Goal: Contribute content

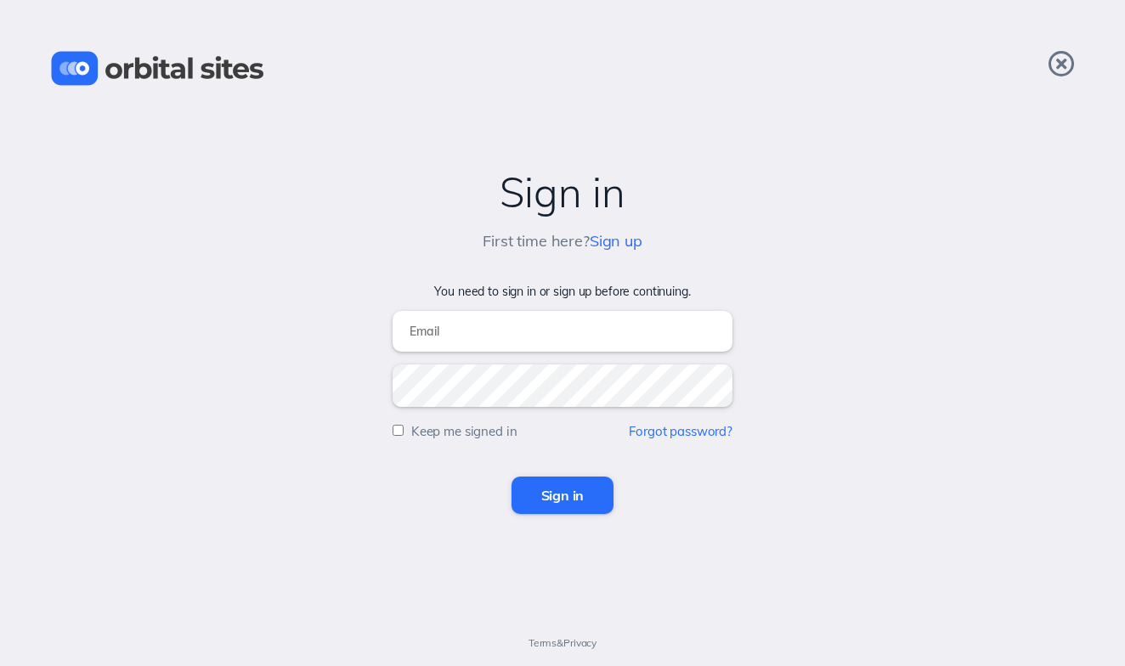
click at [564, 492] on input "Sign in" at bounding box center [563, 495] width 103 height 37
click at [524, 337] on input "email" at bounding box center [563, 331] width 340 height 41
type input "[EMAIL_ADDRESS][DOMAIN_NAME]"
click at [568, 490] on input "Sign in" at bounding box center [563, 495] width 103 height 37
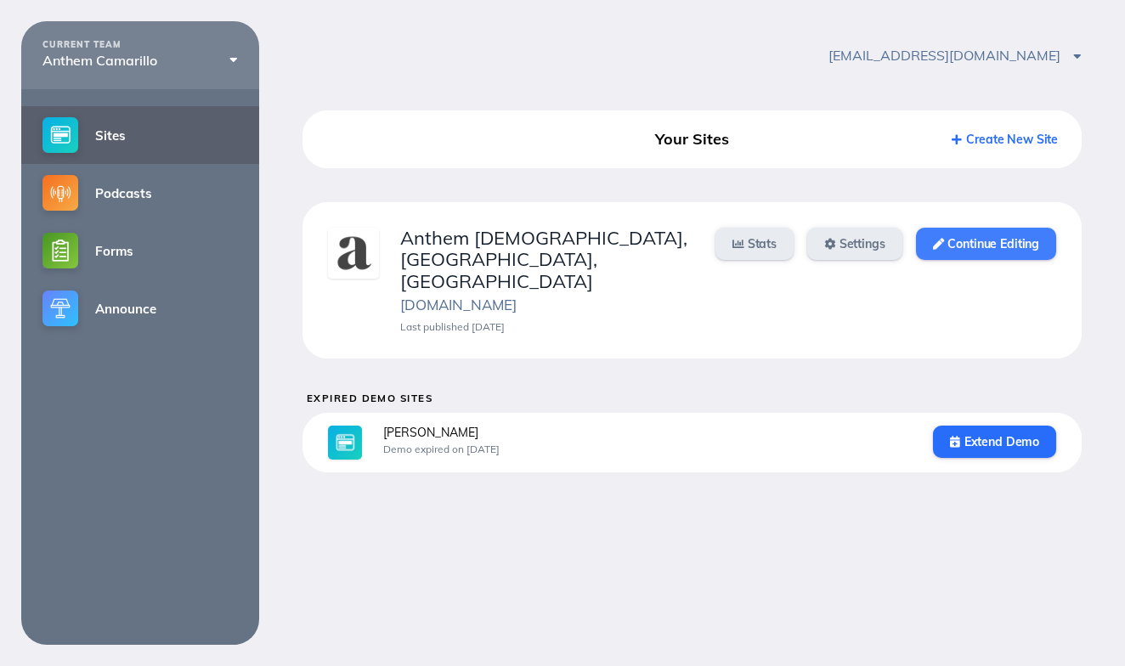
click at [1000, 256] on link "Continue Editing" at bounding box center [986, 244] width 140 height 32
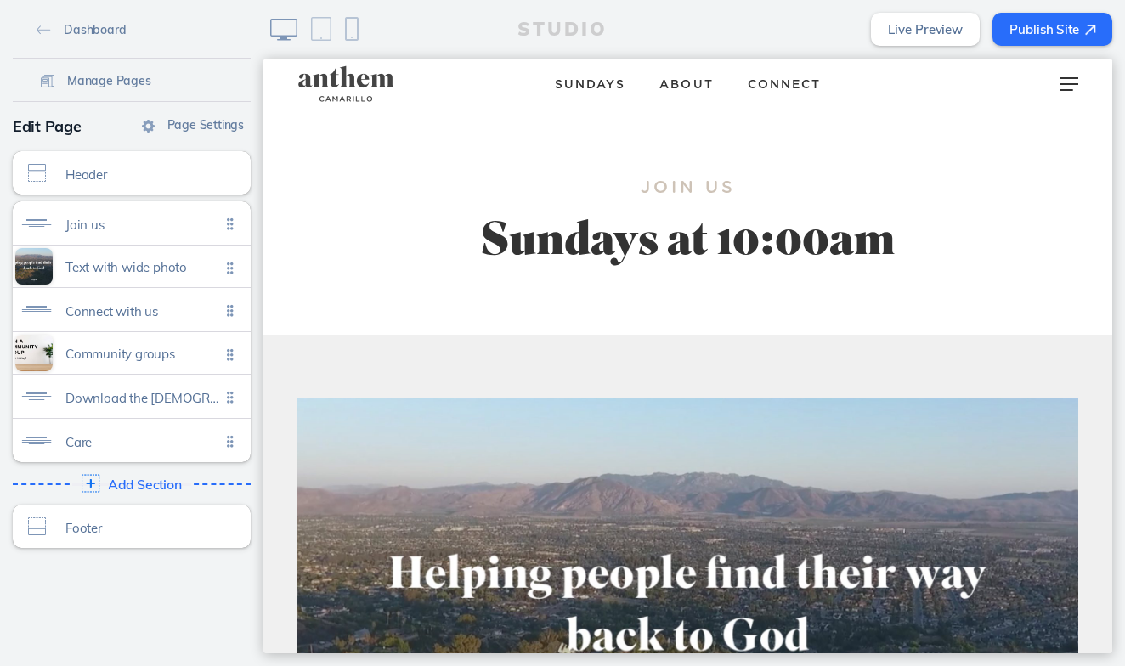
click at [127, 484] on span "Add Section" at bounding box center [145, 485] width 74 height 15
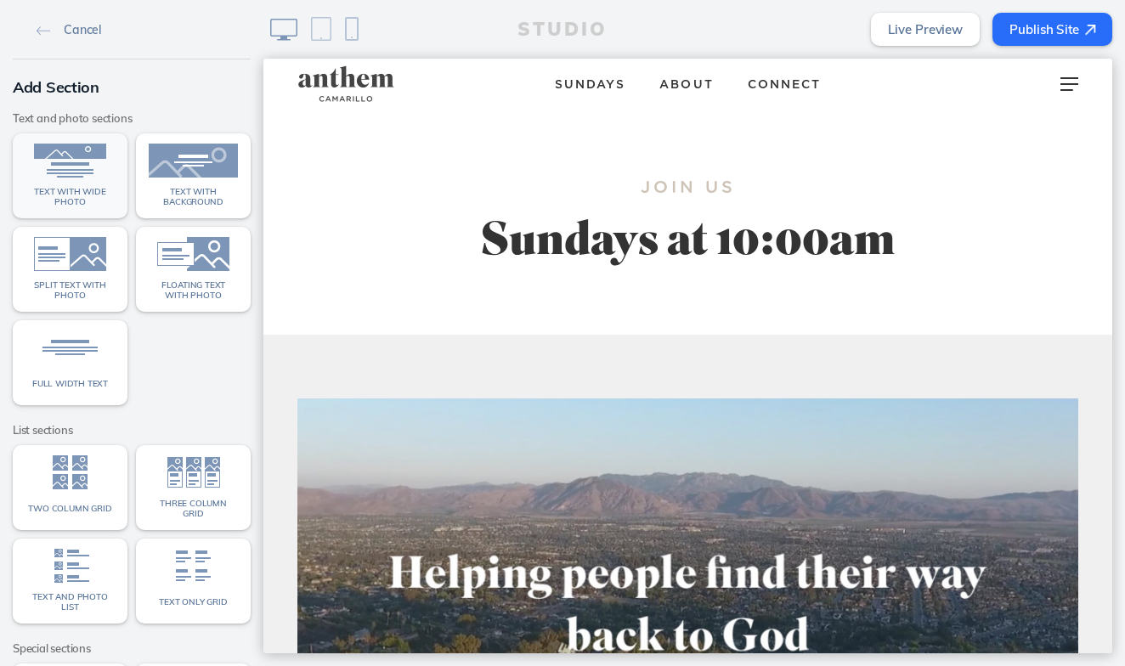
click at [84, 178] on link "Text with wide photo" at bounding box center [70, 175] width 115 height 85
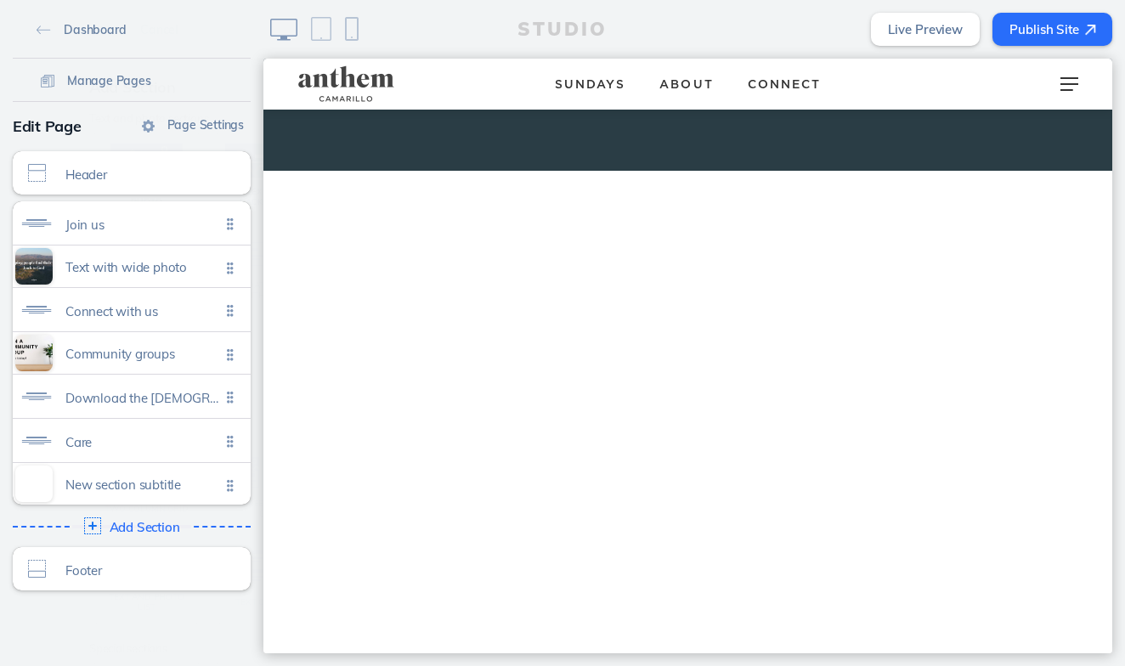
scroll to position [2391, 0]
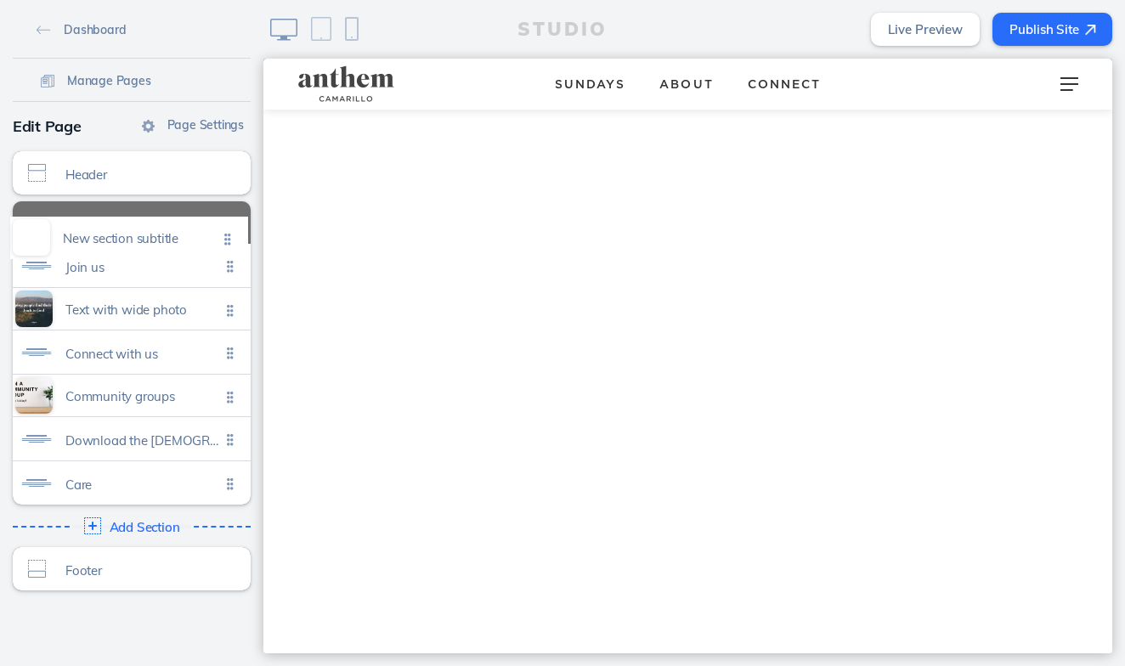
drag, startPoint x: 235, startPoint y: 478, endPoint x: 232, endPoint y: 232, distance: 245.7
click at [232, 232] on ul "Join us Click to edit Text with wide photo Click to edit Connect with us Click …" at bounding box center [132, 352] width 238 height 303
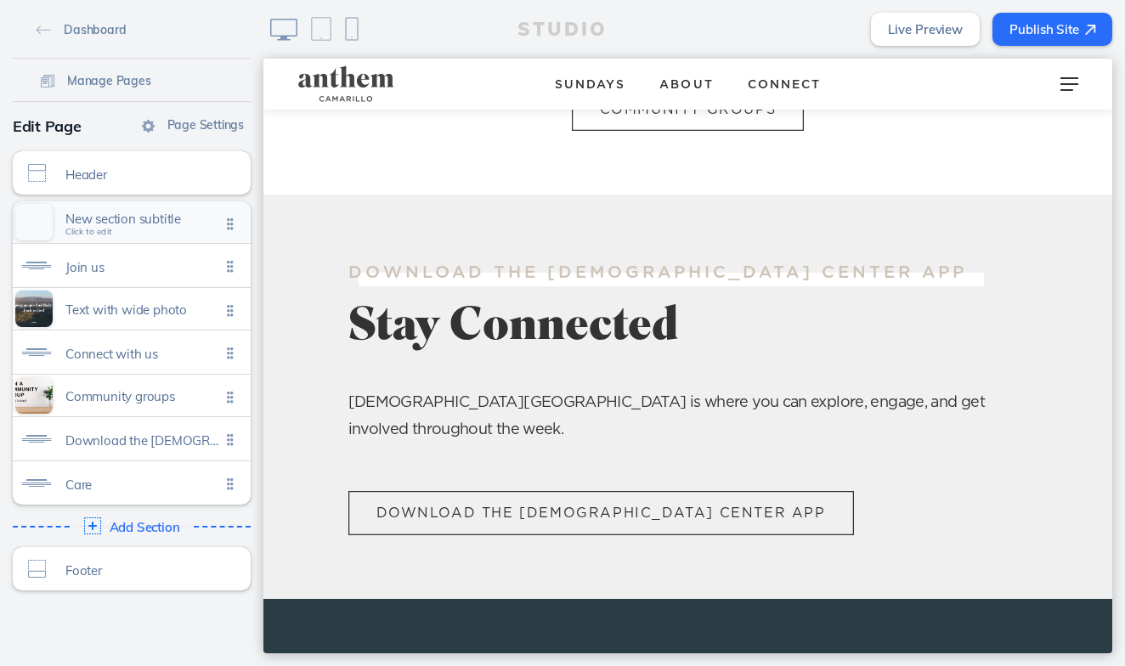
click at [139, 226] on span "New section subtitle" at bounding box center [142, 219] width 155 height 14
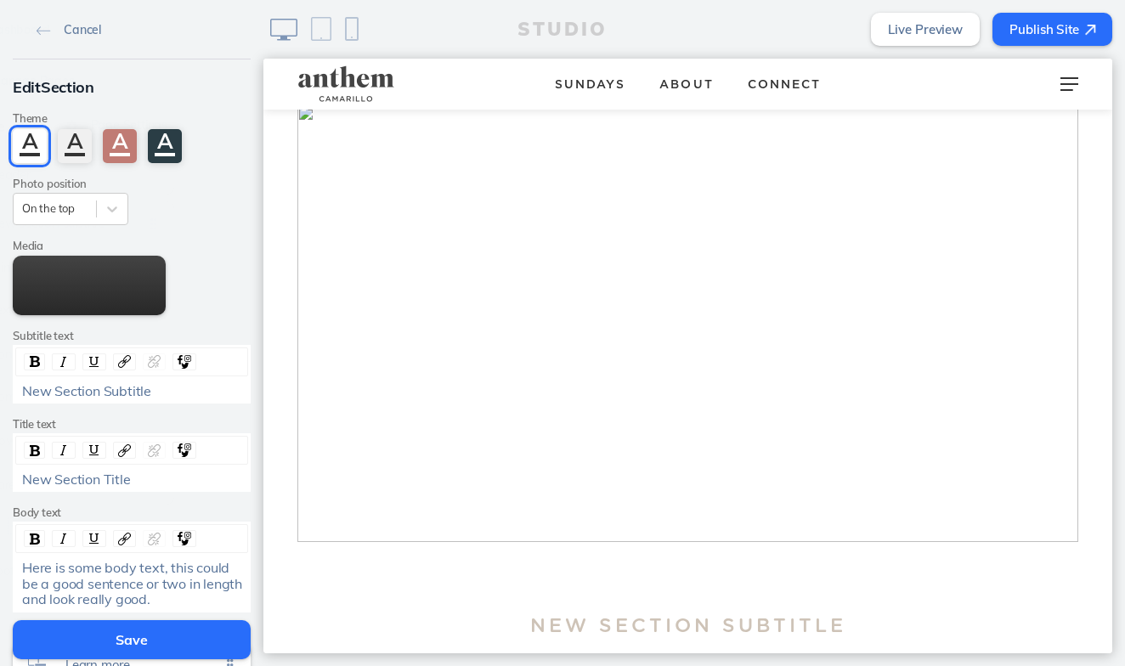
scroll to position [0, 0]
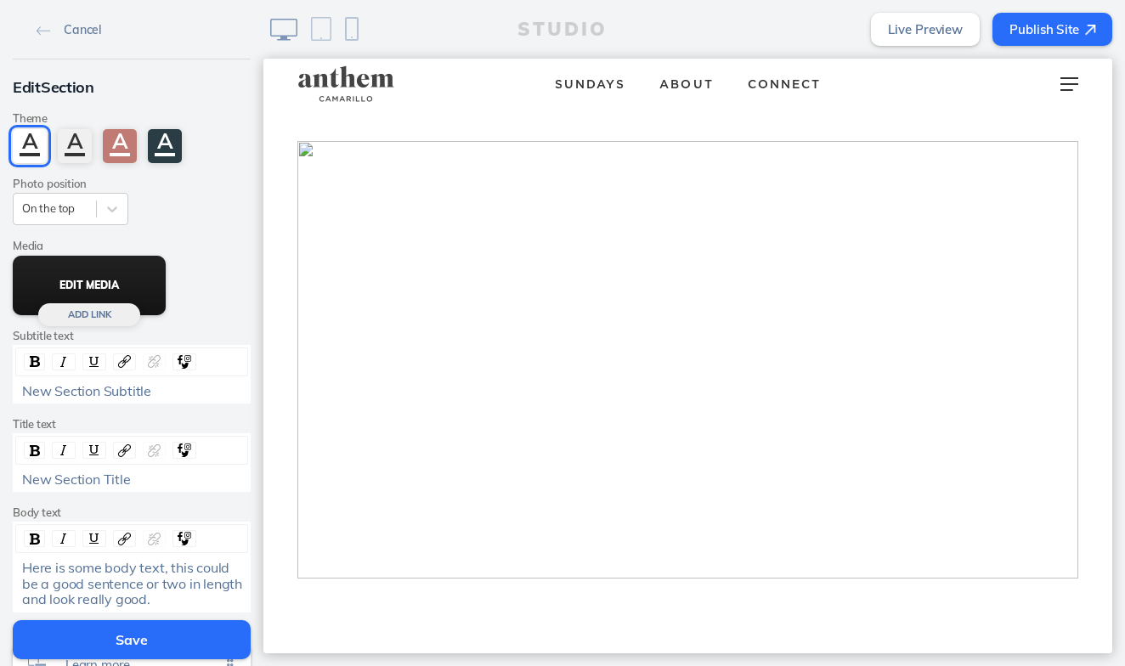
click at [81, 315] on button "Edit Media" at bounding box center [89, 285] width 153 height 59
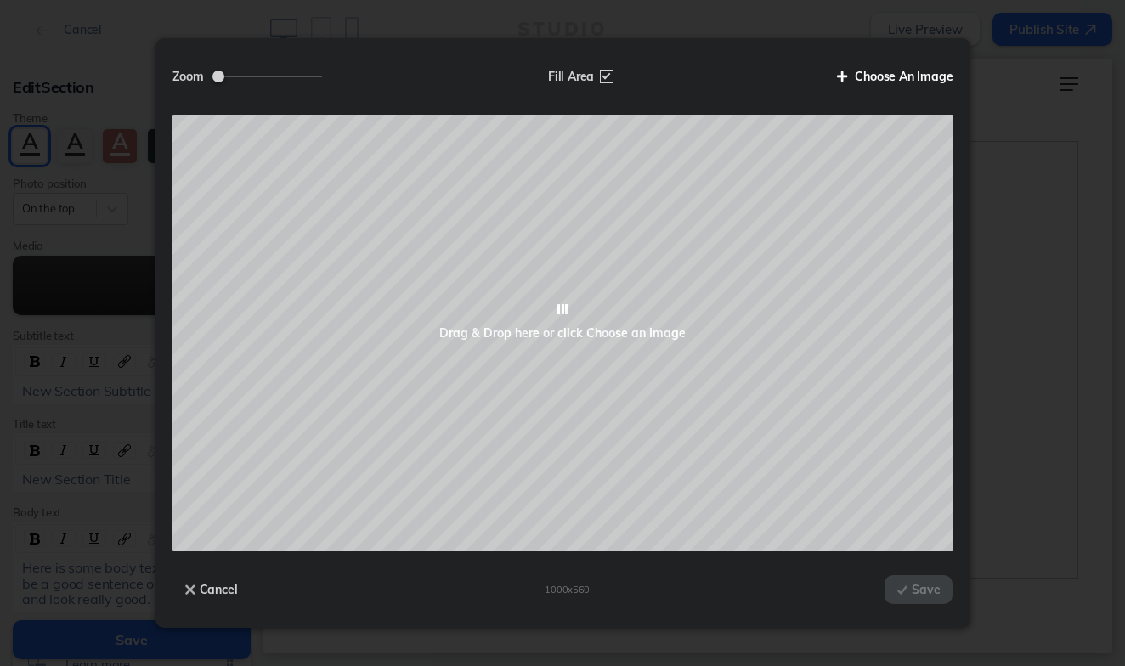
click at [901, 65] on label "Choose An Image" at bounding box center [888, 76] width 129 height 29
click at [0, 0] on input "Choose An Image" at bounding box center [0, 0] width 0 height 0
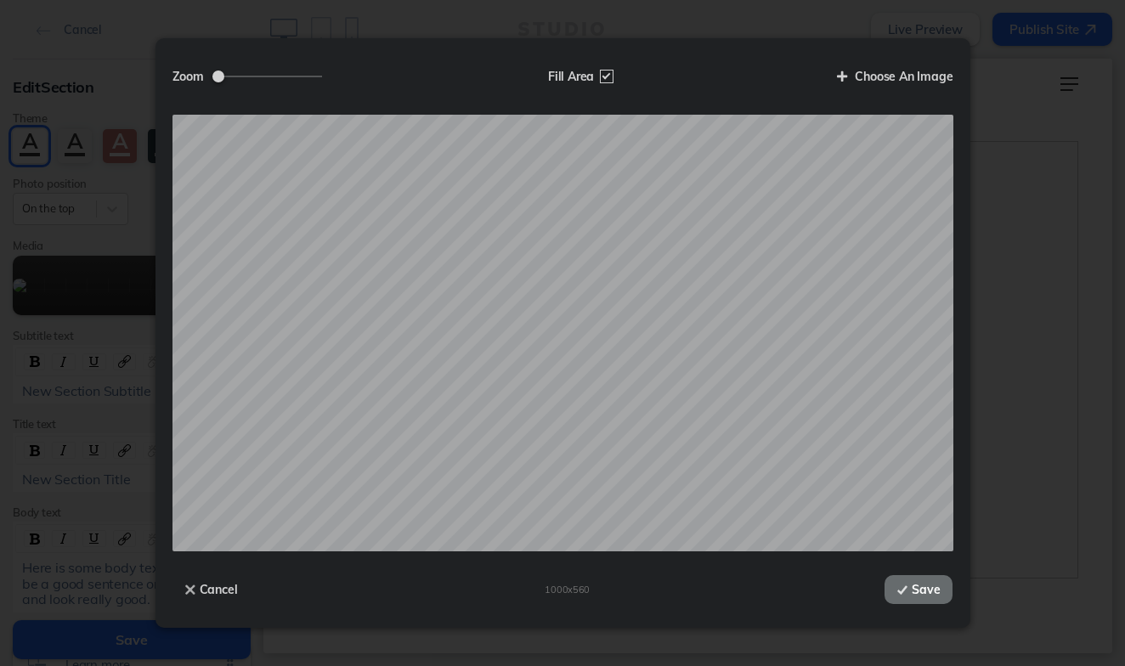
click at [929, 584] on button "Save" at bounding box center [919, 589] width 68 height 29
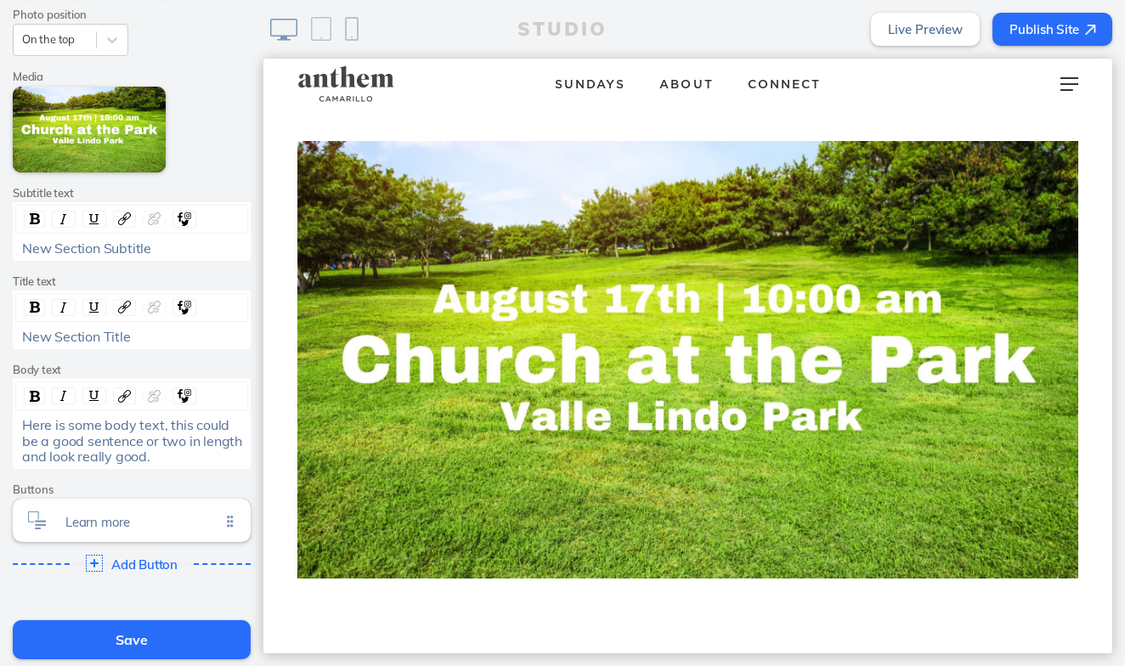
scroll to position [205, 0]
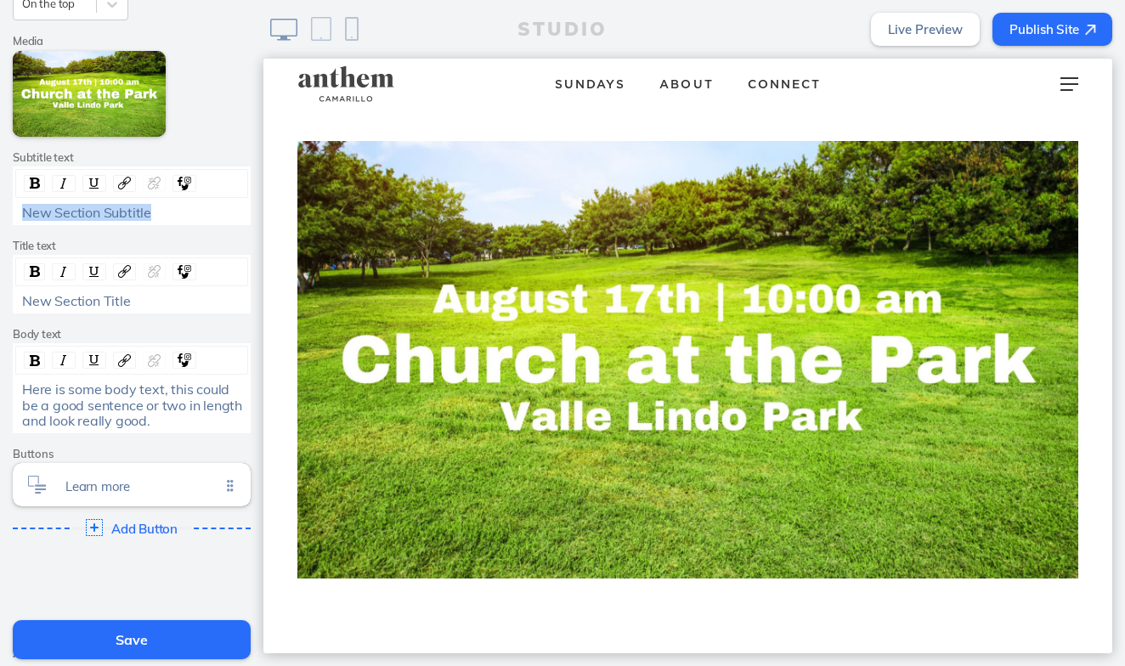
drag, startPoint x: 155, startPoint y: 210, endPoint x: 0, endPoint y: 204, distance: 154.8
click at [0, 204] on div "Edit Section Theme A A A A Photo position On the top Media Edit Media Add Link …" at bounding box center [131, 208] width 263 height 706
drag, startPoint x: 124, startPoint y: 288, endPoint x: 14, endPoint y: 288, distance: 110.5
click at [14, 288] on div "New Section Title" at bounding box center [132, 284] width 238 height 59
click at [167, 480] on span "Learn more" at bounding box center [142, 482] width 155 height 14
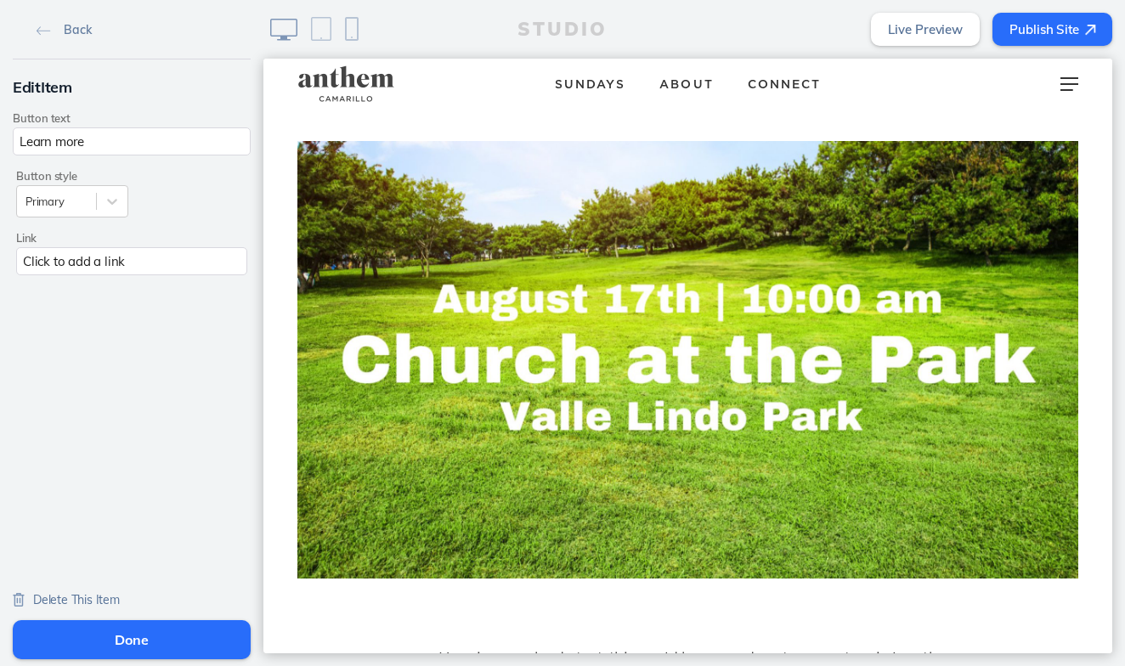
scroll to position [0, 0]
click at [109, 604] on span "Delete This Item" at bounding box center [76, 599] width 87 height 15
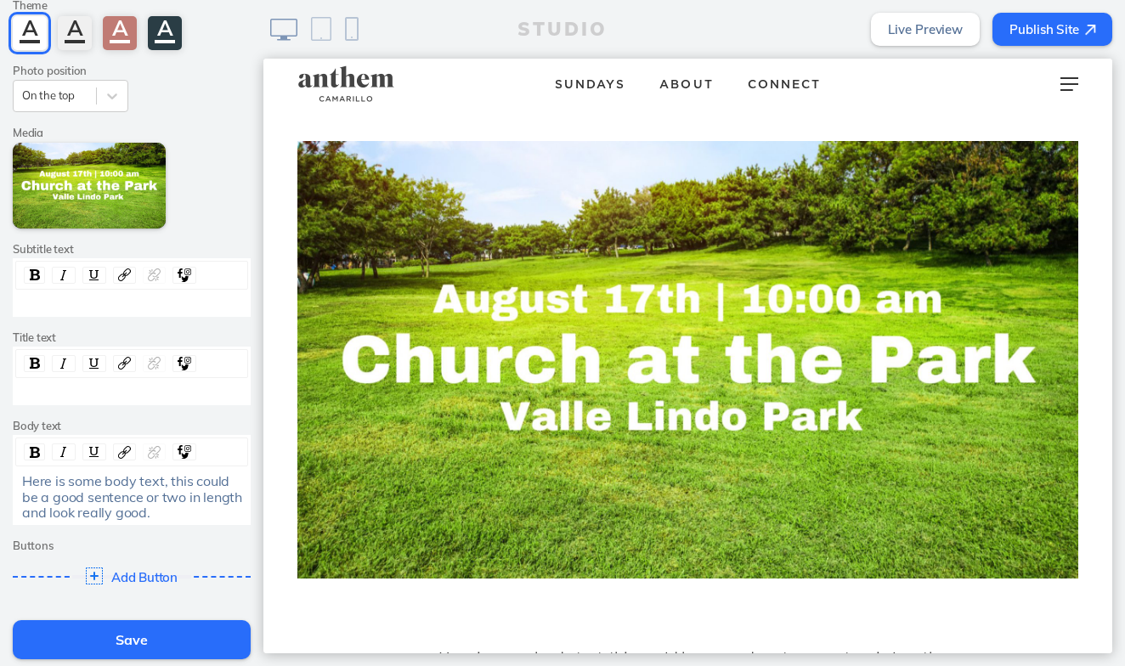
scroll to position [126, 0]
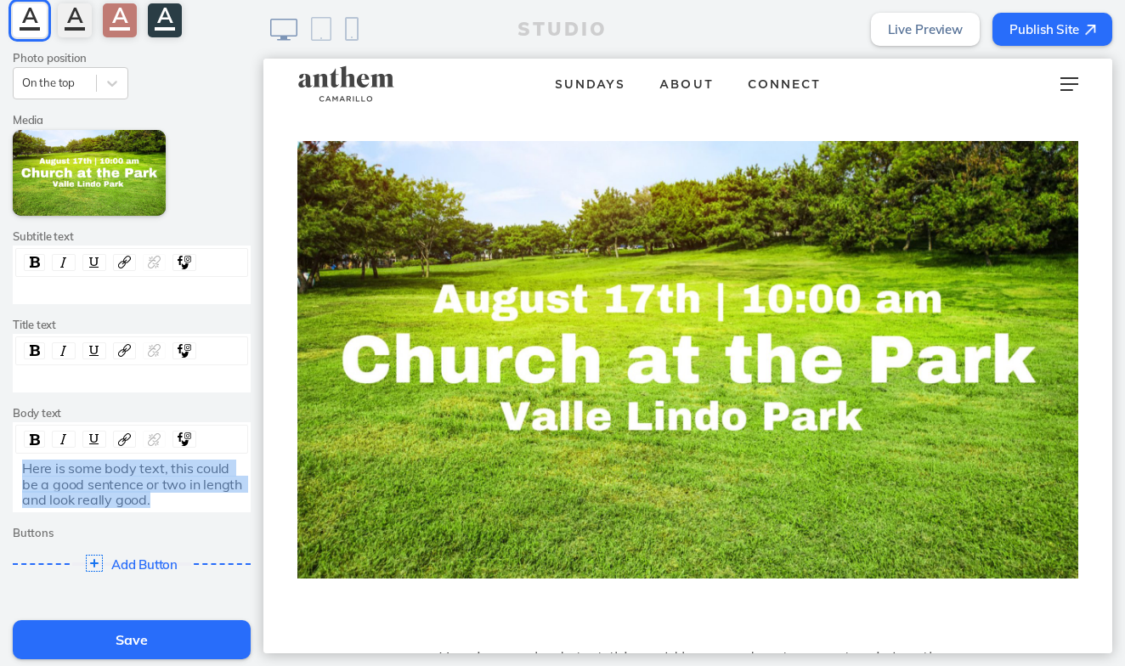
drag, startPoint x: 156, startPoint y: 490, endPoint x: 26, endPoint y: 453, distance: 135.3
click at [26, 458] on div "Here is some body text, this could be a good sentence or two in length and look…" at bounding box center [131, 484] width 233 height 52
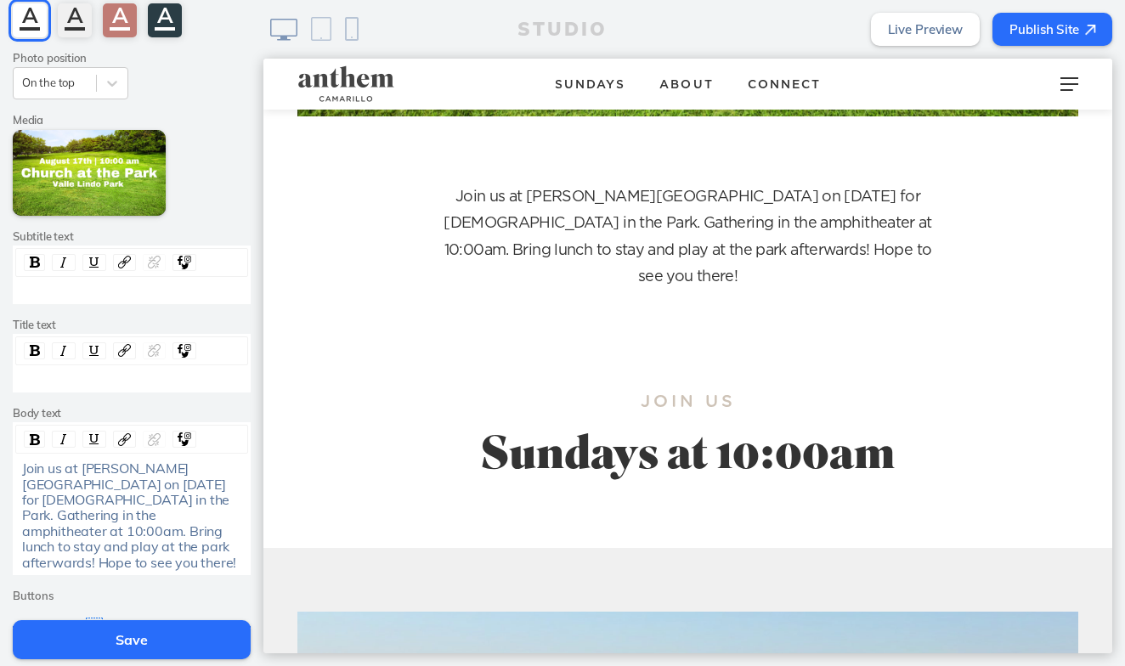
scroll to position [467, 0]
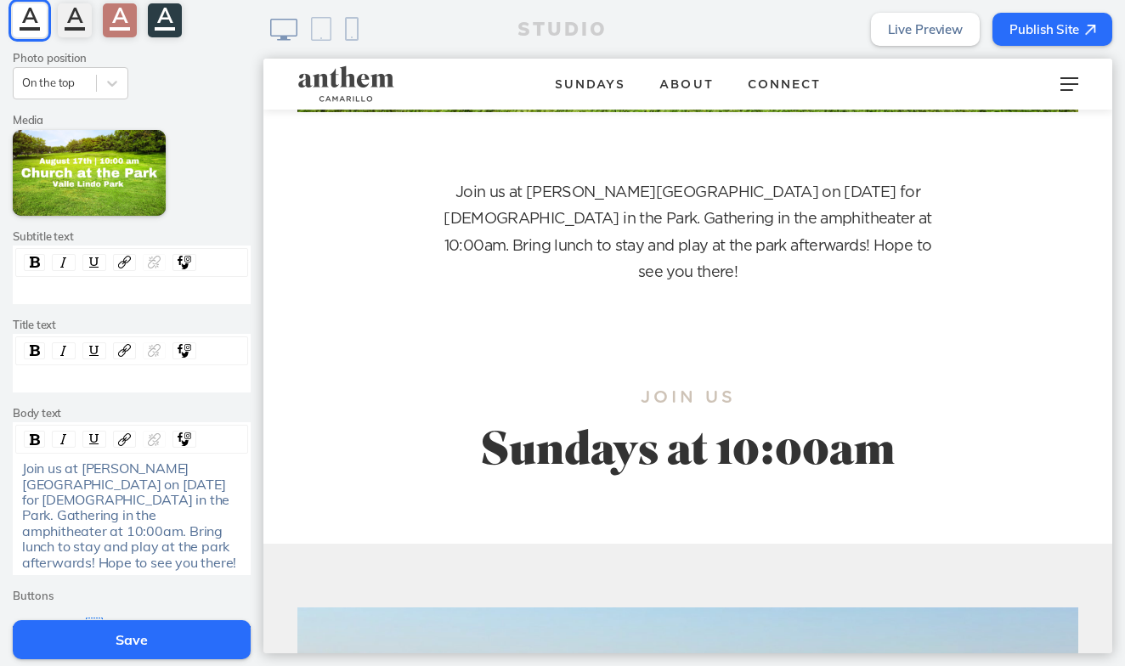
click at [882, 237] on p "Join us at Valle Lindo Park on August 18th for Church in the Park. Gathering in…" at bounding box center [688, 233] width 510 height 107
click at [130, 546] on div "Join us at Valle Lindo Park on August 18th for Church in the Park. Gathering in…" at bounding box center [132, 516] width 220 height 110
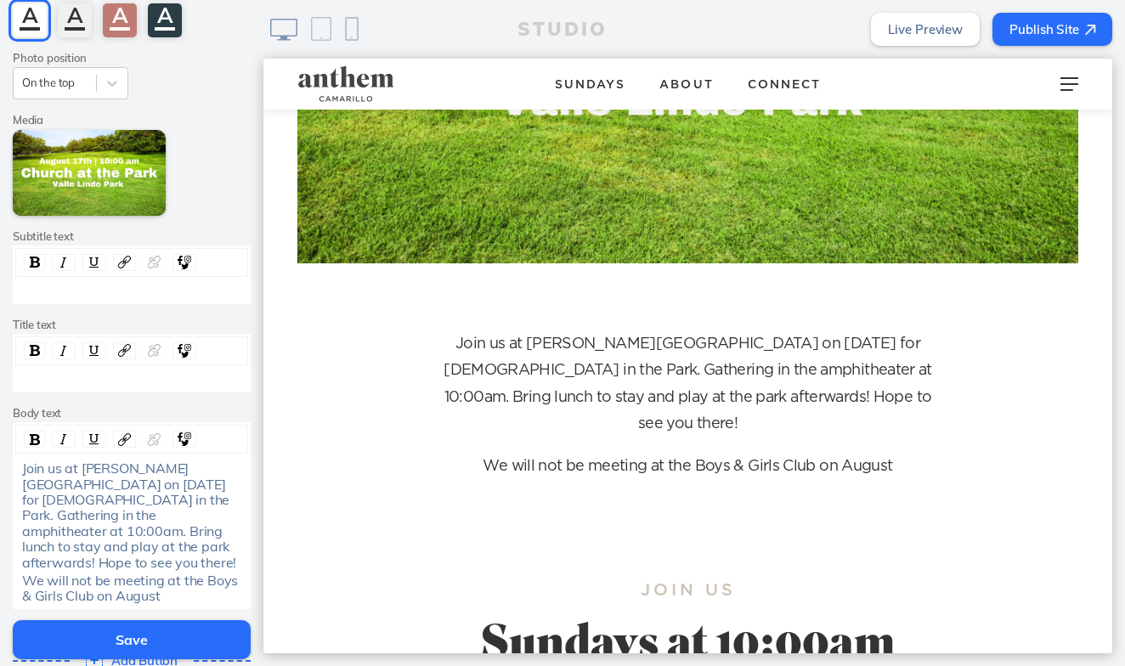
scroll to position [344, 0]
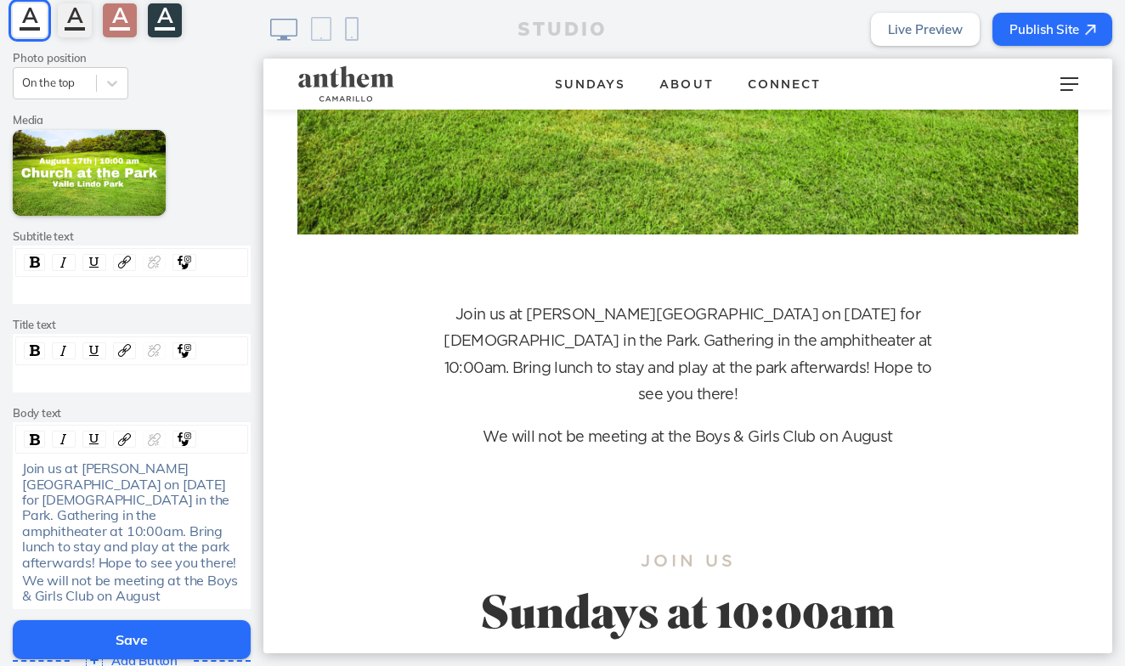
click at [82, 475] on span "Join us at Valle Lindo Park on August 18th for Church in the Park. Gathering in…" at bounding box center [129, 515] width 214 height 110
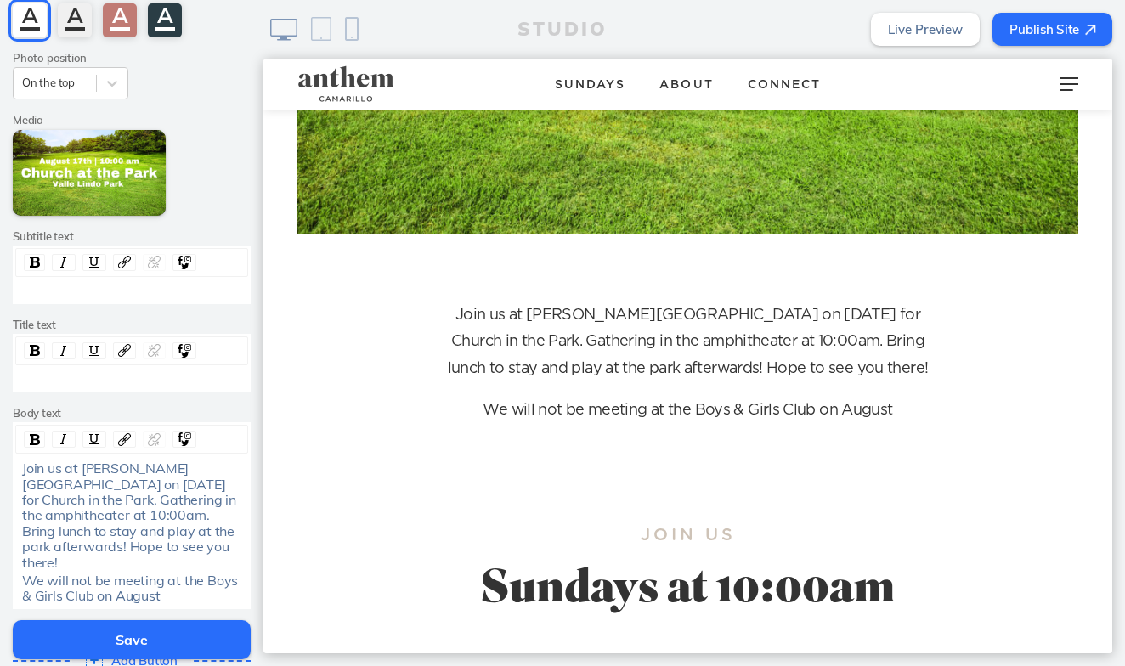
click at [193, 573] on div "We will not be meeting at the Boys & Girls Club on August" at bounding box center [132, 588] width 220 height 31
click at [133, 643] on button "Save" at bounding box center [132, 639] width 238 height 39
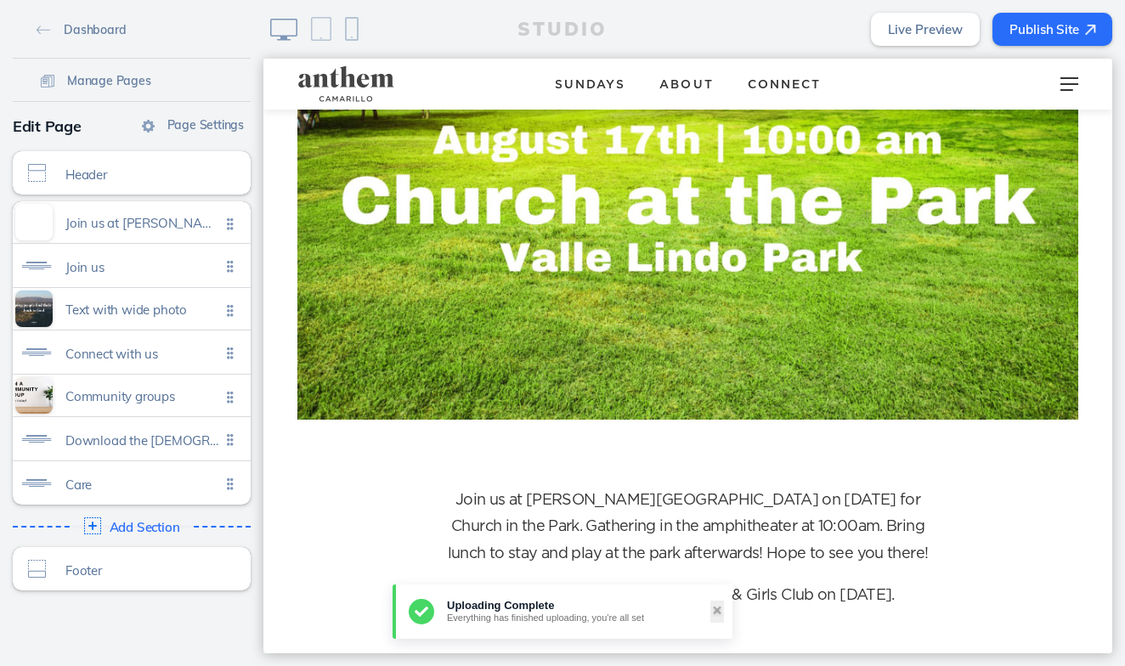
scroll to position [114, 0]
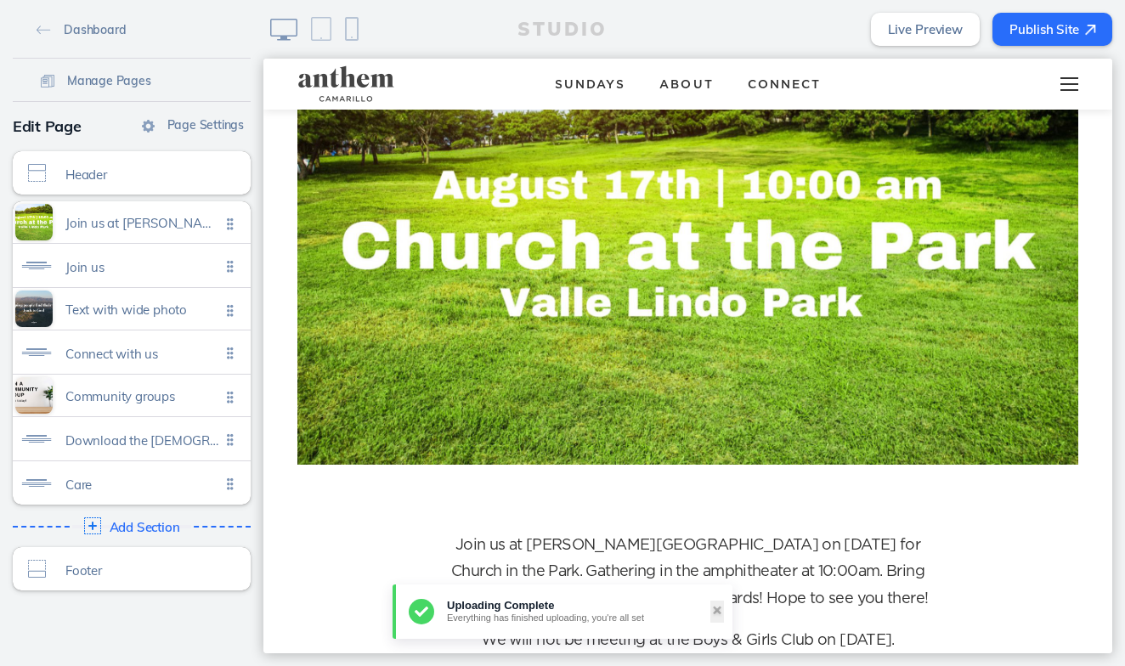
click at [1071, 92] on div at bounding box center [1069, 84] width 67 height 51
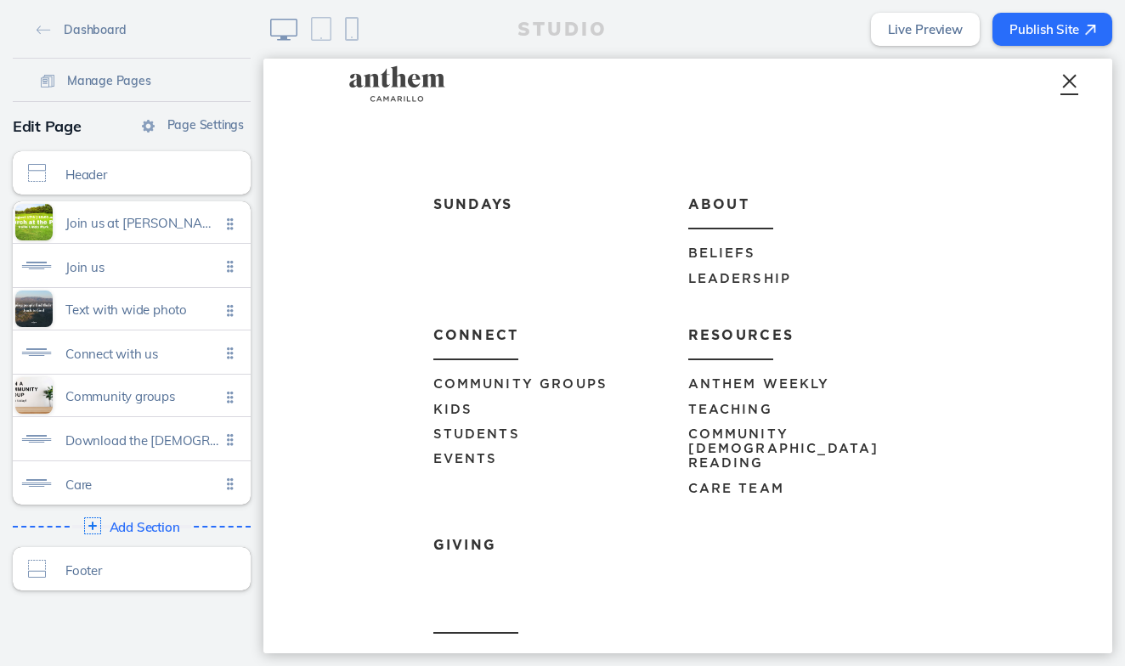
click at [484, 450] on link "Events" at bounding box center [560, 459] width 255 height 25
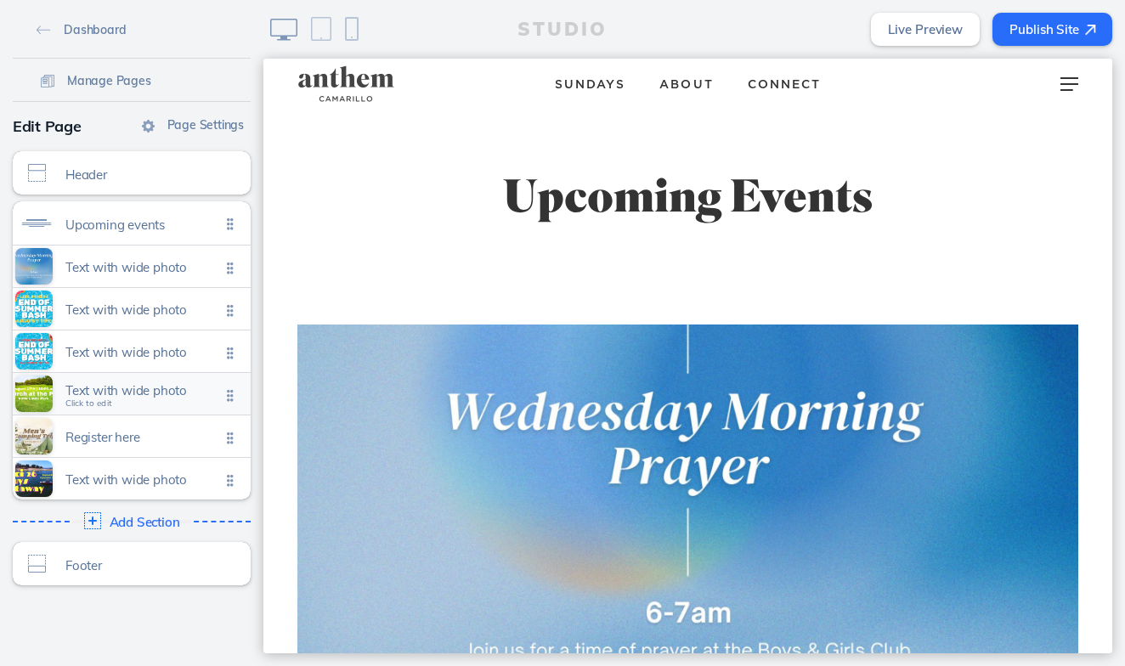
click at [112, 392] on span "Text with wide photo" at bounding box center [142, 390] width 155 height 14
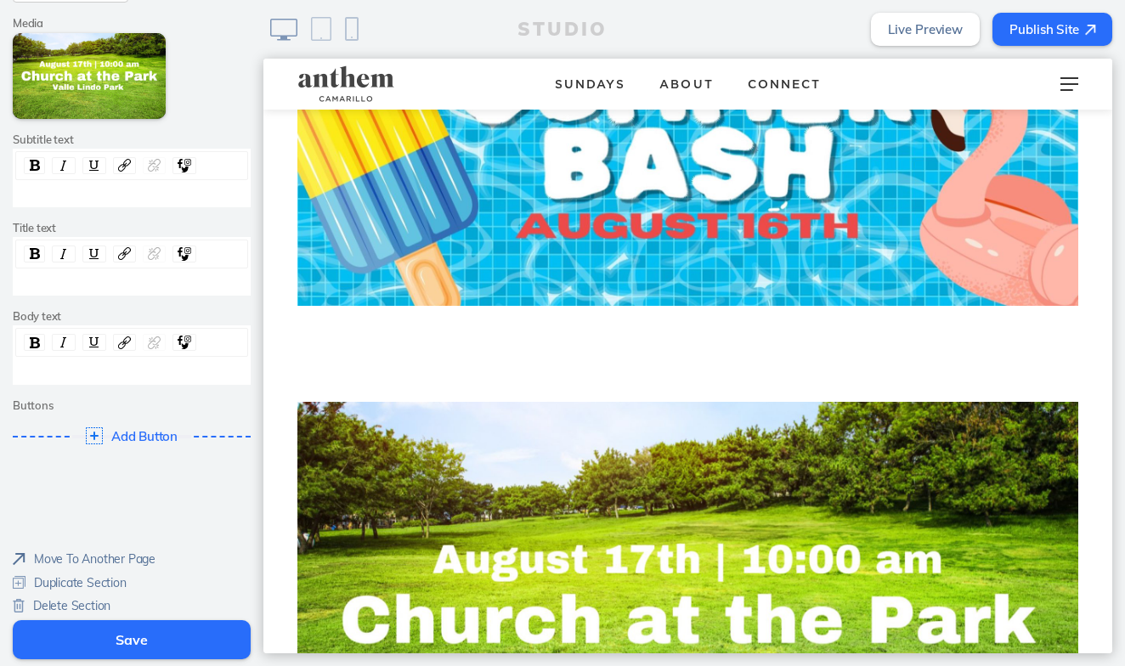
scroll to position [1174, 0]
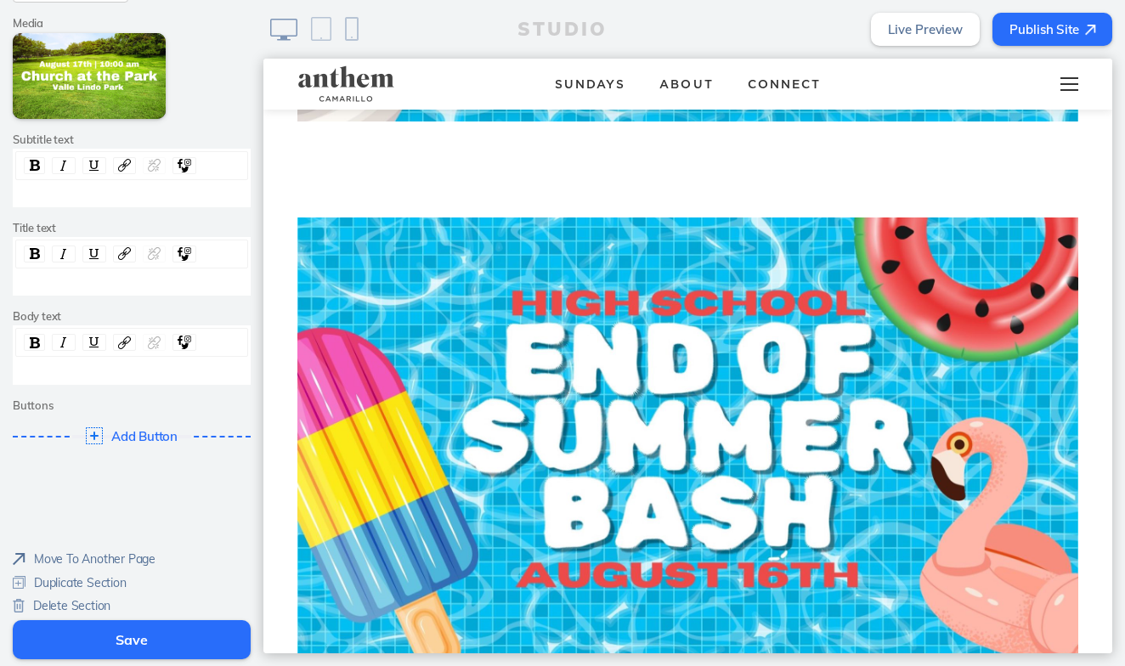
click at [1078, 91] on div at bounding box center [1069, 84] width 67 height 51
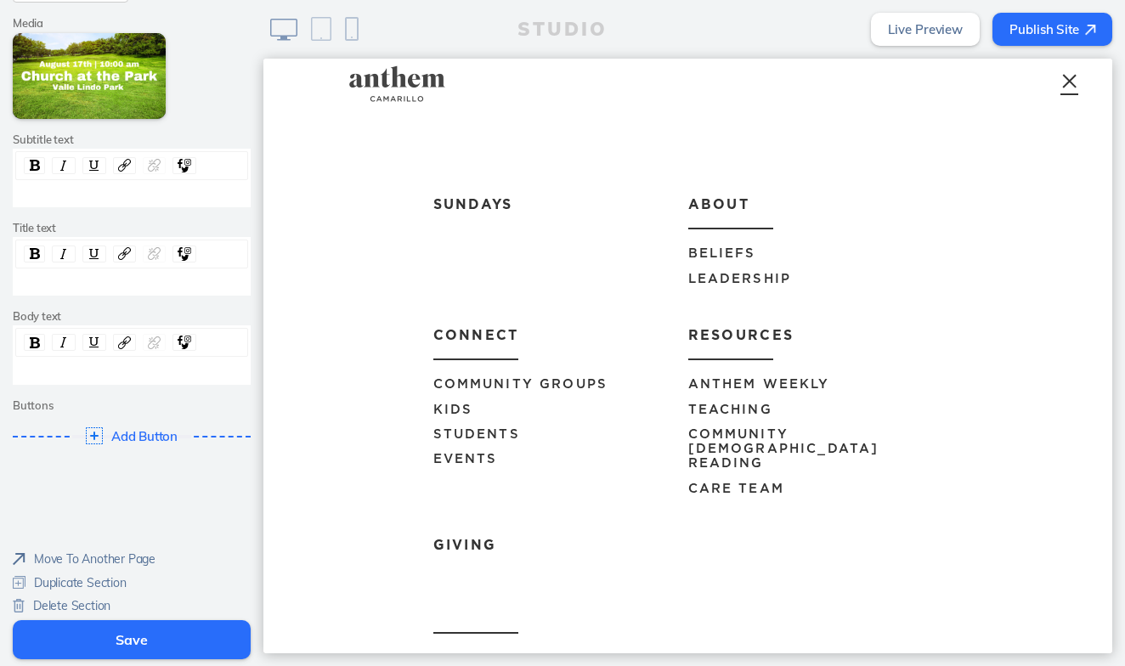
click at [769, 385] on span "Anthem Weekly" at bounding box center [759, 384] width 142 height 13
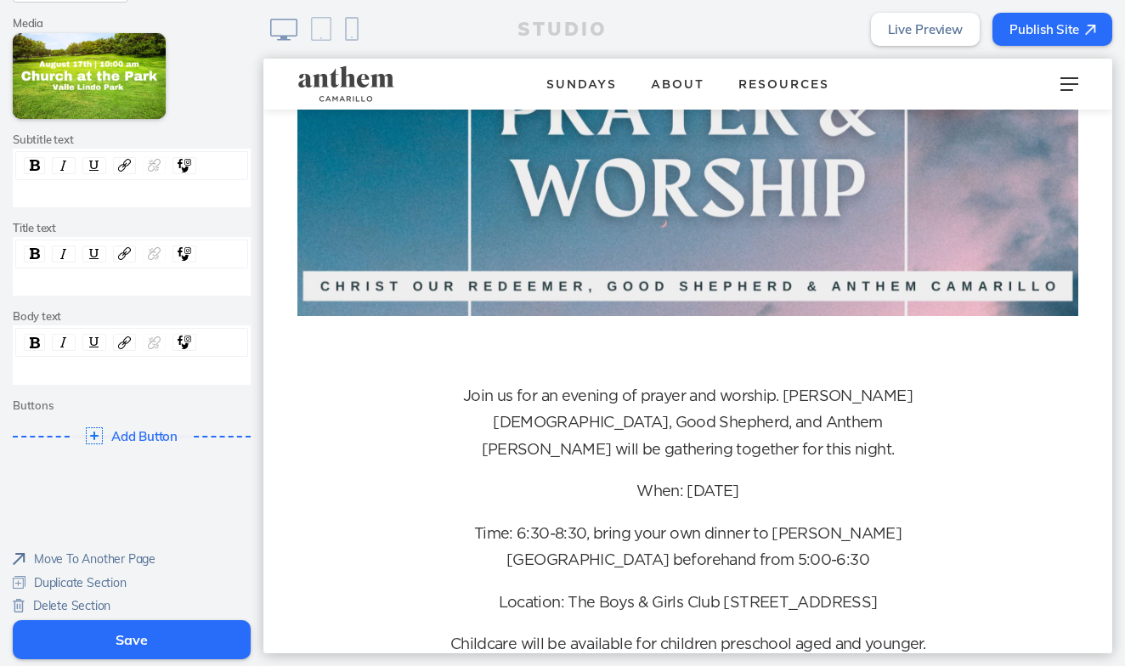
scroll to position [855, 0]
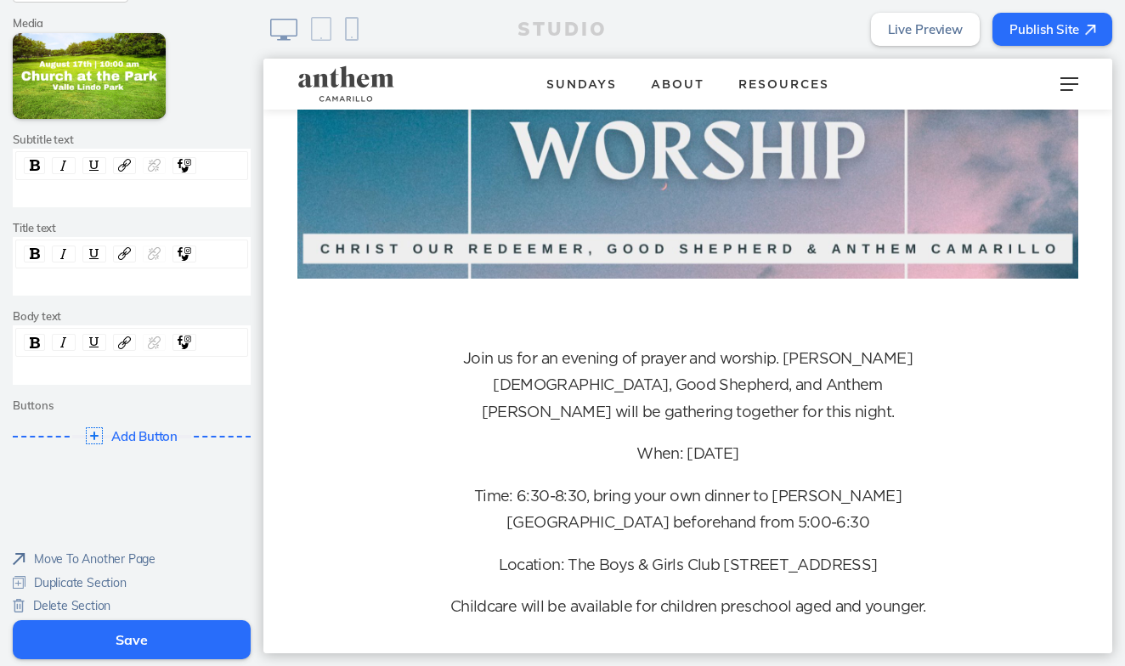
click at [142, 643] on button "Save" at bounding box center [132, 639] width 238 height 39
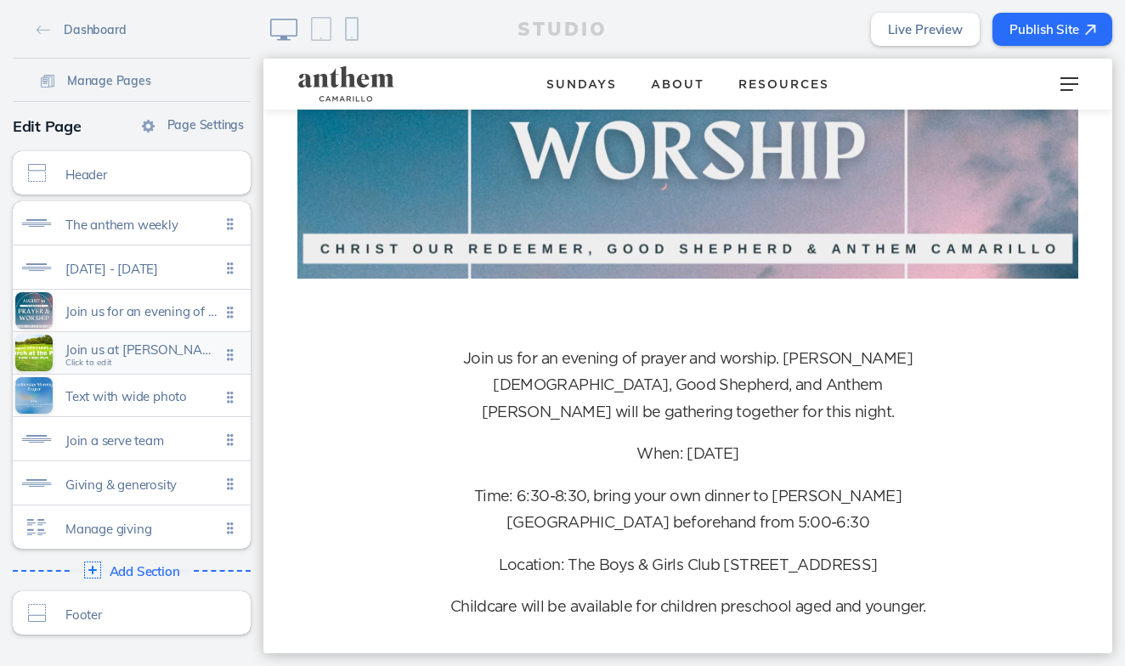
click at [110, 349] on span "Join us at valle lindo park on august 18th for church in the park. gathering in…" at bounding box center [142, 350] width 155 height 14
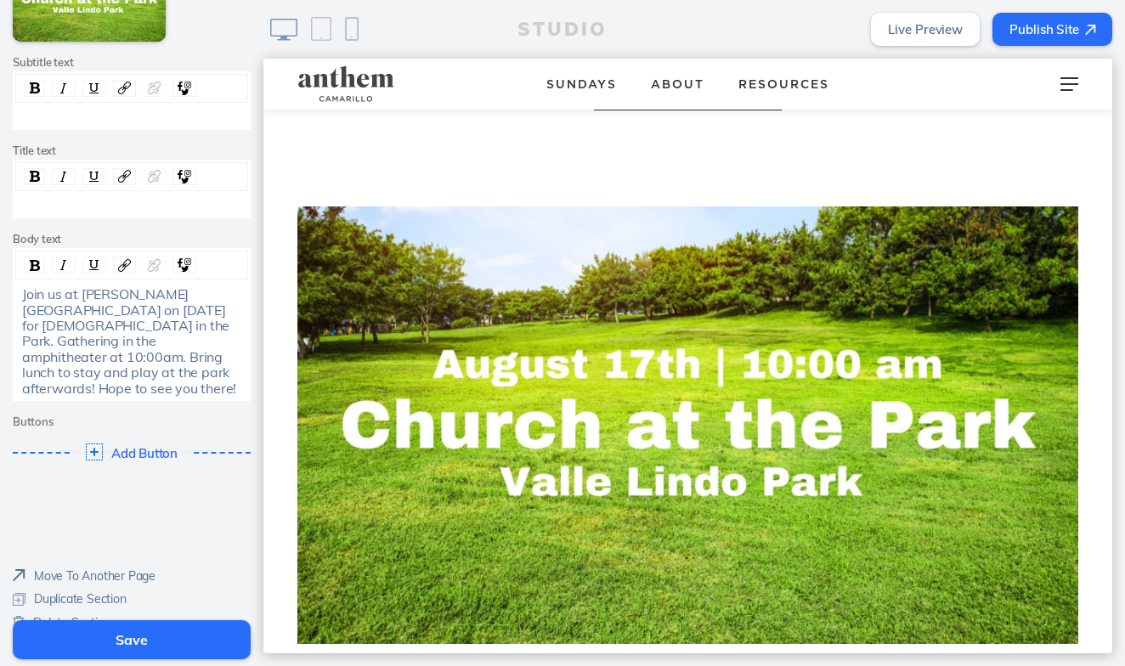
scroll to position [299, 0]
click at [81, 300] on span "Join us at Valle Lindo Park on August 18th for Church in the Park. Gathering in…" at bounding box center [129, 341] width 214 height 110
click at [147, 641] on button "Save" at bounding box center [132, 639] width 238 height 39
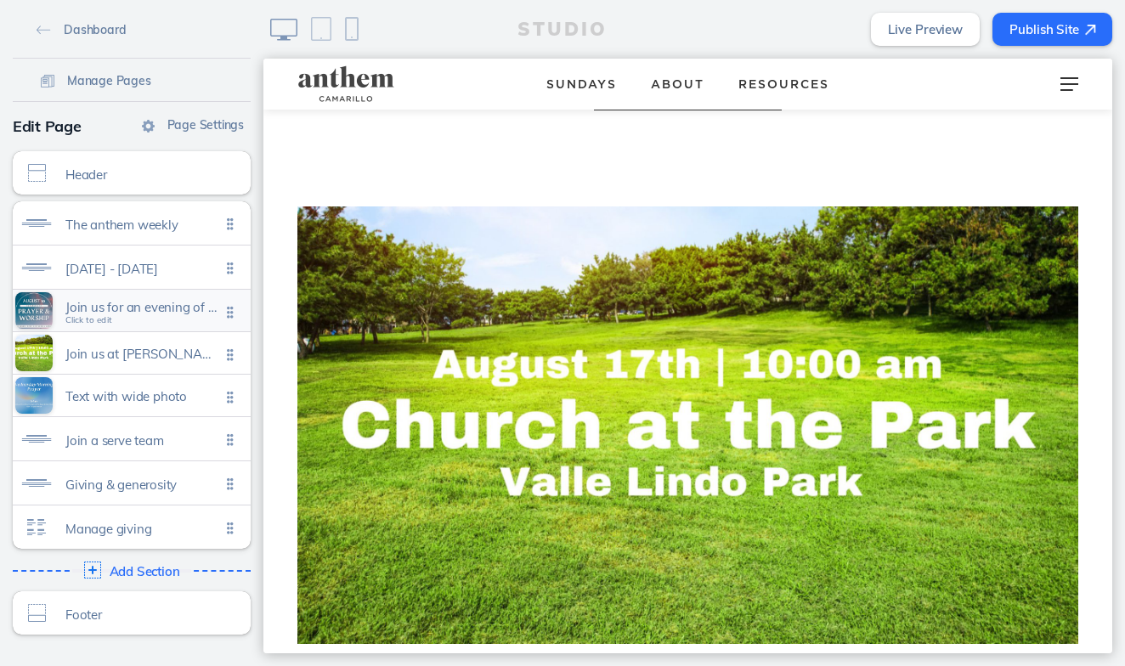
click at [149, 321] on div "Join us for an evening of prayer and worship. christ our redeemer, good shepher…" at bounding box center [132, 311] width 238 height 42
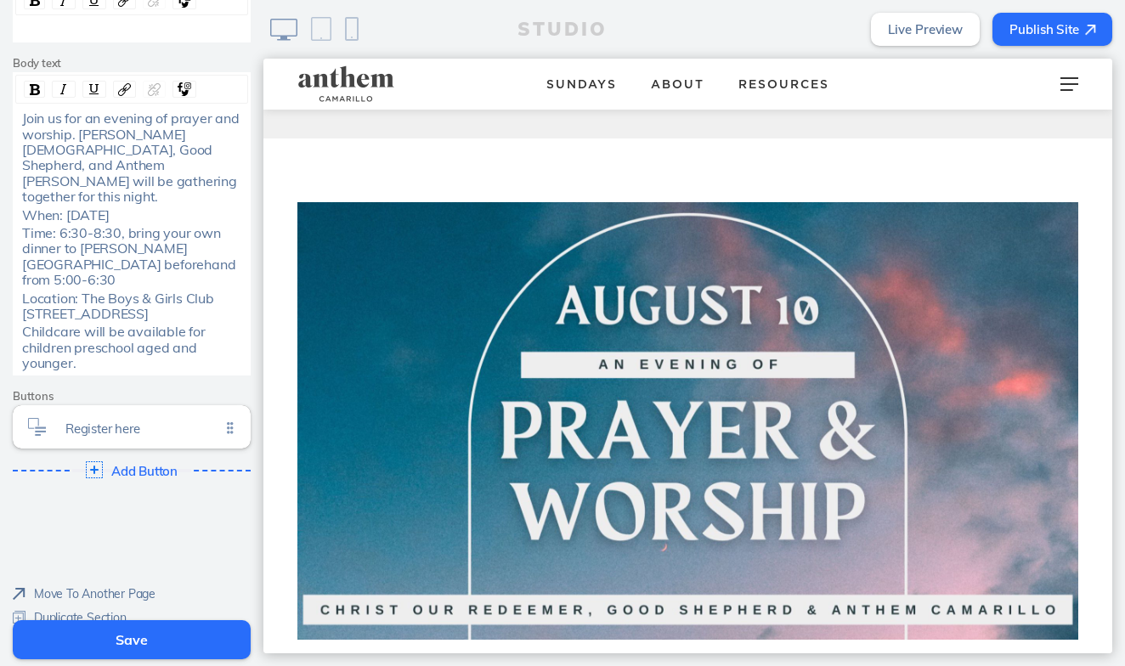
scroll to position [475, 0]
click at [71, 634] on span "Delete Section" at bounding box center [71, 641] width 77 height 15
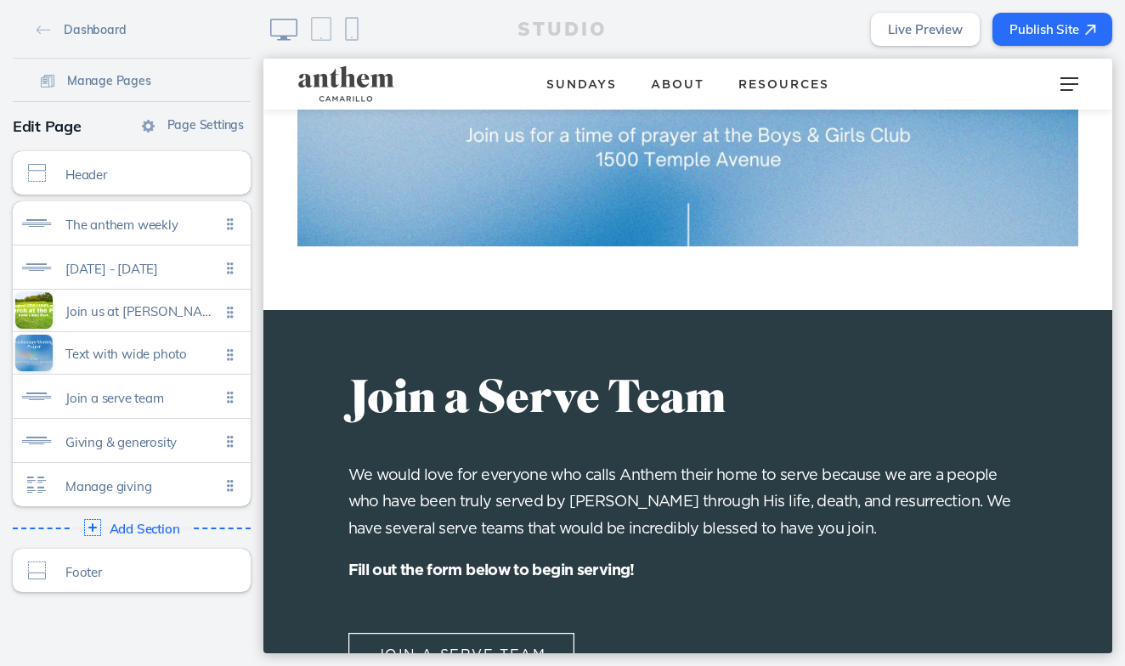
scroll to position [1561, 0]
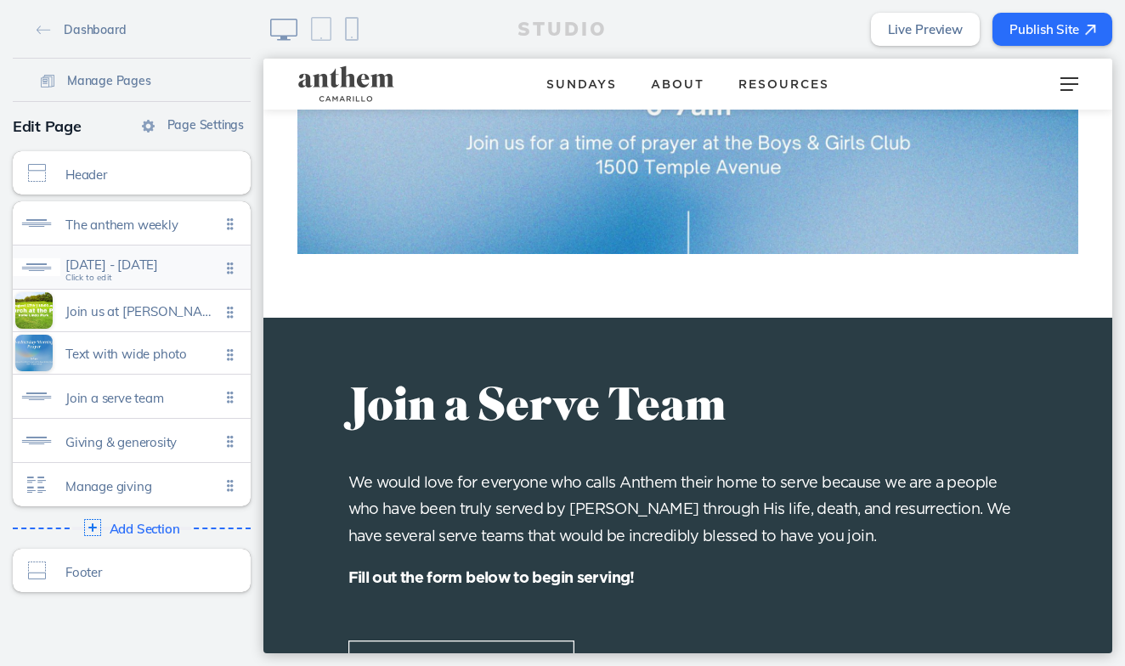
click at [195, 257] on div "August 8 - 14 Click to edit" at bounding box center [132, 267] width 238 height 43
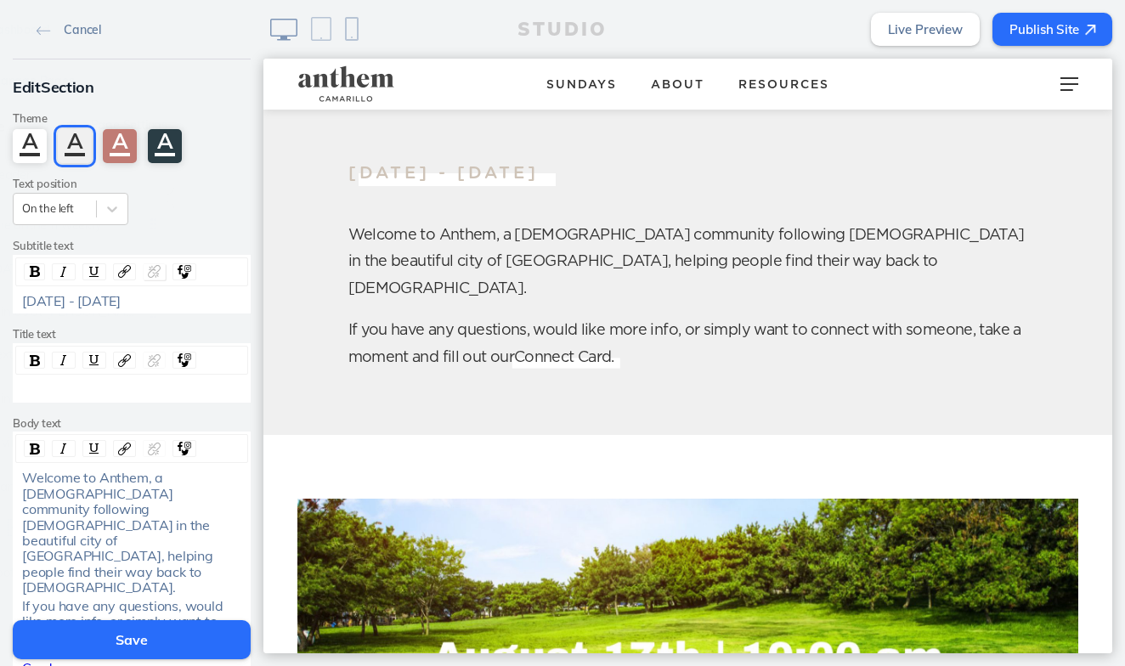
scroll to position [182, 0]
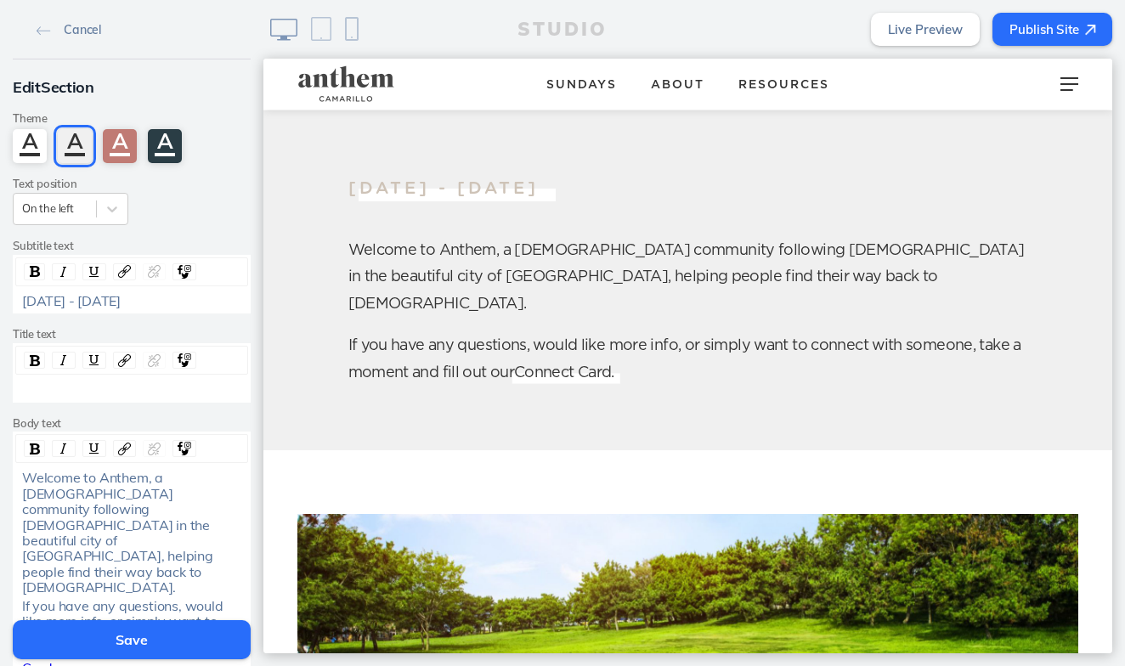
click at [130, 301] on div "August 8 - 14" at bounding box center [132, 300] width 220 height 15
click at [128, 646] on button "Save" at bounding box center [132, 639] width 238 height 39
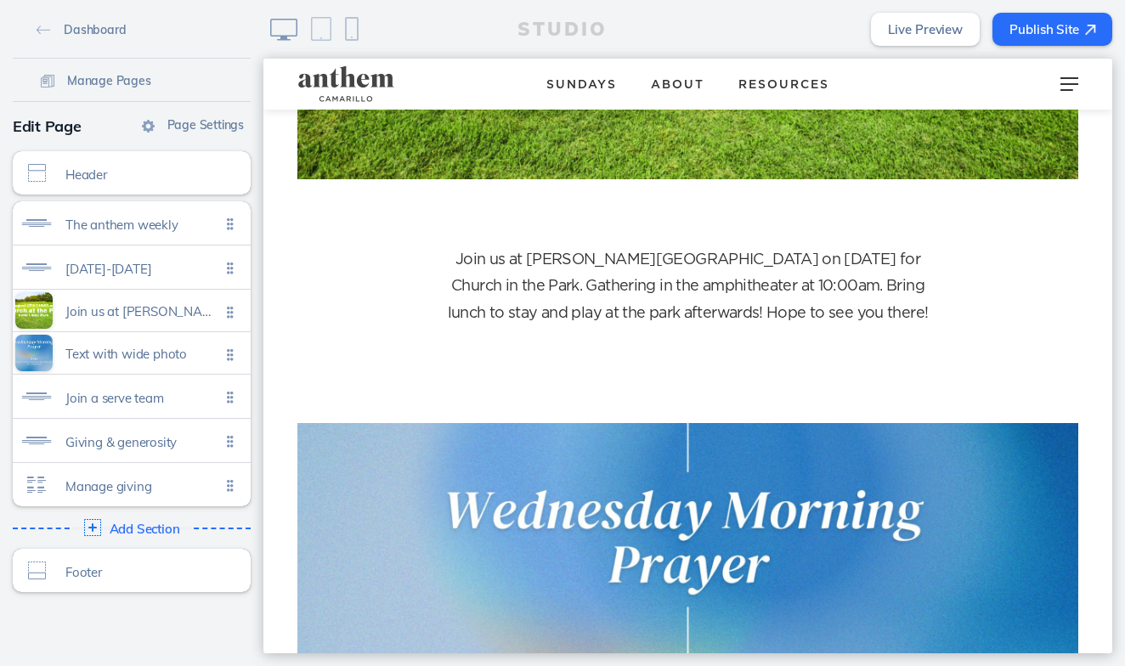
scroll to position [1084, 0]
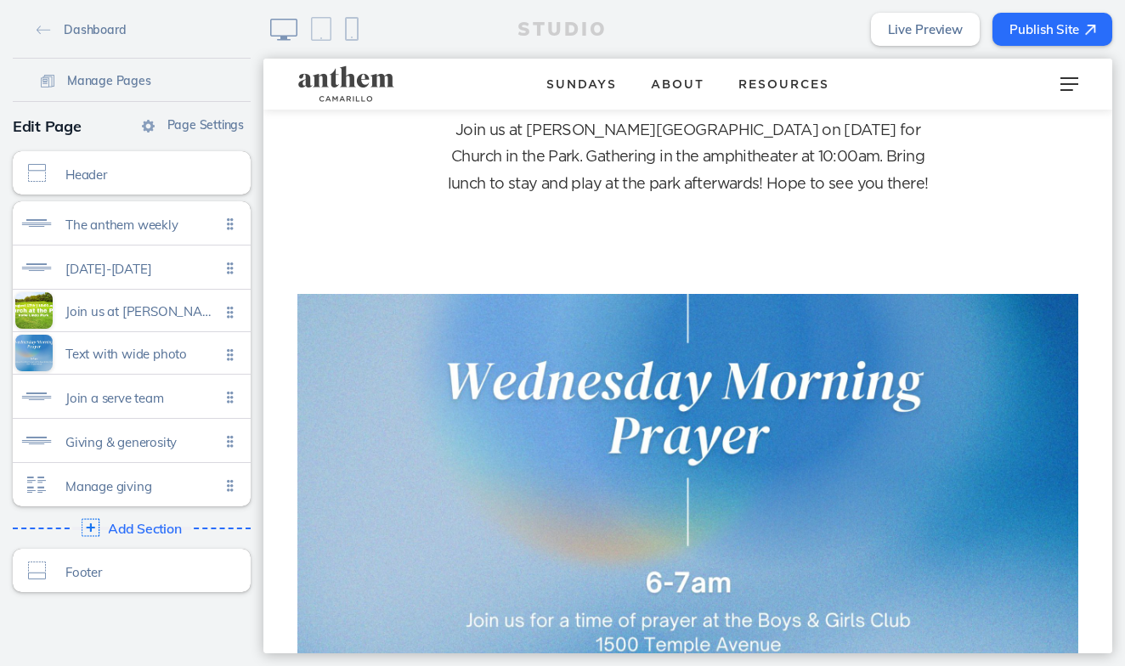
click at [126, 537] on div "Add Section Click to edit" at bounding box center [132, 528] width 250 height 31
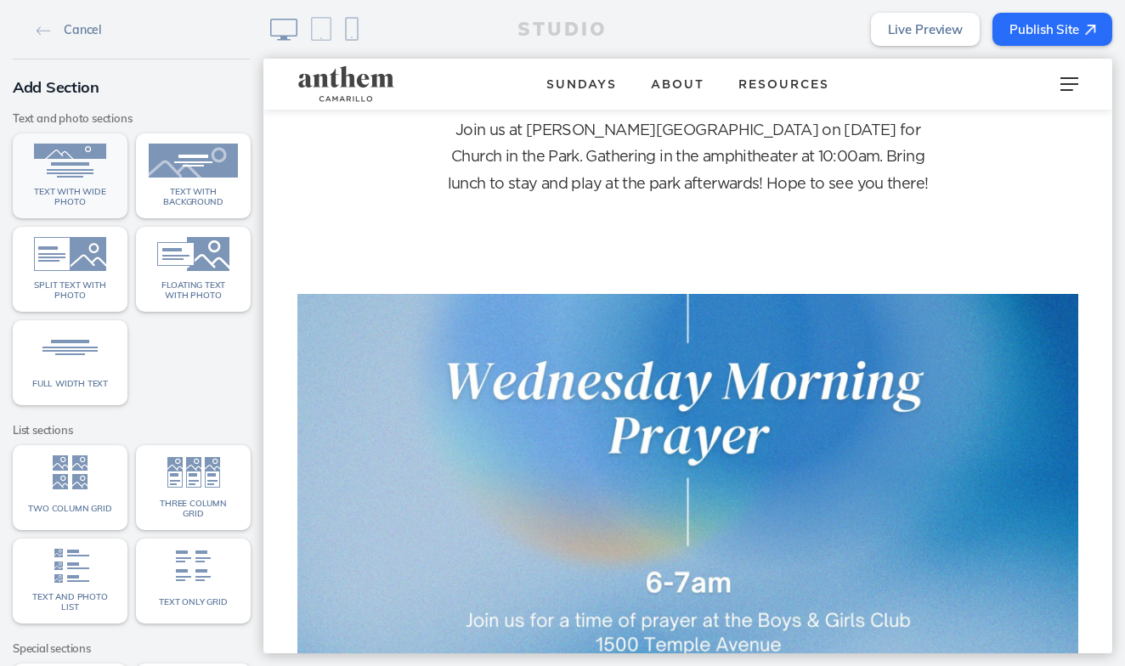
click at [73, 157] on img at bounding box center [69, 161] width 89 height 34
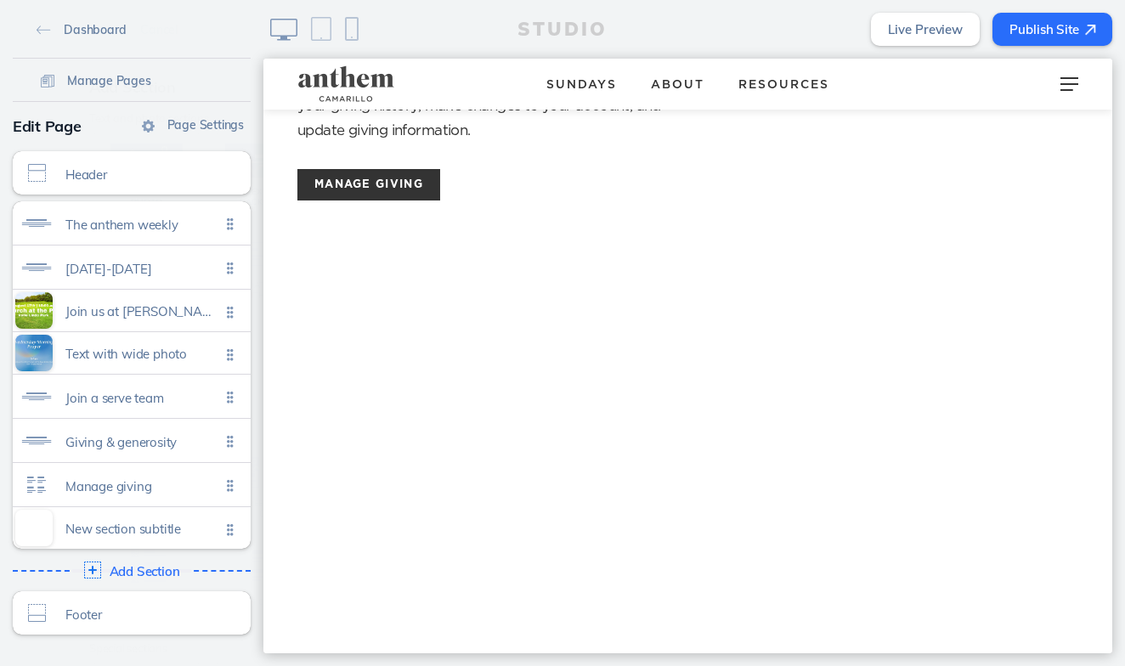
scroll to position [2978, 0]
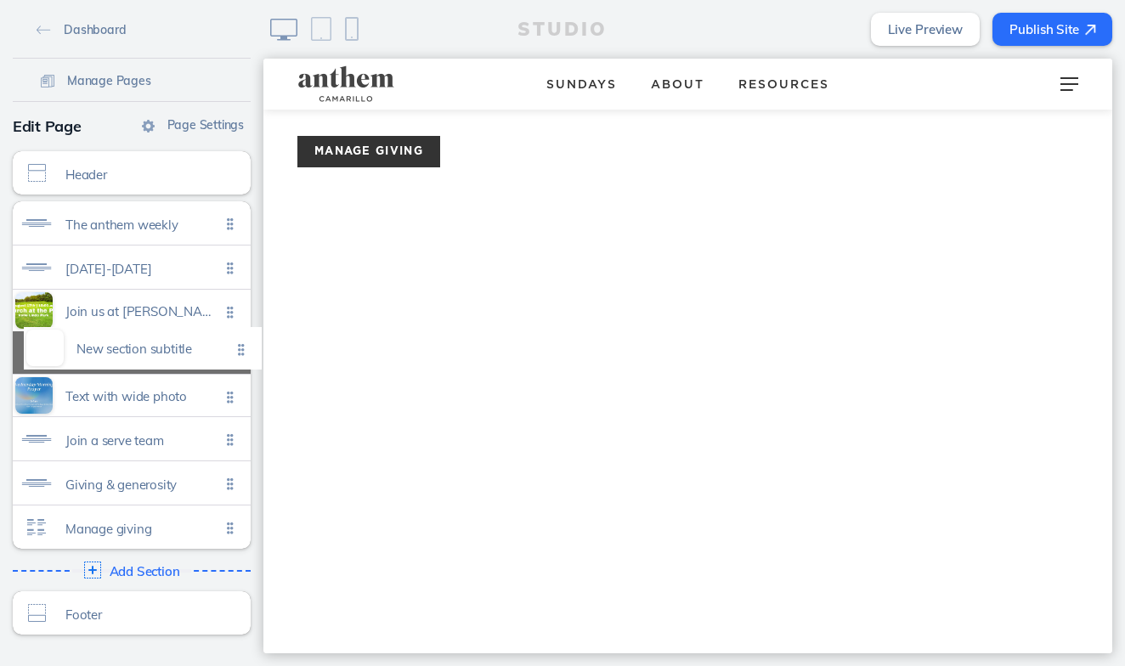
drag, startPoint x: 231, startPoint y: 524, endPoint x: 232, endPoint y: 345, distance: 179.3
click at [233, 345] on ul "The anthem weekly Click to edit August 15-21 Click to edit Join us at valle lin…" at bounding box center [132, 375] width 238 height 348
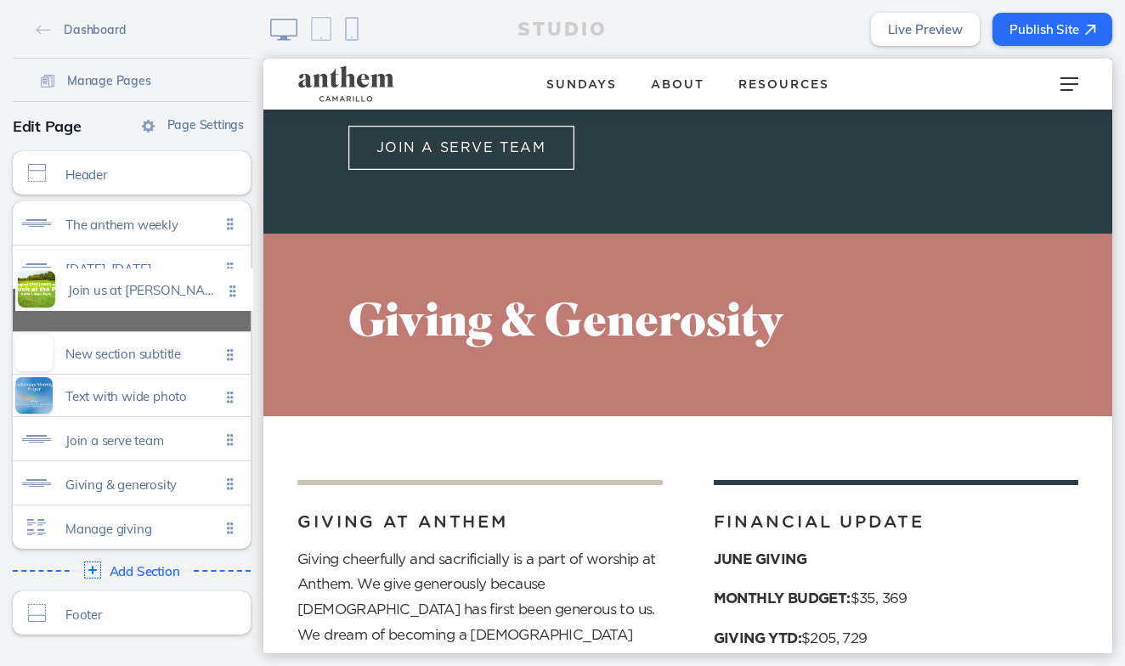
drag, startPoint x: 241, startPoint y: 359, endPoint x: 244, endPoint y: 296, distance: 62.9
click at [244, 296] on ul "The anthem weekly Click to edit August 15-21 Click to edit New section subtitle…" at bounding box center [132, 375] width 238 height 348
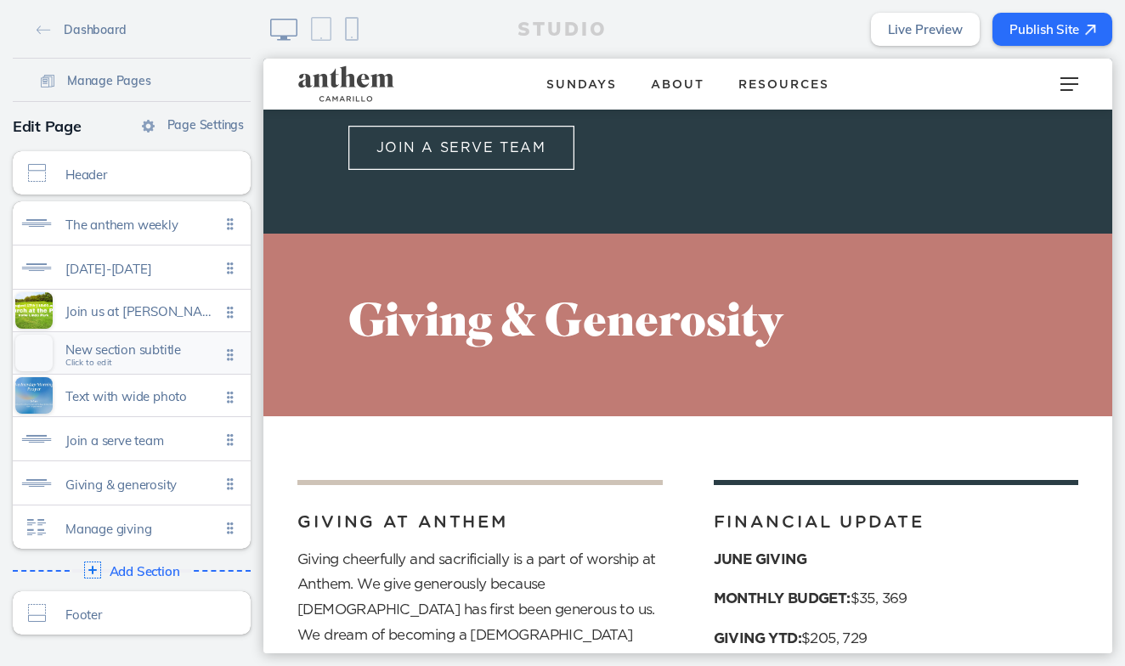
click at [174, 339] on div "New section subtitle Click to edit" at bounding box center [132, 353] width 238 height 42
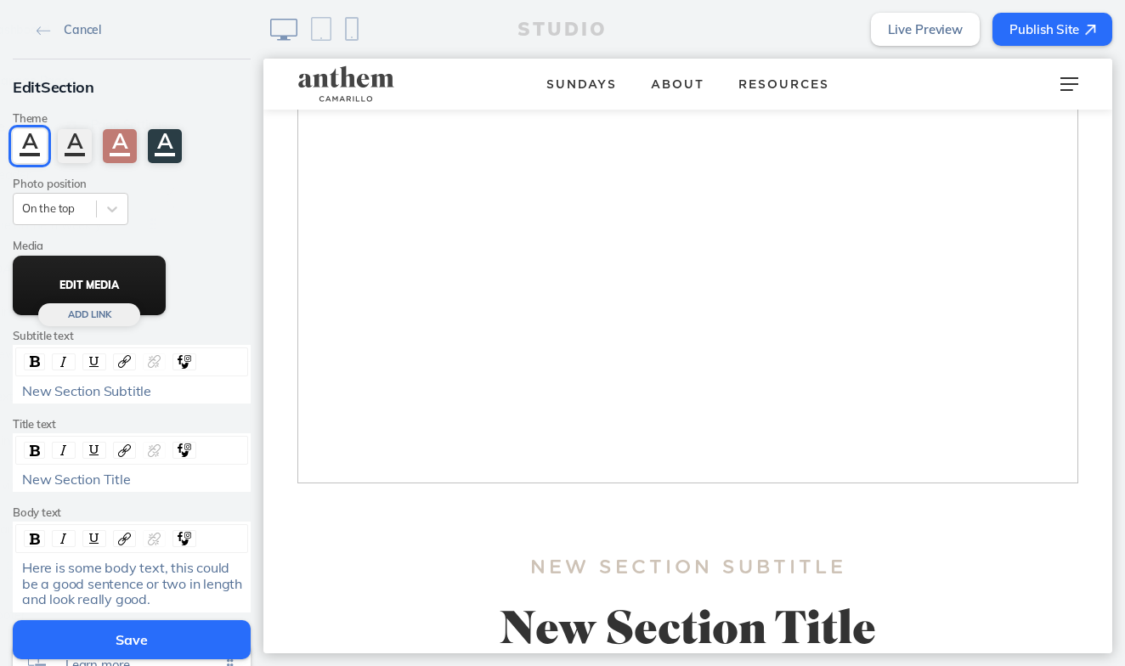
scroll to position [1174, 0]
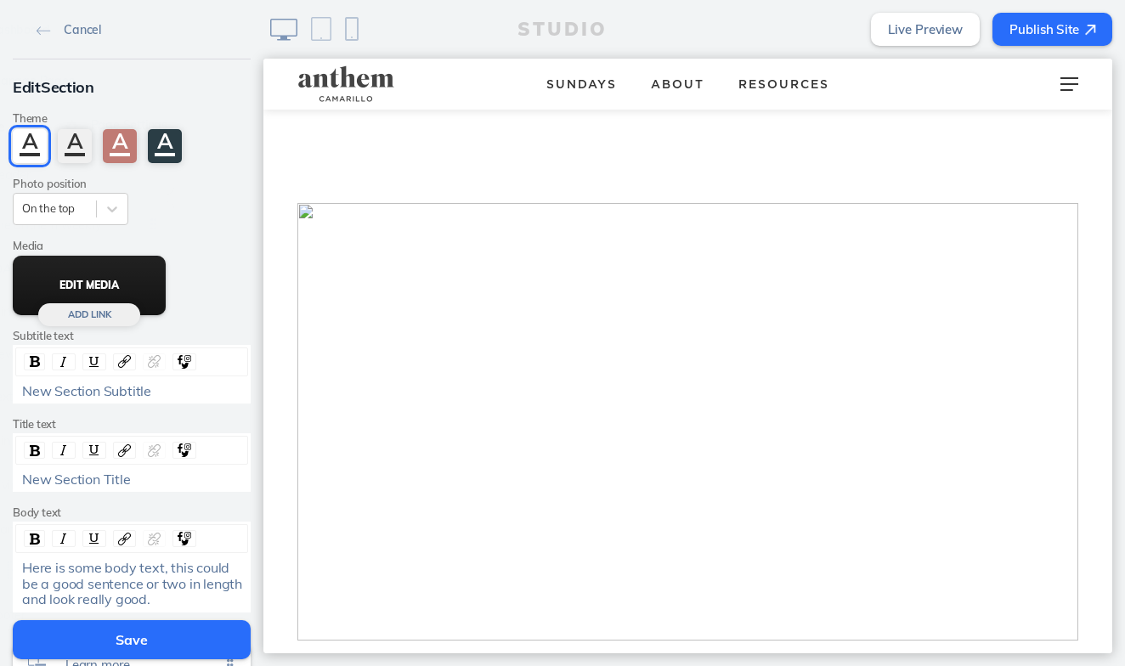
click at [115, 305] on button "Edit Media" at bounding box center [89, 285] width 153 height 59
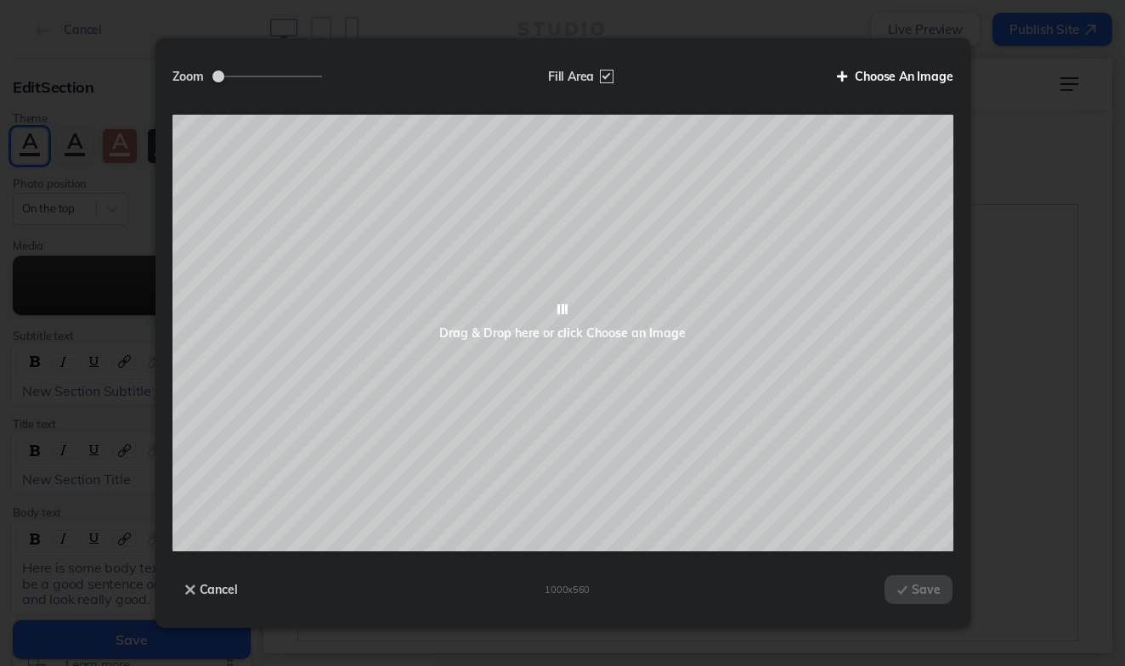
click at [907, 73] on label "Choose An Image" at bounding box center [888, 76] width 129 height 29
click at [0, 0] on input "Choose An Image" at bounding box center [0, 0] width 0 height 0
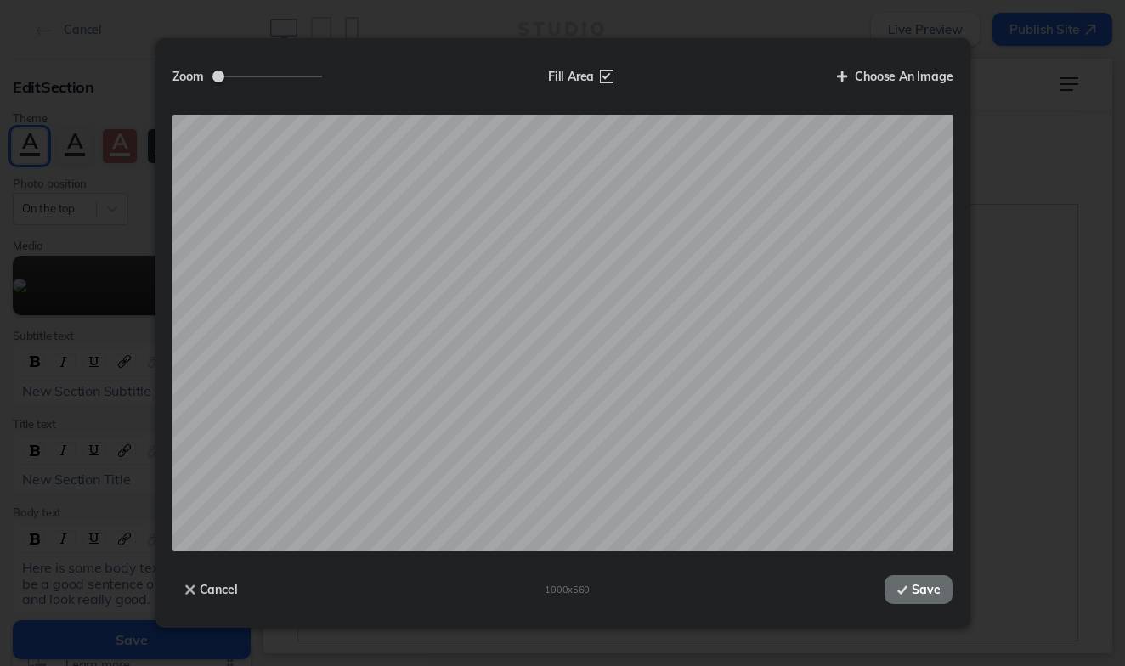
click at [909, 589] on button "Save" at bounding box center [919, 589] width 68 height 29
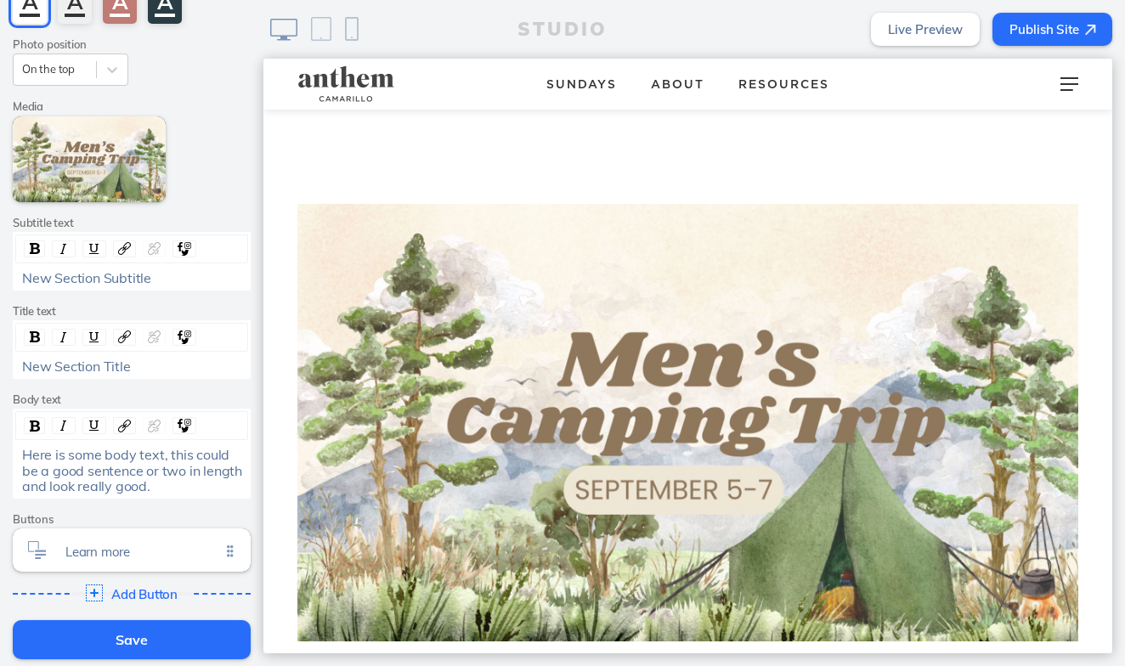
scroll to position [166, 0]
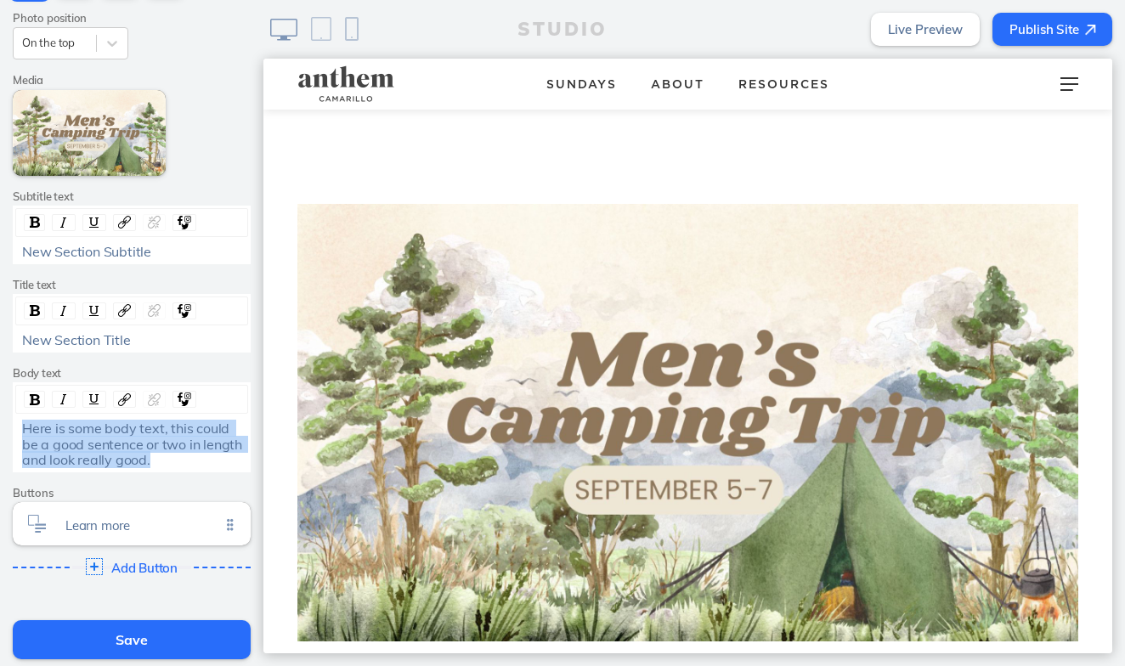
drag, startPoint x: 156, startPoint y: 455, endPoint x: 9, endPoint y: 419, distance: 151.3
click at [9, 419] on div "Edit Section Theme A A A A Photo position On the top Media Edit Media Add Link …" at bounding box center [131, 247] width 263 height 706
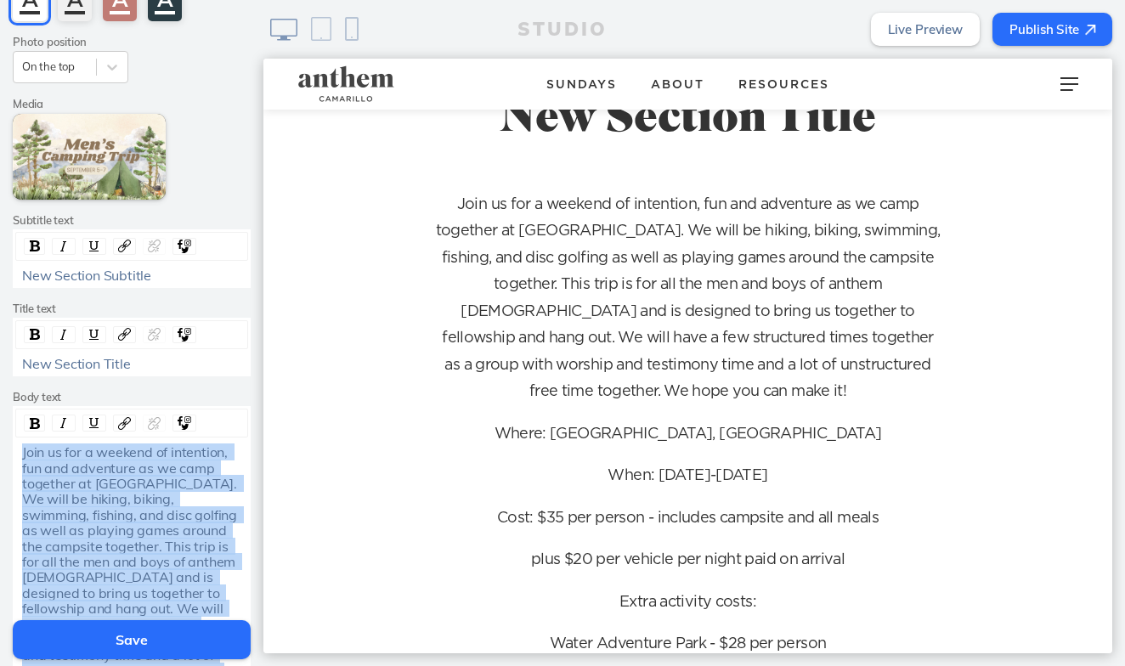
scroll to position [138, 0]
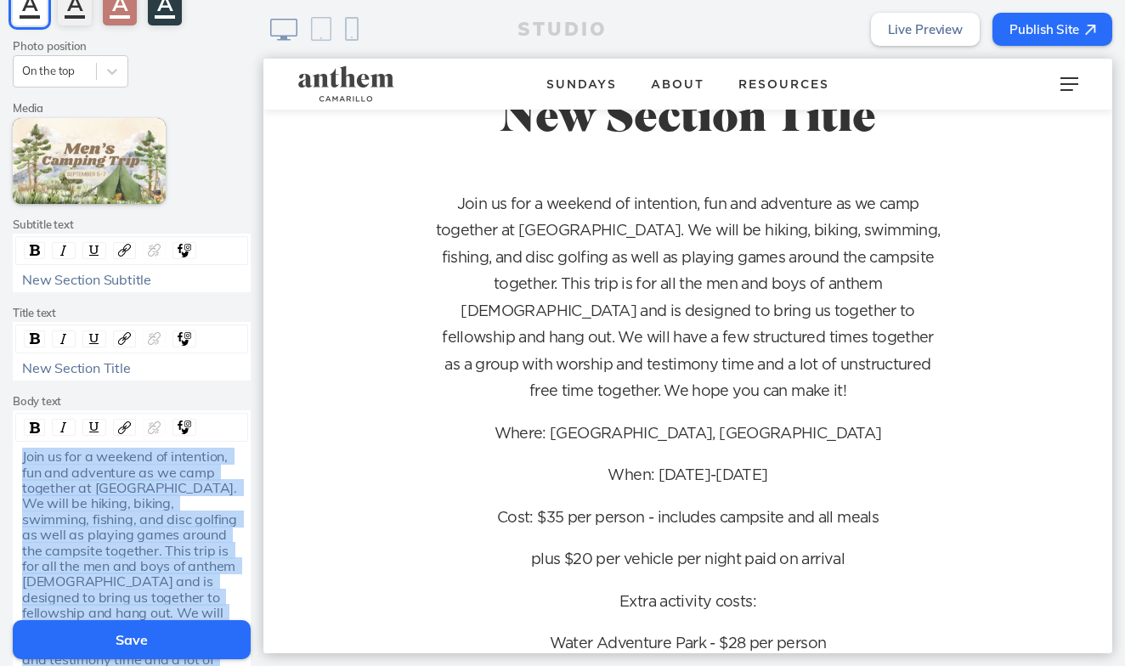
drag, startPoint x: 168, startPoint y: 528, endPoint x: 17, endPoint y: 451, distance: 169.5
copy div "Join us for a weekend of intention, fun and adventure as we camp together at La…"
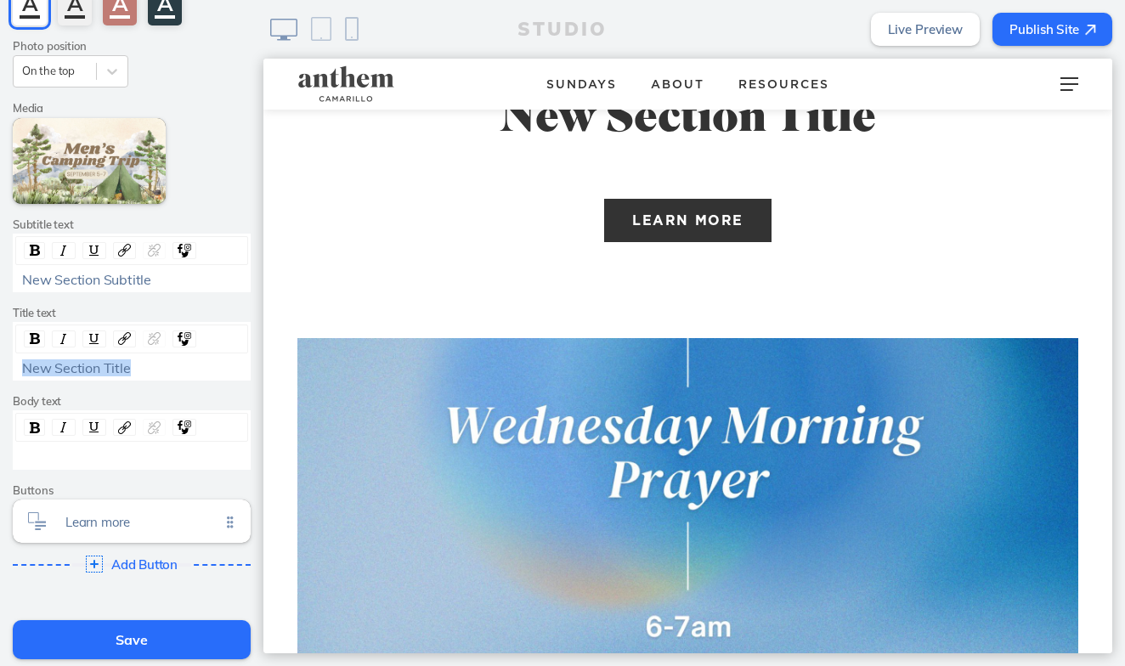
drag, startPoint x: 128, startPoint y: 367, endPoint x: 0, endPoint y: 365, distance: 128.4
click at [0, 365] on div "Edit Section Theme A A A A Photo position On the top Media Edit Media Add Link …" at bounding box center [131, 260] width 263 height 676
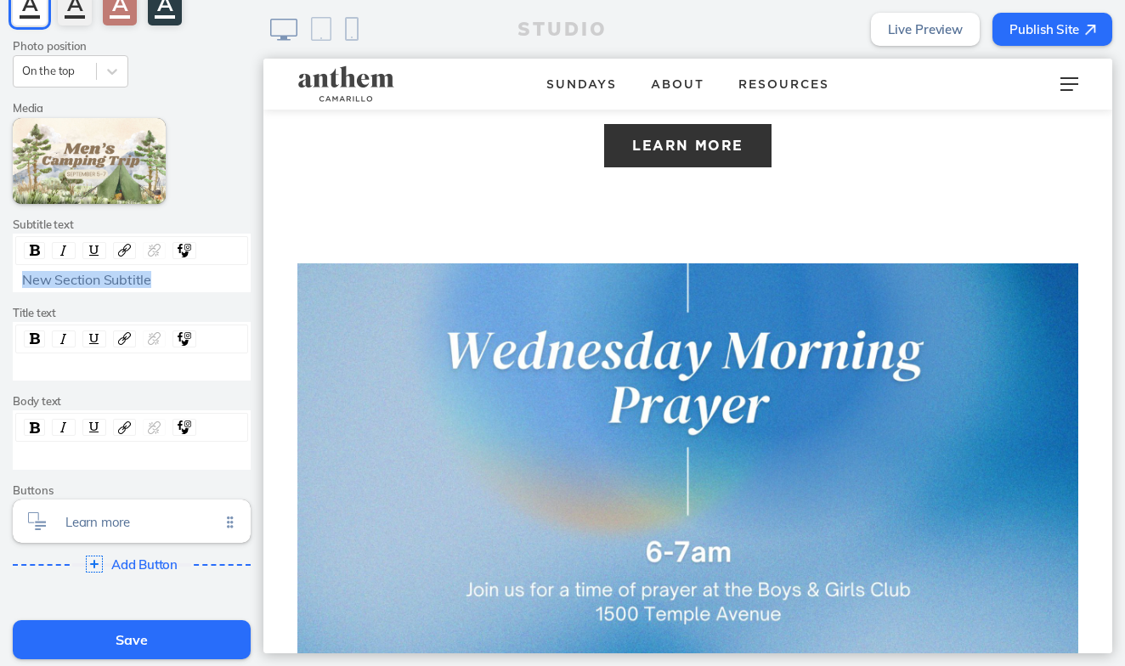
drag, startPoint x: 167, startPoint y: 279, endPoint x: -27, endPoint y: 279, distance: 194.6
click at [0, 279] on html "Cancel Edit Section Theme A A A A Photo position On the top Media Edit Media Ad…" at bounding box center [562, 333] width 1125 height 666
click at [190, 288] on div "New Section Subtitle" at bounding box center [132, 263] width 238 height 59
click at [199, 279] on div "New Section Subtitle" at bounding box center [132, 279] width 220 height 15
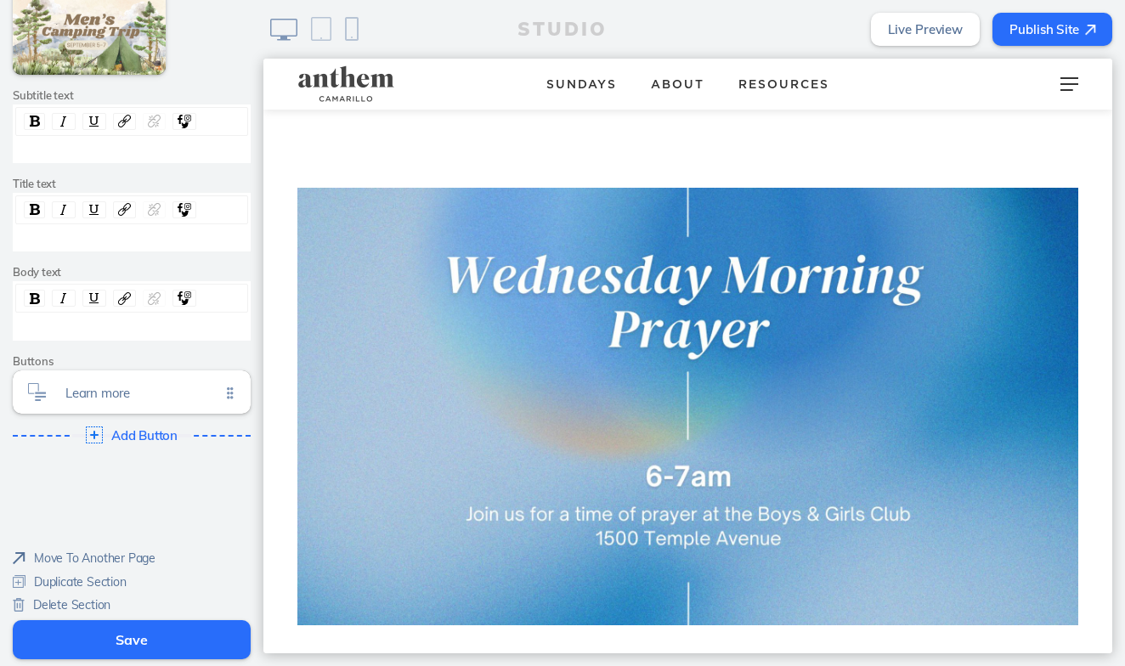
scroll to position [266, 0]
click at [162, 383] on span "Learn more" at bounding box center [142, 389] width 155 height 14
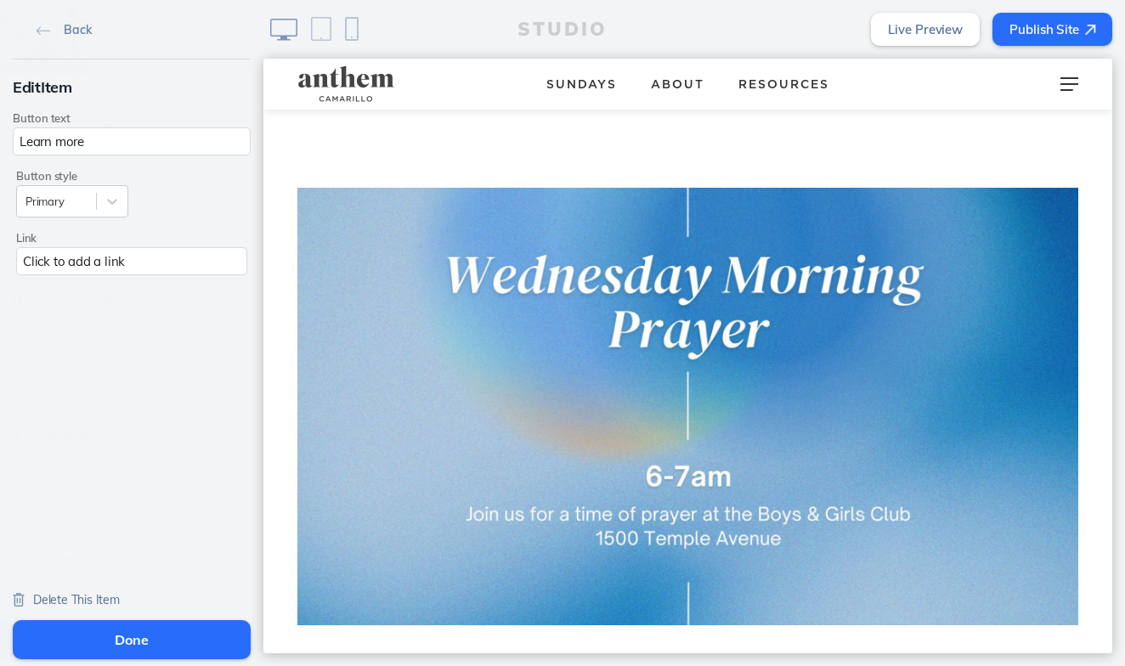
scroll to position [0, 0]
click at [74, 596] on span "Delete This Item" at bounding box center [76, 599] width 87 height 15
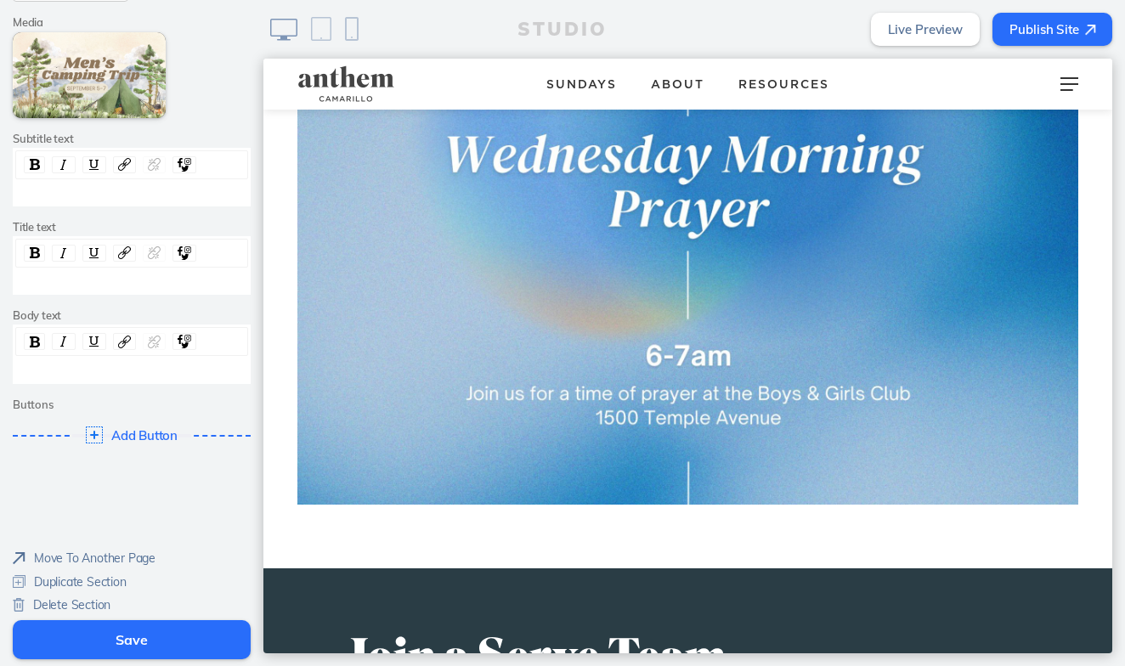
scroll to position [223, 0]
click at [121, 639] on button "Save" at bounding box center [132, 639] width 238 height 39
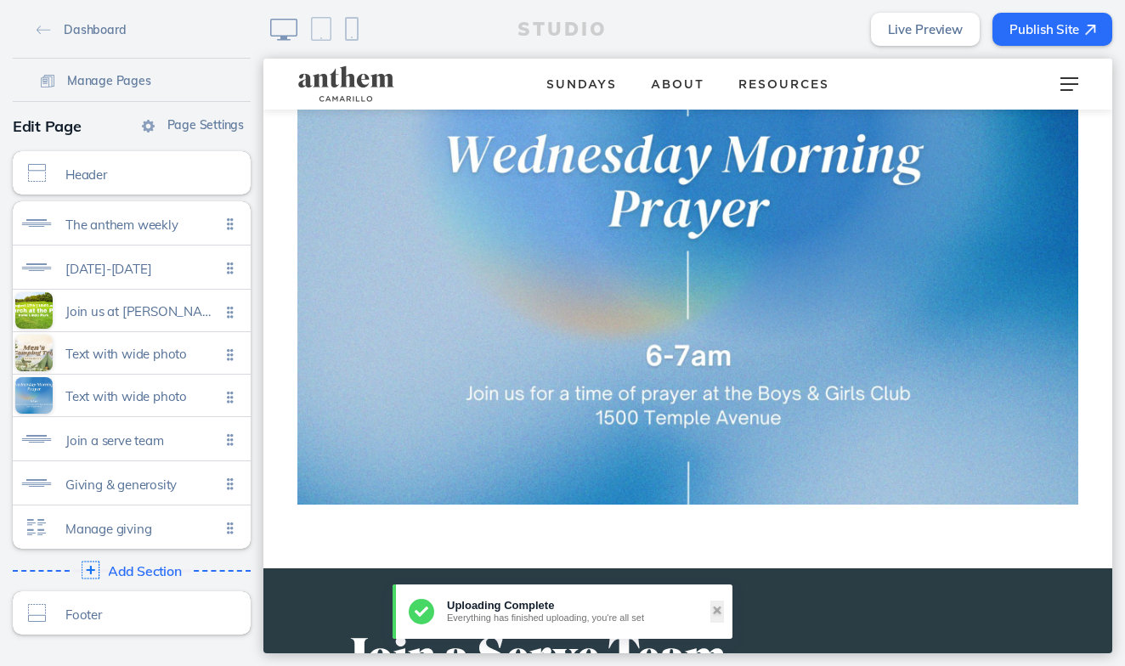
click at [133, 563] on div "Add Section Click to edit" at bounding box center [132, 571] width 250 height 31
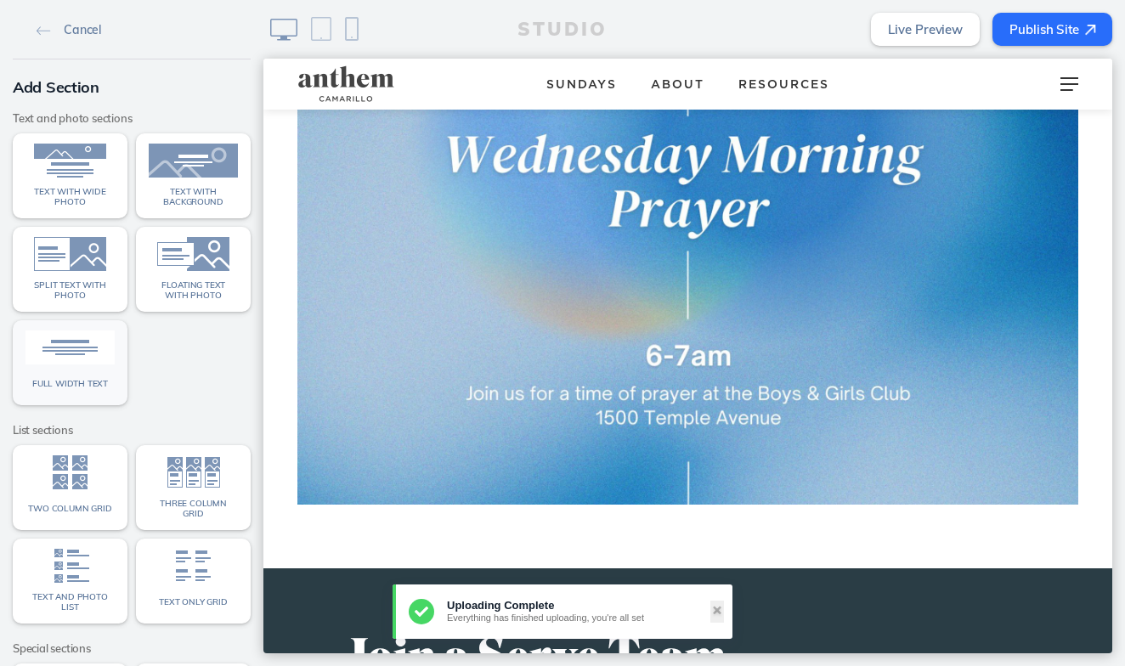
click at [93, 351] on img at bounding box center [69, 348] width 89 height 34
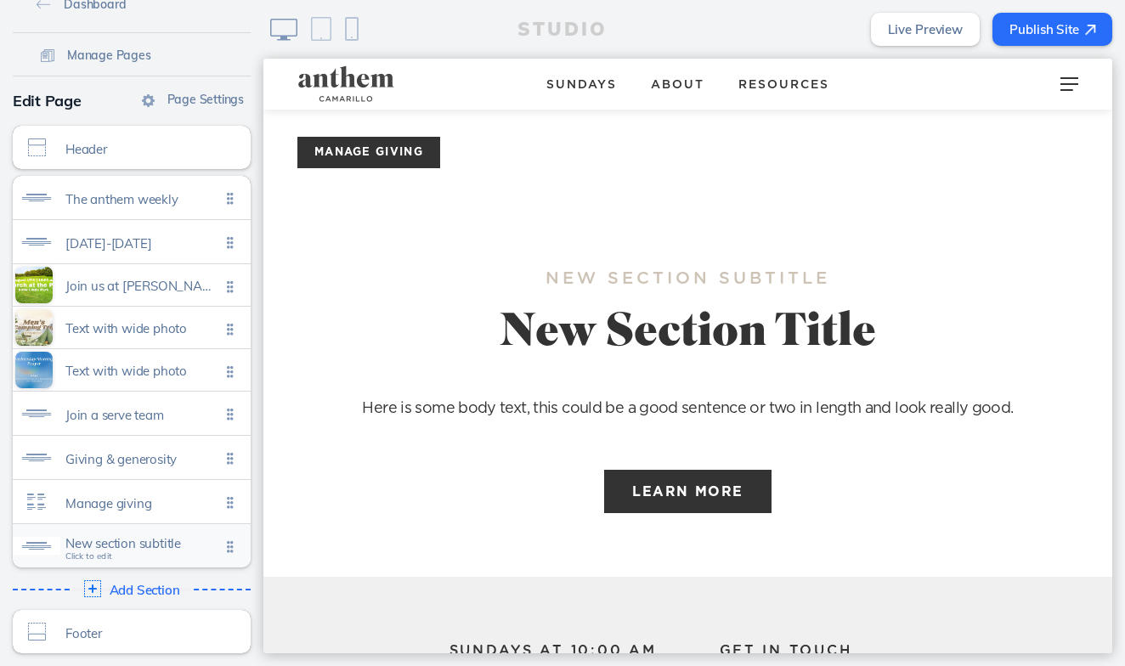
scroll to position [25, 0]
drag, startPoint x: 236, startPoint y: 548, endPoint x: 240, endPoint y: 373, distance: 175.1
click at [240, 373] on ul "The anthem weekly Click to edit August 15-21 Click to edit Join us at valle lin…" at bounding box center [132, 372] width 238 height 392
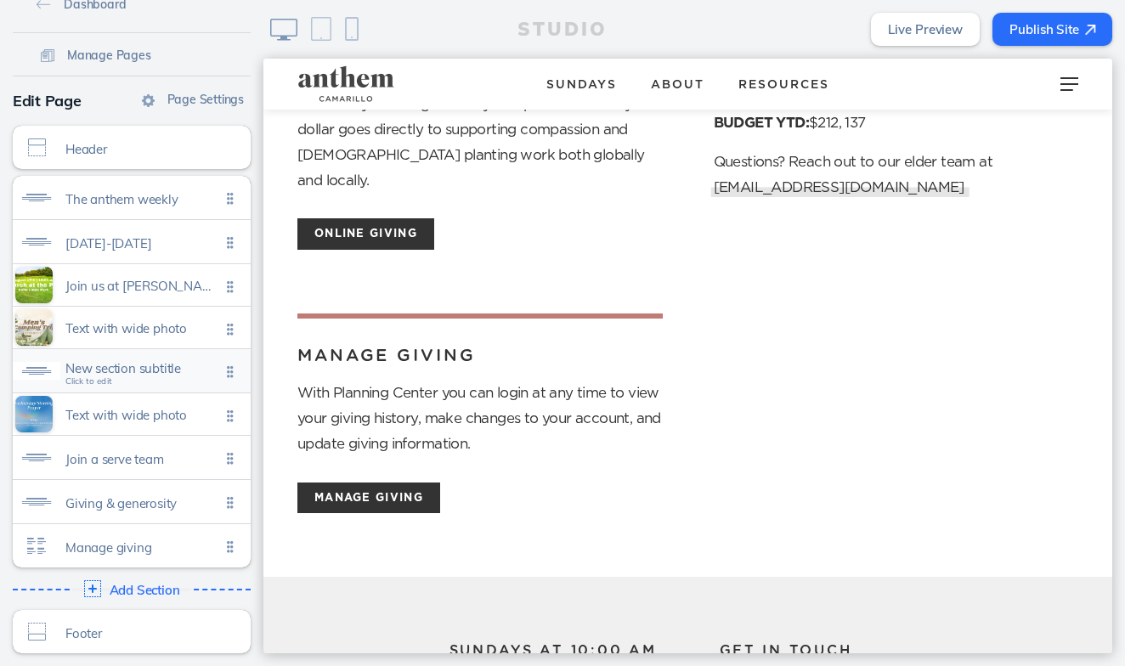
click at [131, 366] on span "New section subtitle" at bounding box center [142, 368] width 155 height 14
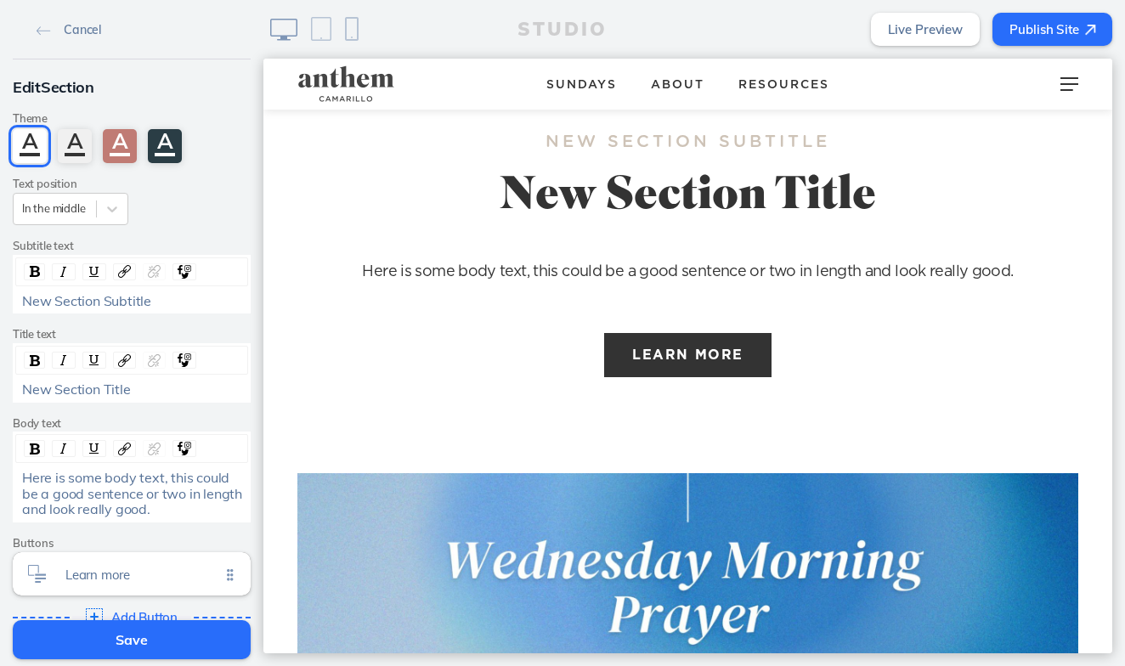
scroll to position [1708, 0]
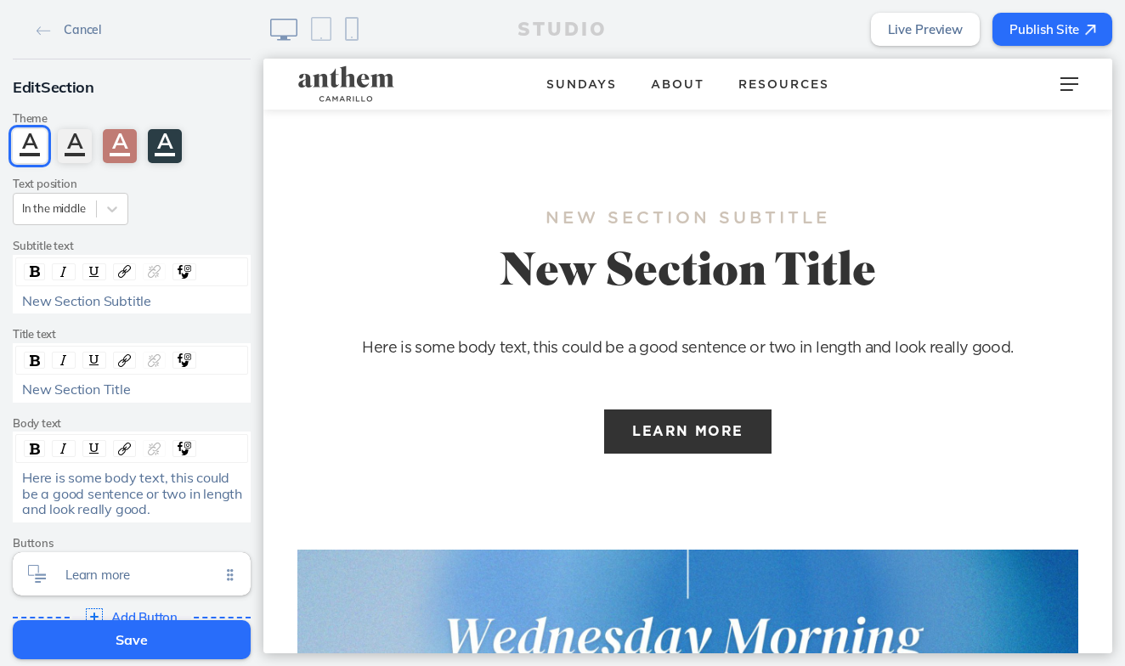
click at [163, 297] on div "New Section Subtitle" at bounding box center [132, 300] width 220 height 15
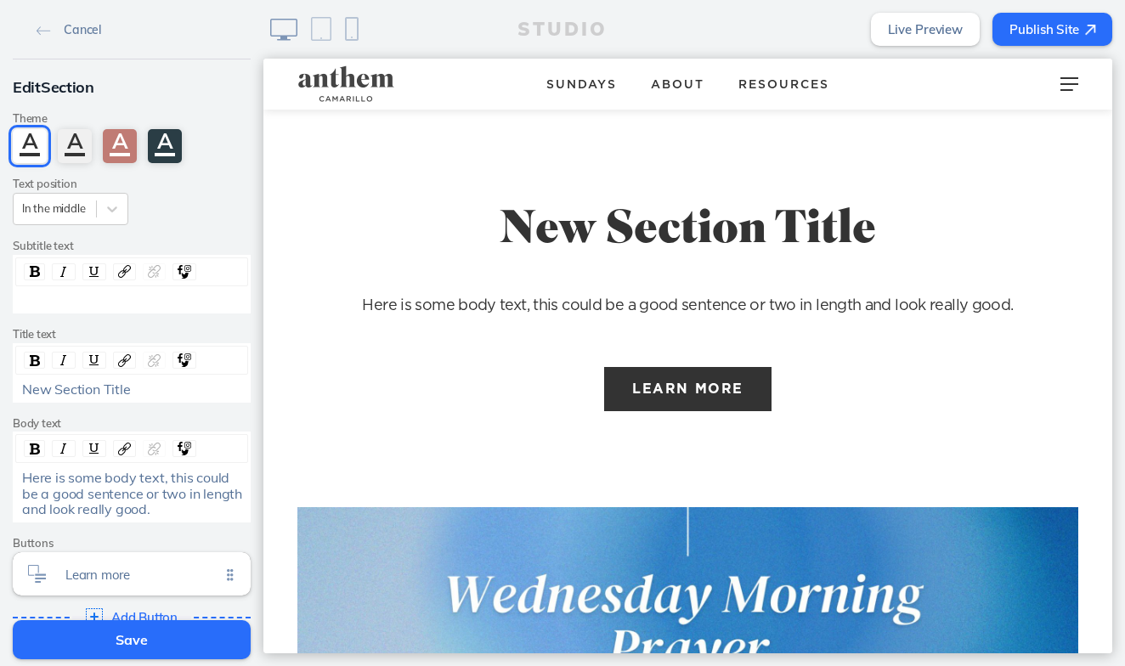
click at [143, 382] on div "New Section Title" at bounding box center [132, 389] width 220 height 15
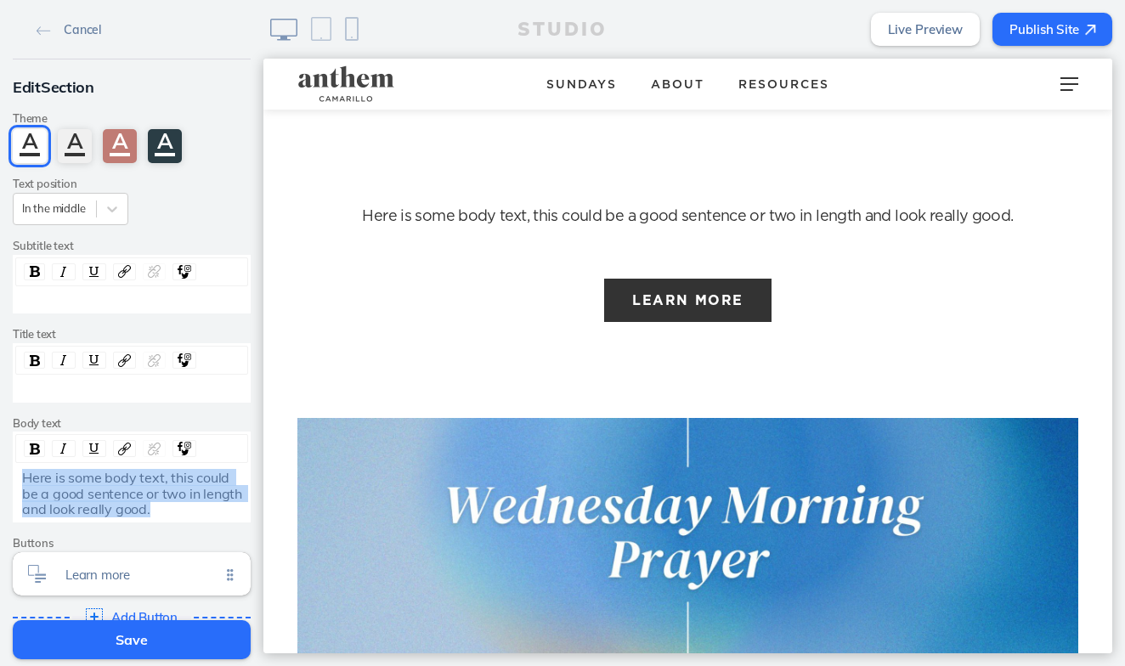
drag, startPoint x: 153, startPoint y: 498, endPoint x: 25, endPoint y: 467, distance: 131.9
click at [25, 470] on div "Here is some body text, this could be a good sentence or two in length and look…" at bounding box center [132, 493] width 220 height 47
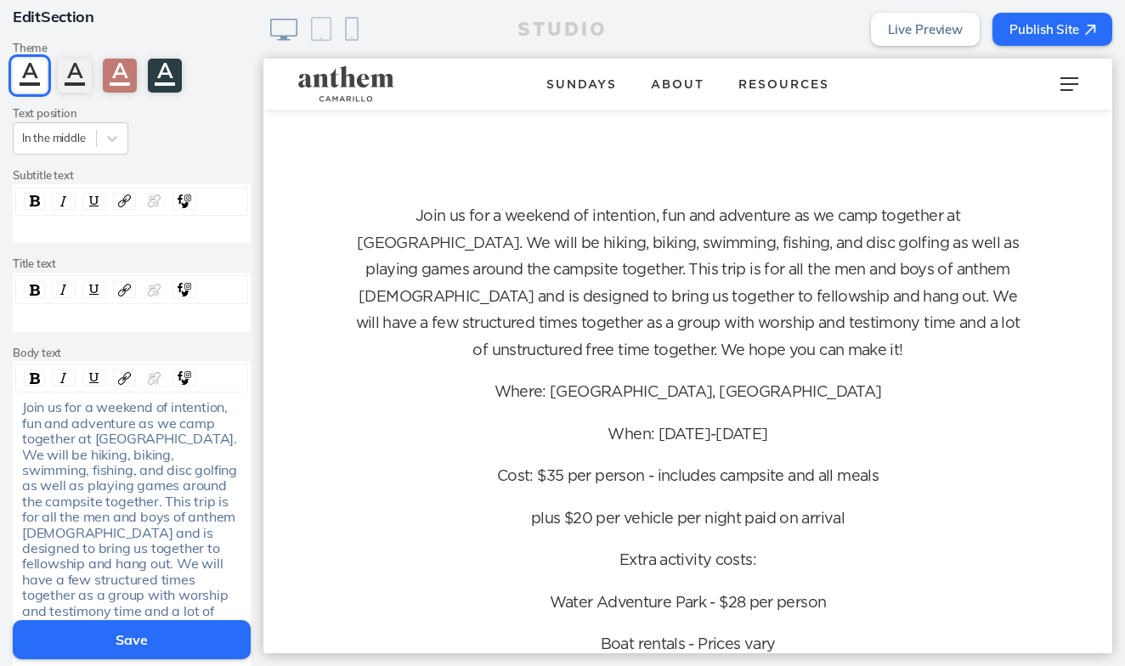
scroll to position [95, 0]
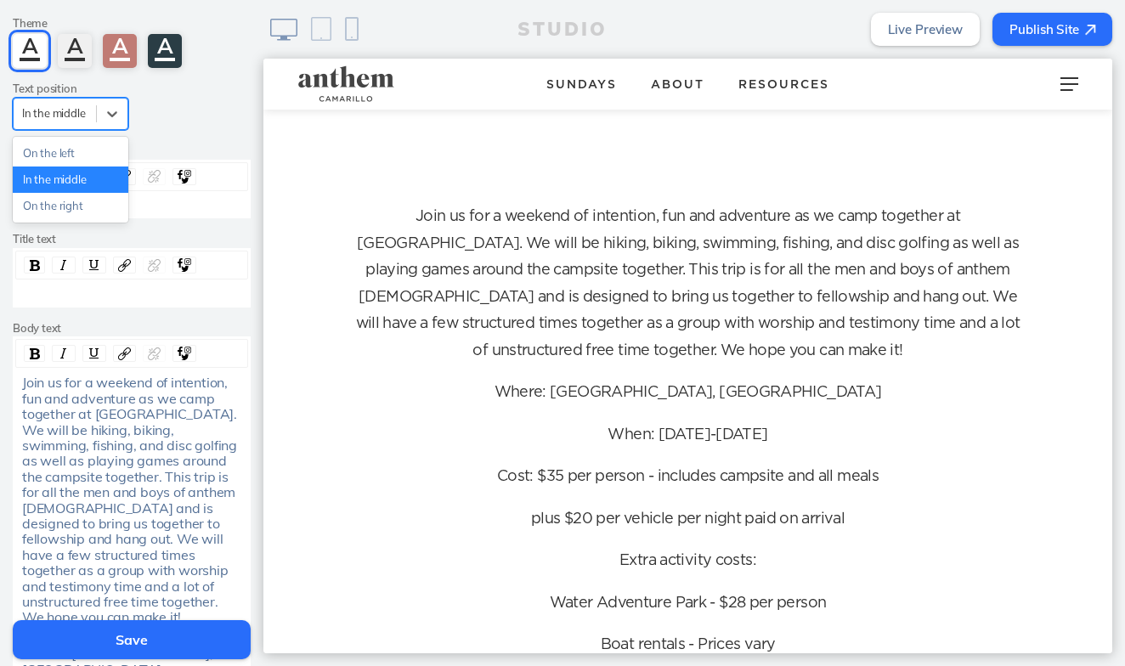
click at [88, 114] on div "In the middle" at bounding box center [55, 113] width 82 height 23
click at [74, 150] on div "On the left" at bounding box center [71, 153] width 116 height 26
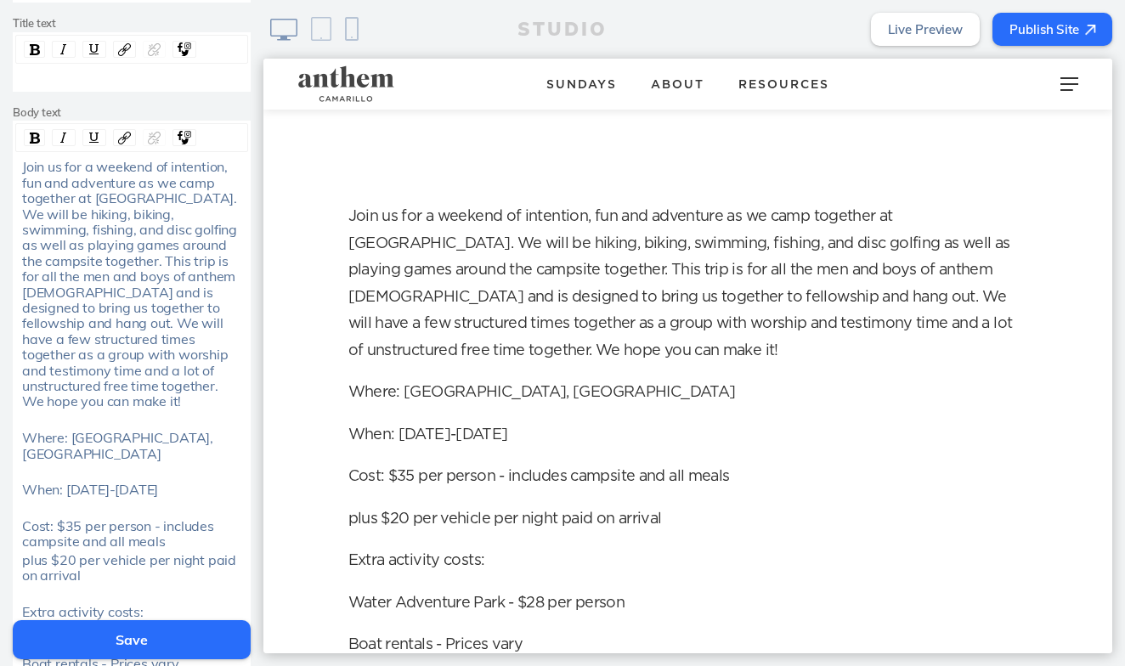
scroll to position [313, 0]
drag, startPoint x: 69, startPoint y: 411, endPoint x: 4, endPoint y: 410, distance: 64.6
click at [4, 410] on div "Edit Section Theme A A A A Text position On the left Subtitle text Title text B…" at bounding box center [131, 309] width 263 height 1124
drag, startPoint x: 65, startPoint y: 461, endPoint x: -7, endPoint y: 462, distance: 72.3
click at [0, 462] on html "Cancel Edit Section Theme A A A A Text position On the left Subtitle text Title…" at bounding box center [562, 333] width 1125 height 666
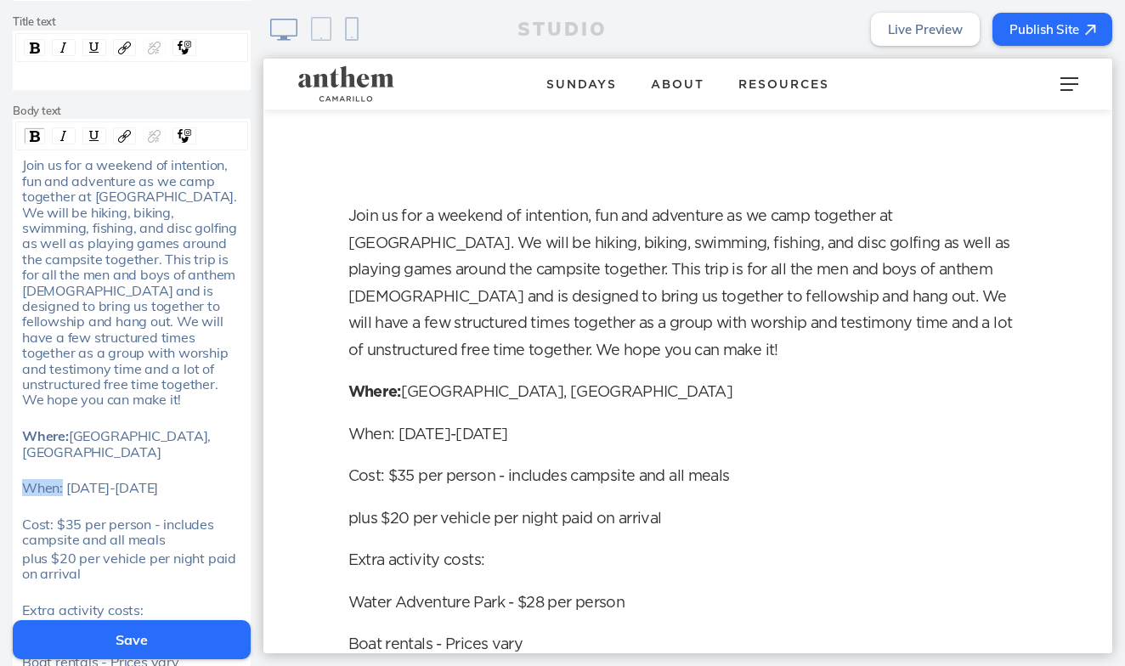
drag, startPoint x: 63, startPoint y: 463, endPoint x: 15, endPoint y: 462, distance: 47.6
click at [16, 480] on div "When: September 5-7" at bounding box center [132, 487] width 232 height 15
drag, startPoint x: 50, startPoint y: 498, endPoint x: 3, endPoint y: 498, distance: 46.7
click at [3, 498] on div "Edit Section Theme A A A A Text position On the left Subtitle text Title text B…" at bounding box center [131, 309] width 263 height 1124
click at [51, 516] on span "Cost: $35 per person - includes campsite and all meals" at bounding box center [119, 532] width 195 height 32
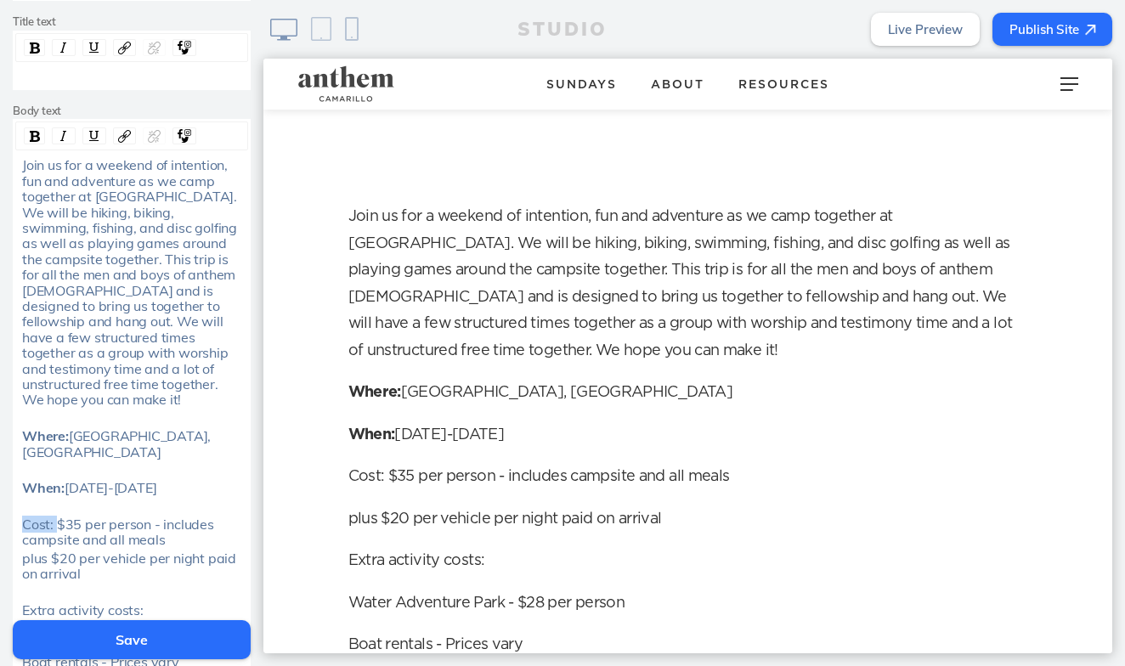
drag, startPoint x: 55, startPoint y: 500, endPoint x: 19, endPoint y: 500, distance: 36.5
click at [19, 517] on div "Cost: $35 per person - includes campsite and all meals" at bounding box center [132, 532] width 232 height 31
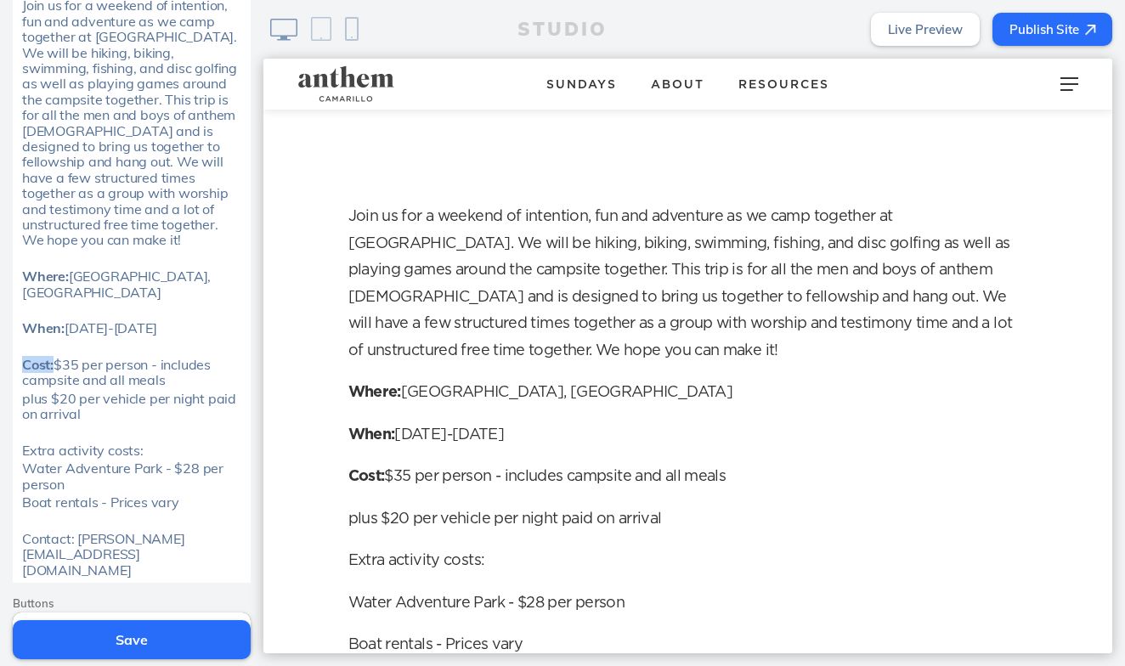
scroll to position [541, 0]
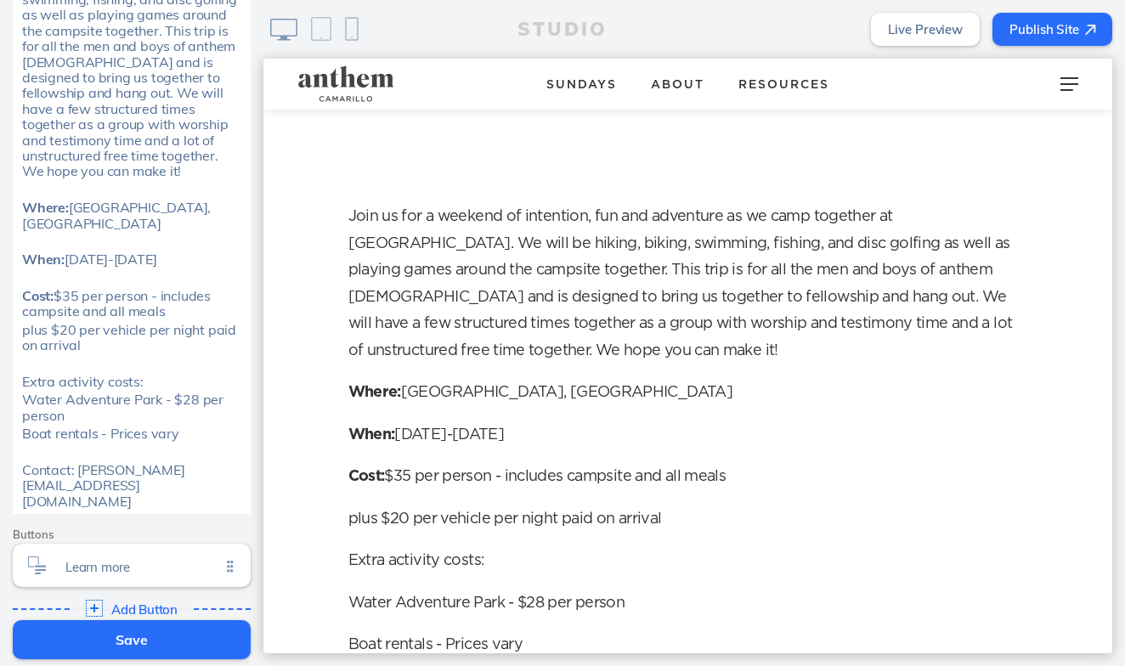
click at [22, 321] on span "plus $20 per vehicle per night paid on arrival" at bounding box center [131, 337] width 218 height 32
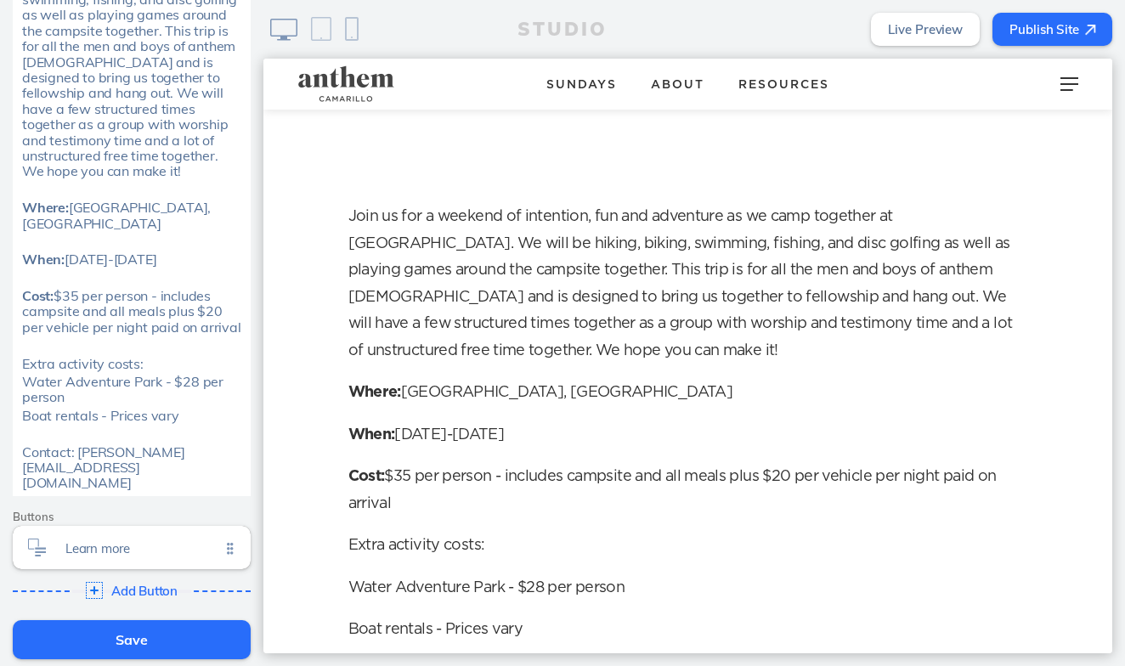
drag, startPoint x: 181, startPoint y: 388, endPoint x: 15, endPoint y: 338, distance: 172.9
click at [16, 338] on div "Join us for a weekend of intention, fun and adventure as we camp together at La…" at bounding box center [132, 210] width 232 height 562
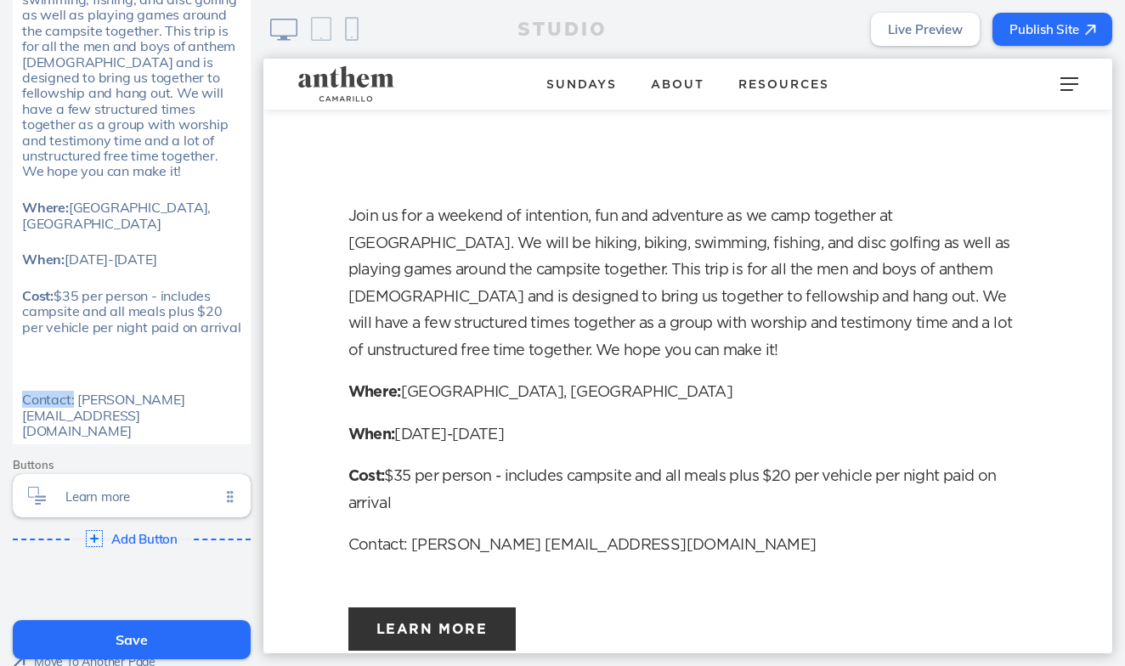
drag, startPoint x: 71, startPoint y: 372, endPoint x: -4, endPoint y: 371, distance: 75.7
click at [0, 371] on html "Cancel Edit Section Theme A A A A Text position On the left Subtitle text Title…" at bounding box center [562, 333] width 1125 height 666
drag, startPoint x: 75, startPoint y: 372, endPoint x: -18, endPoint y: 371, distance: 92.7
click at [0, 371] on html "Cancel Edit Section Theme A A A A Text position On the left Subtitle text Title…" at bounding box center [562, 333] width 1125 height 666
click at [76, 391] on span "Contact: Daniel Griffes danielgriffes@live.com" at bounding box center [105, 415] width 166 height 48
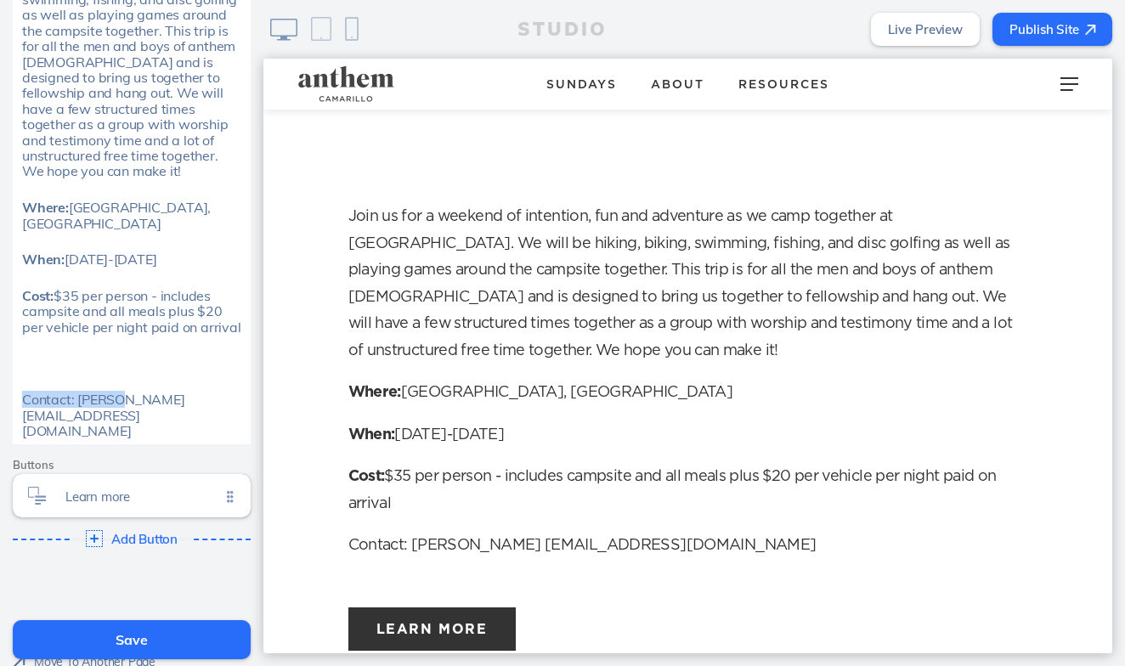
drag, startPoint x: 76, startPoint y: 367, endPoint x: 2, endPoint y: 366, distance: 74.0
click at [2, 366] on div "Edit Section Theme A A A A Text position On the left Subtitle text Title text B…" at bounding box center [131, 45] width 263 height 1054
click at [22, 374] on div "rdw-editor" at bounding box center [132, 381] width 220 height 15
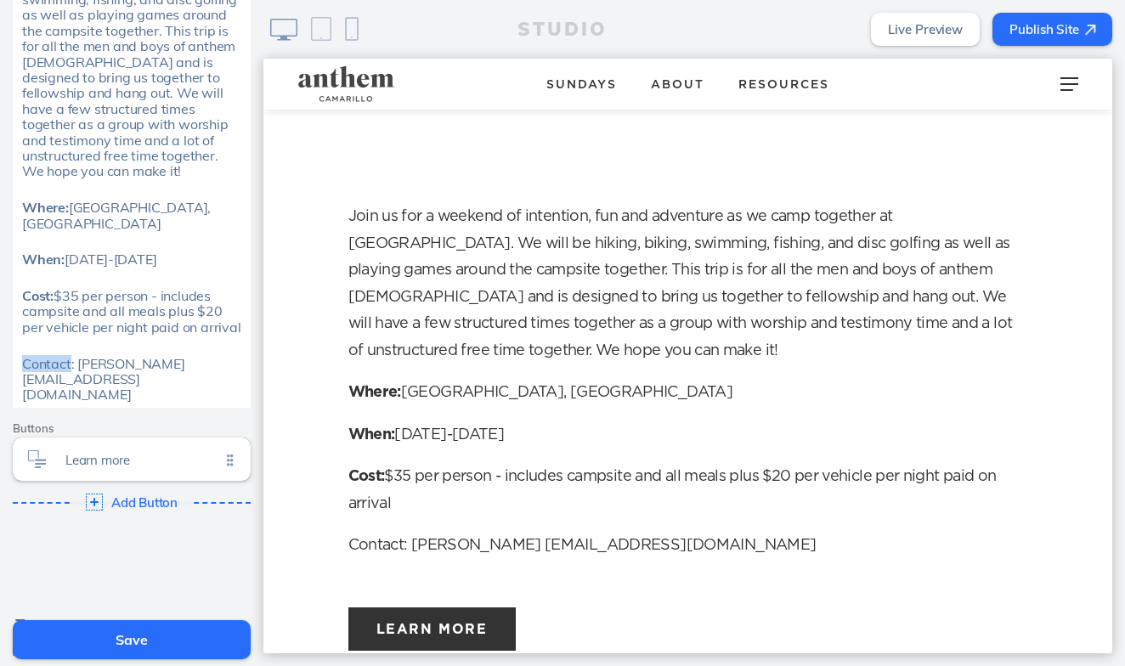
drag, startPoint x: 71, startPoint y: 334, endPoint x: 15, endPoint y: 332, distance: 55.3
click at [16, 356] on div "Contact: Daniel Griffes danielgriffes@live.com" at bounding box center [132, 379] width 232 height 47
drag, startPoint x: 74, startPoint y: 334, endPoint x: 16, endPoint y: 334, distance: 57.8
click at [16, 356] on div "Contact: Daniel Griffes danielgriffes@live.com" at bounding box center [132, 379] width 232 height 47
click at [135, 449] on span "Learn more" at bounding box center [142, 456] width 155 height 14
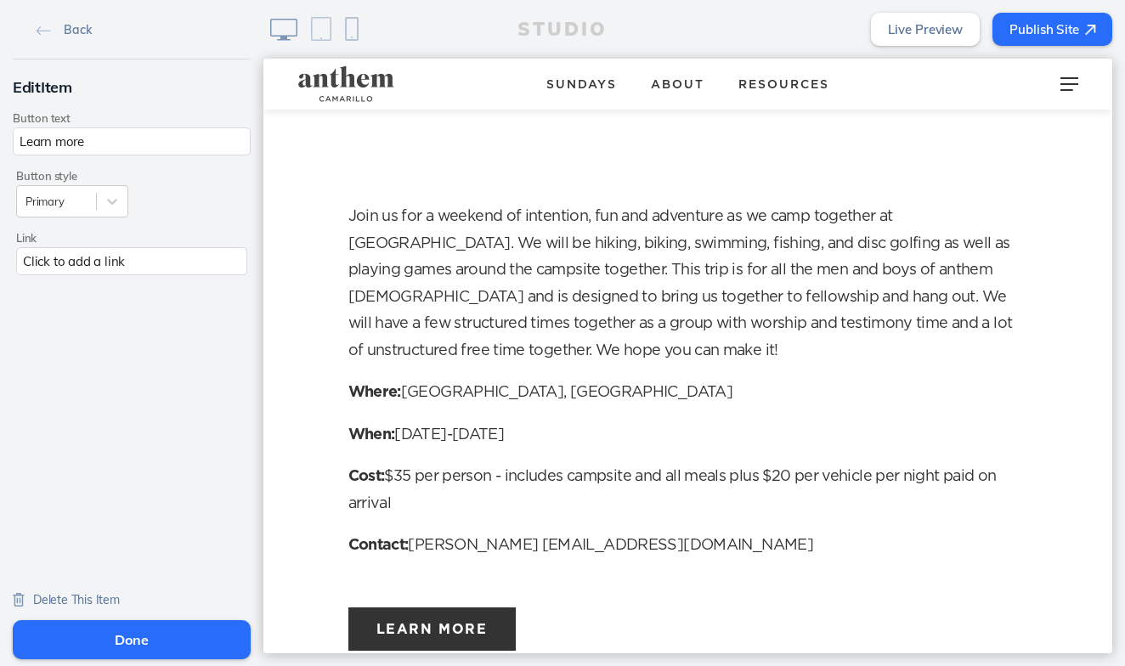
scroll to position [0, 0]
drag, startPoint x: 97, startPoint y: 146, endPoint x: -34, endPoint y: 141, distance: 131.0
click at [0, 141] on html "Back Edit Item Button text Learn more Button style Primary Link Click to add a …" at bounding box center [562, 333] width 1125 height 666
type input "Register Here"
click at [65, 198] on div at bounding box center [56, 202] width 62 height 16
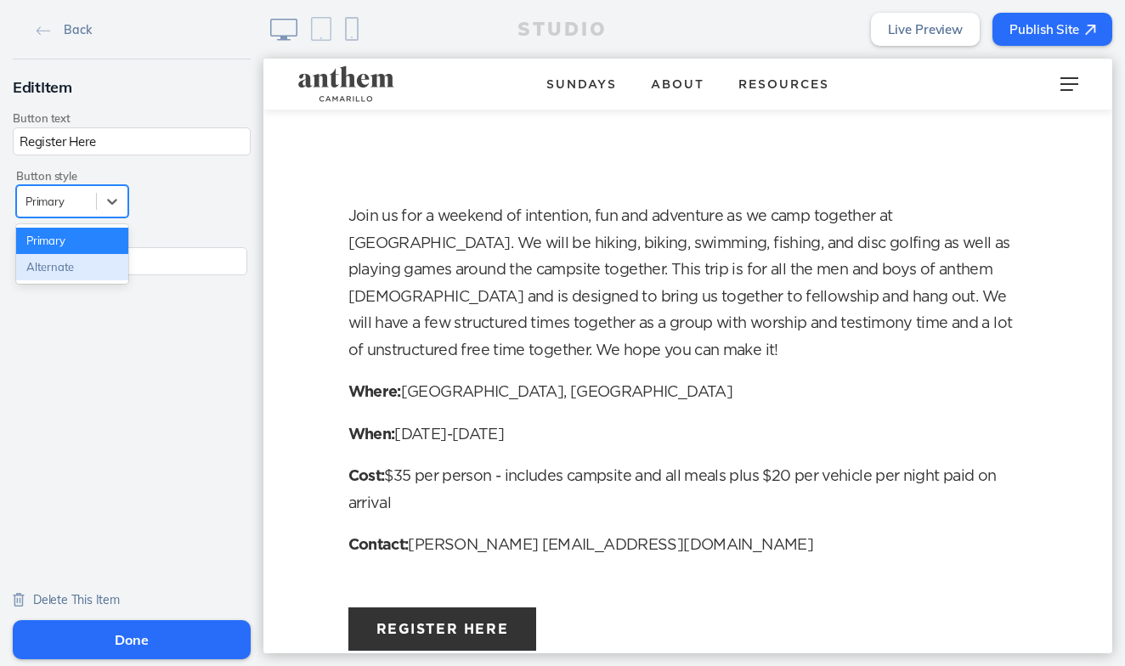
click at [54, 265] on div "Alternate" at bounding box center [72, 267] width 112 height 26
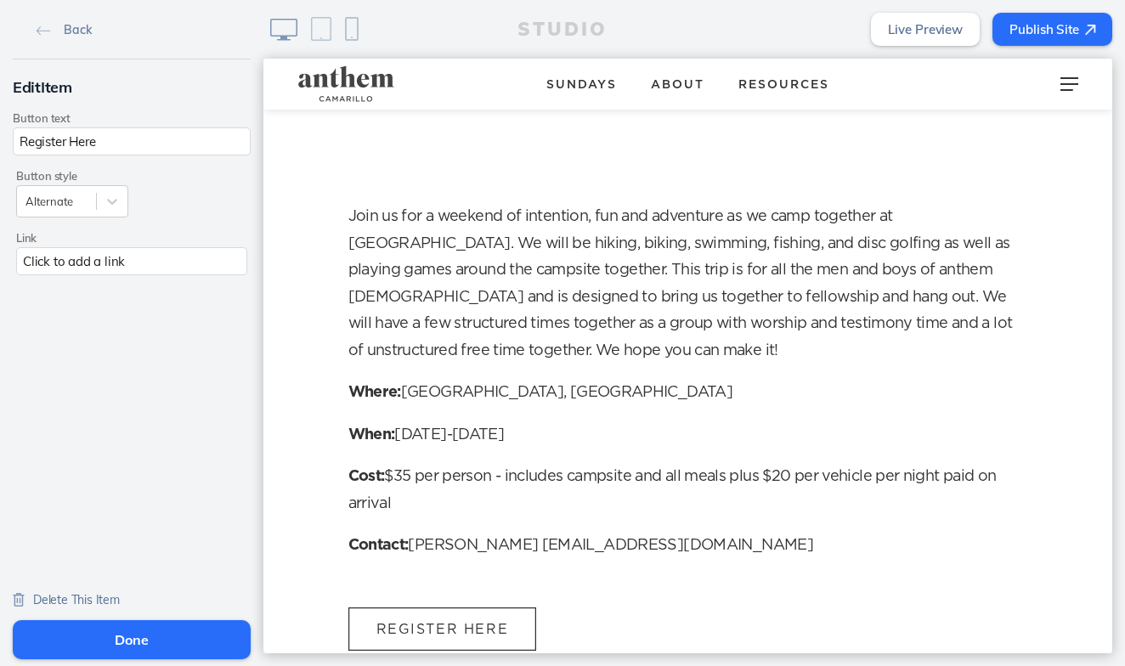
click at [109, 267] on div "Click to add a link" at bounding box center [131, 261] width 231 height 28
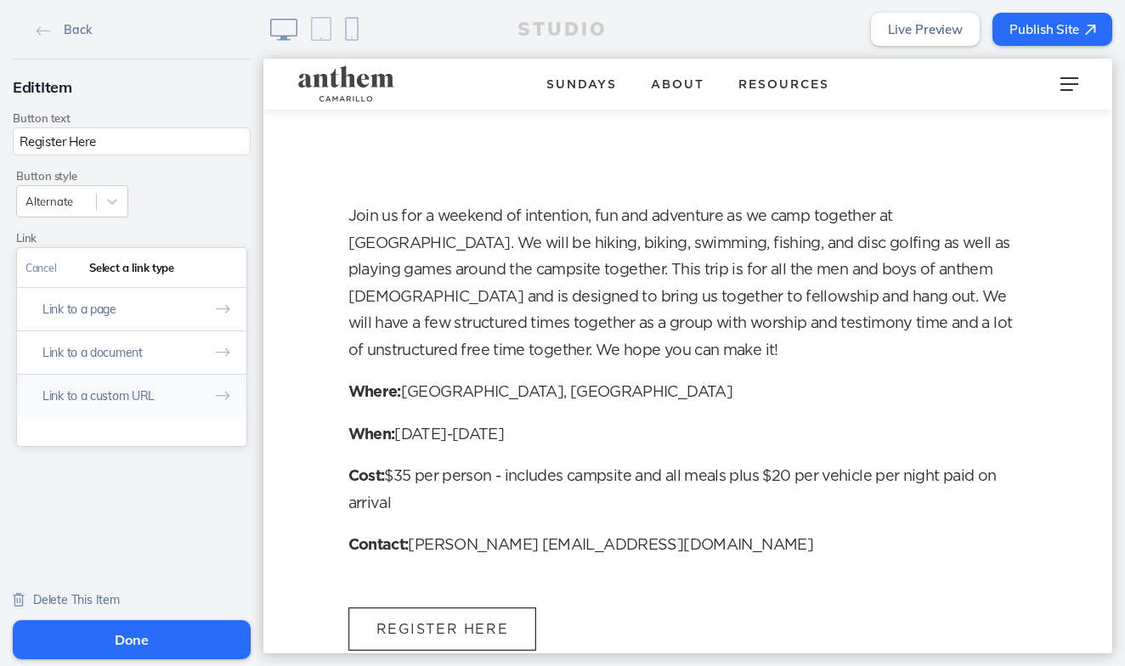
click at [165, 394] on button "Link to a custom URL" at bounding box center [131, 395] width 229 height 43
click at [178, 334] on input "text" at bounding box center [131, 340] width 212 height 28
paste input "https://anthemcamarillo.churchcenter.com/registrations/events/3057580"
type input "https://anthemcamarillo.churchcenter.com/registrations/events/3057580"
click at [229, 275] on button "Done" at bounding box center [226, 268] width 42 height 38
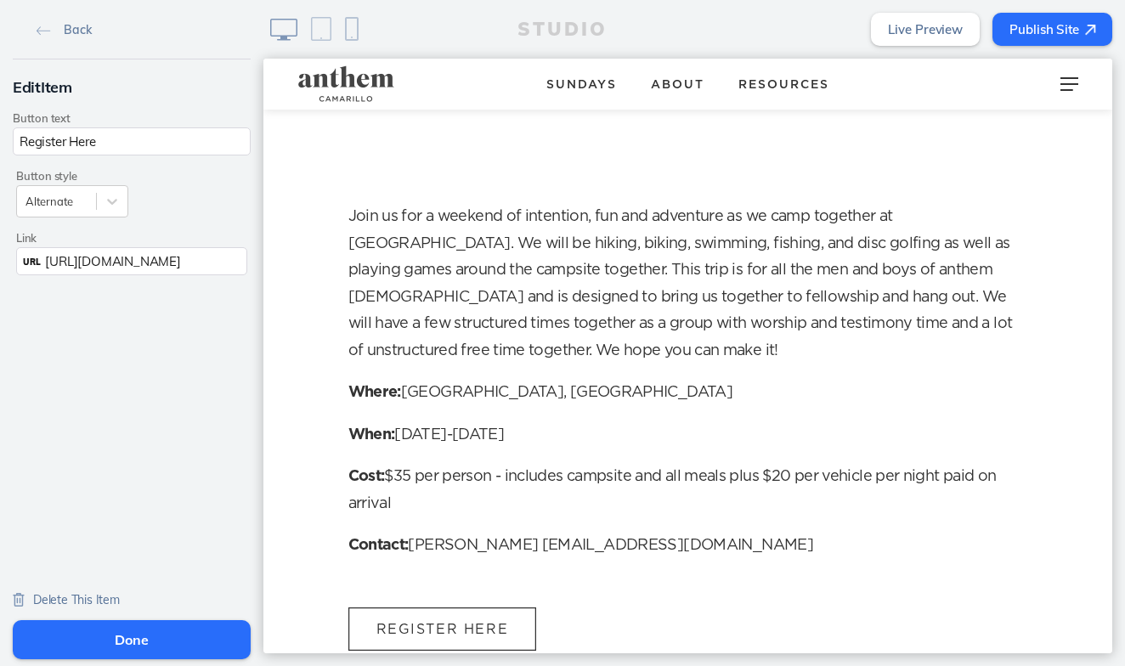
click at [139, 632] on button "Done" at bounding box center [132, 639] width 238 height 39
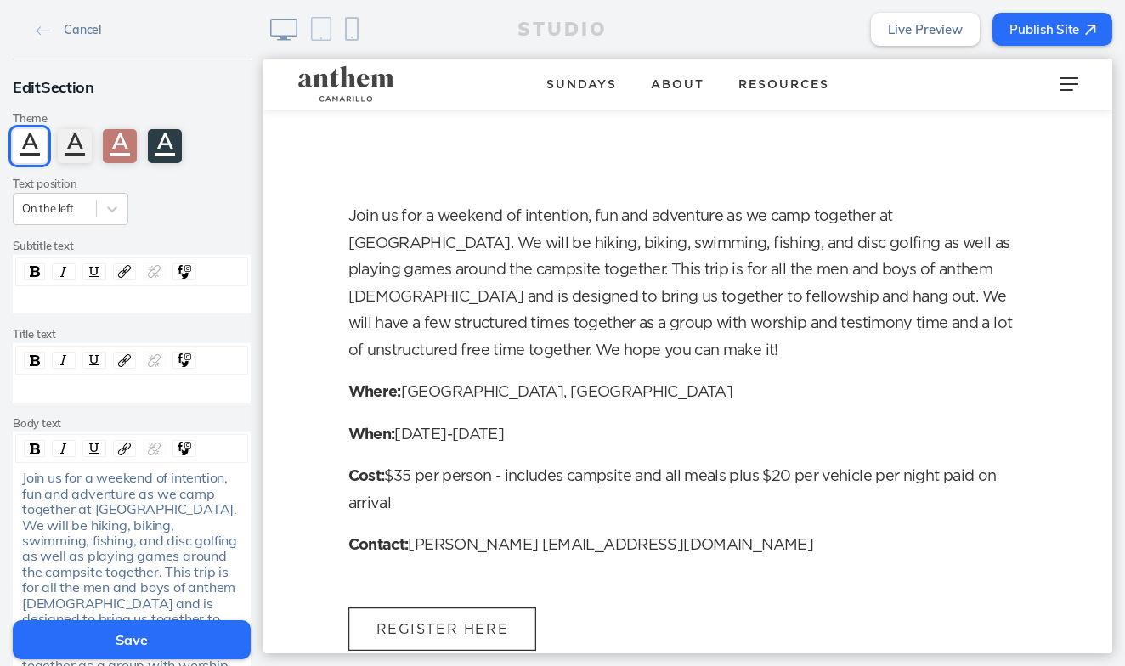
click at [139, 628] on button "Save" at bounding box center [132, 639] width 238 height 39
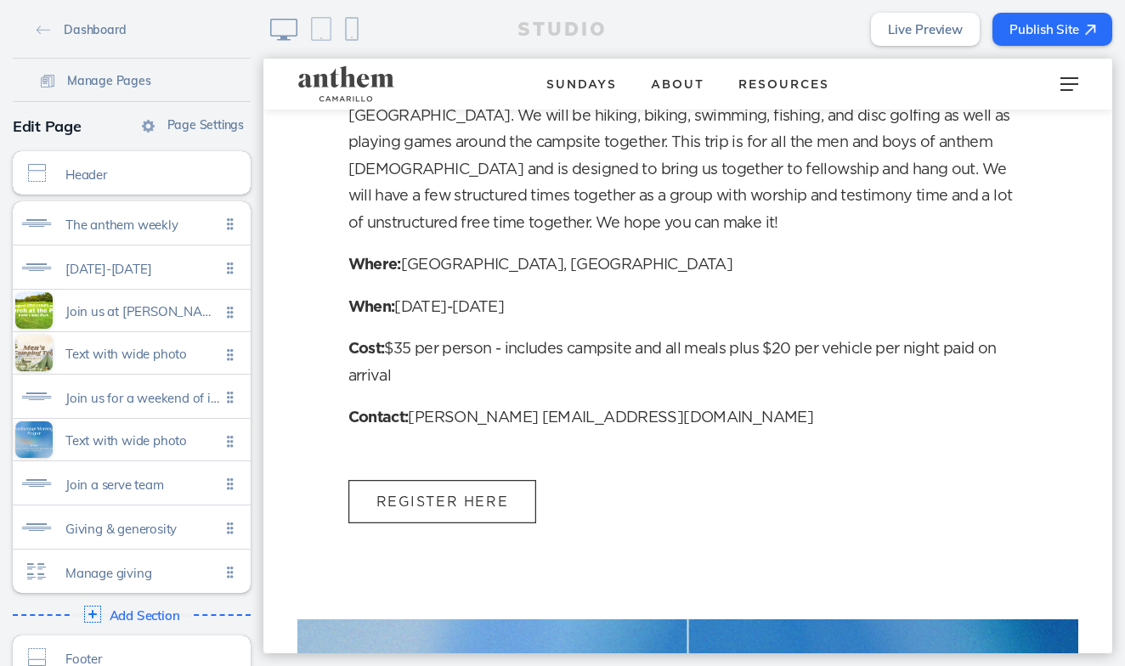
scroll to position [2014, 0]
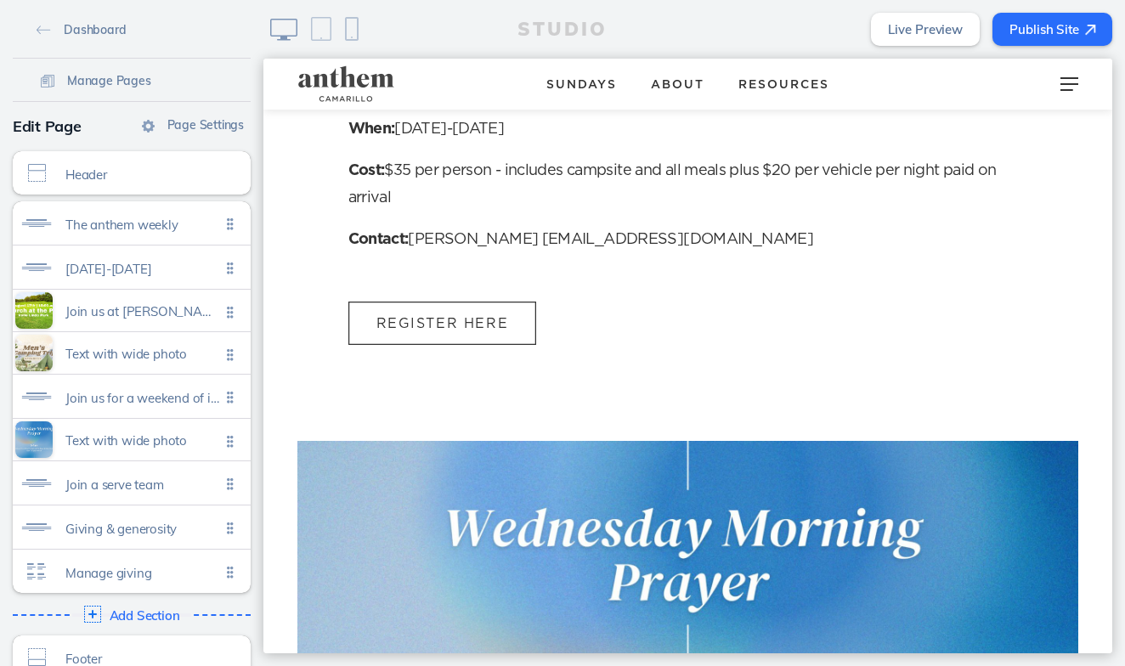
click at [1079, 29] on button "Publish Site" at bounding box center [1053, 29] width 120 height 33
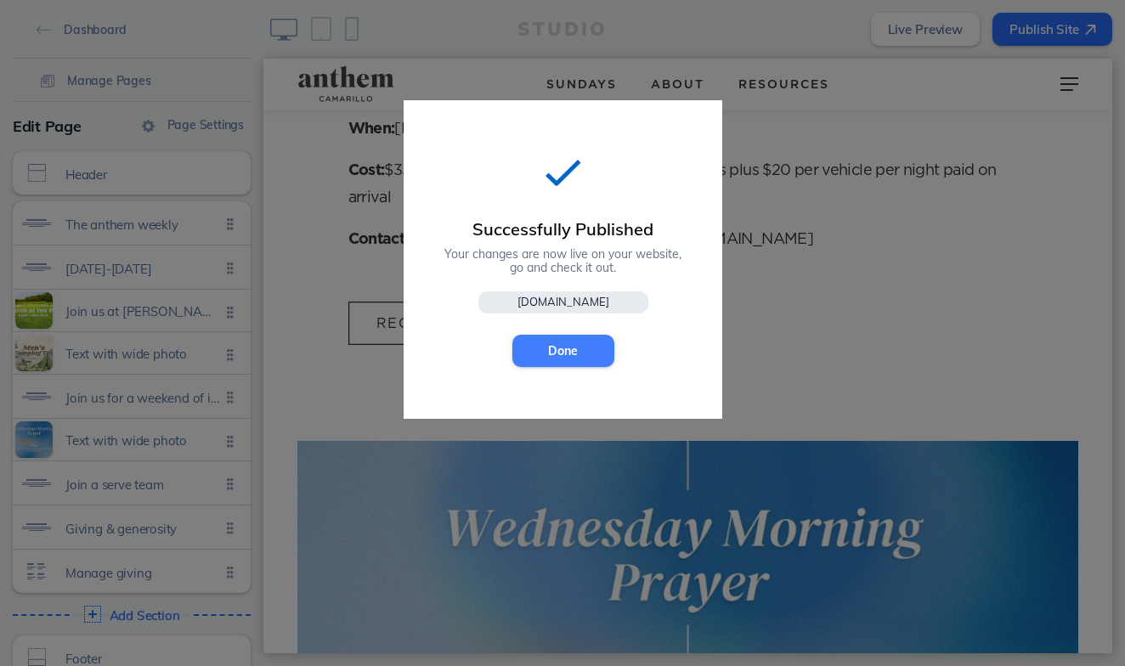
click at [568, 345] on button "Done" at bounding box center [564, 351] width 102 height 32
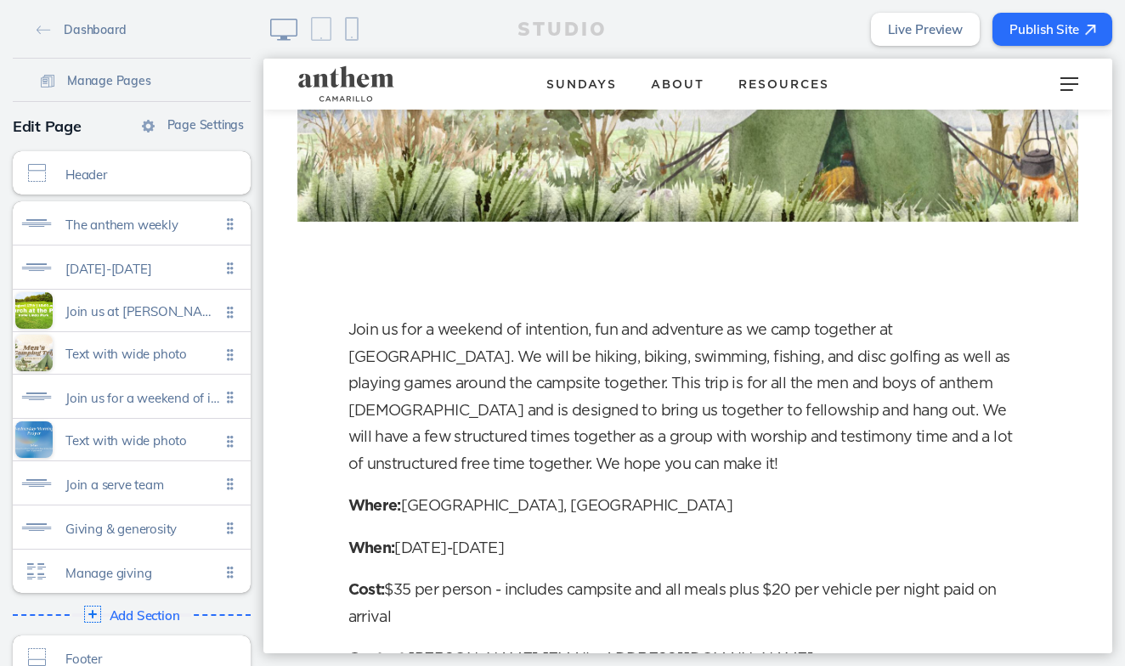
scroll to position [1352, 0]
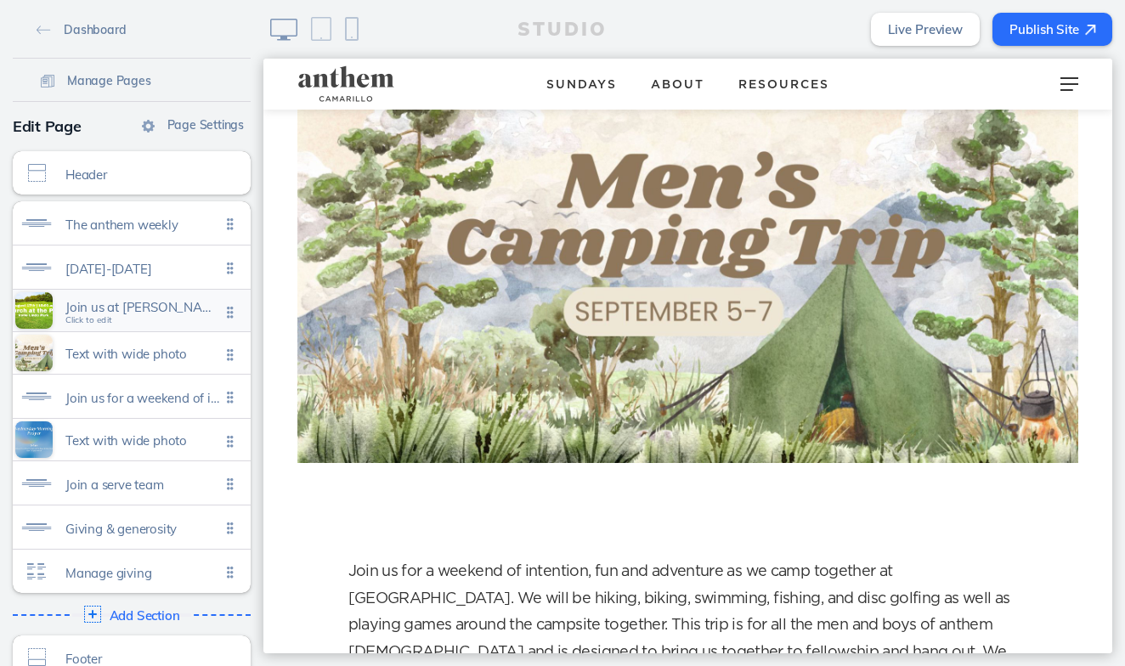
click at [155, 305] on span "Join us at valle lindo park on august 17th for church in the park. gathering in…" at bounding box center [142, 307] width 155 height 14
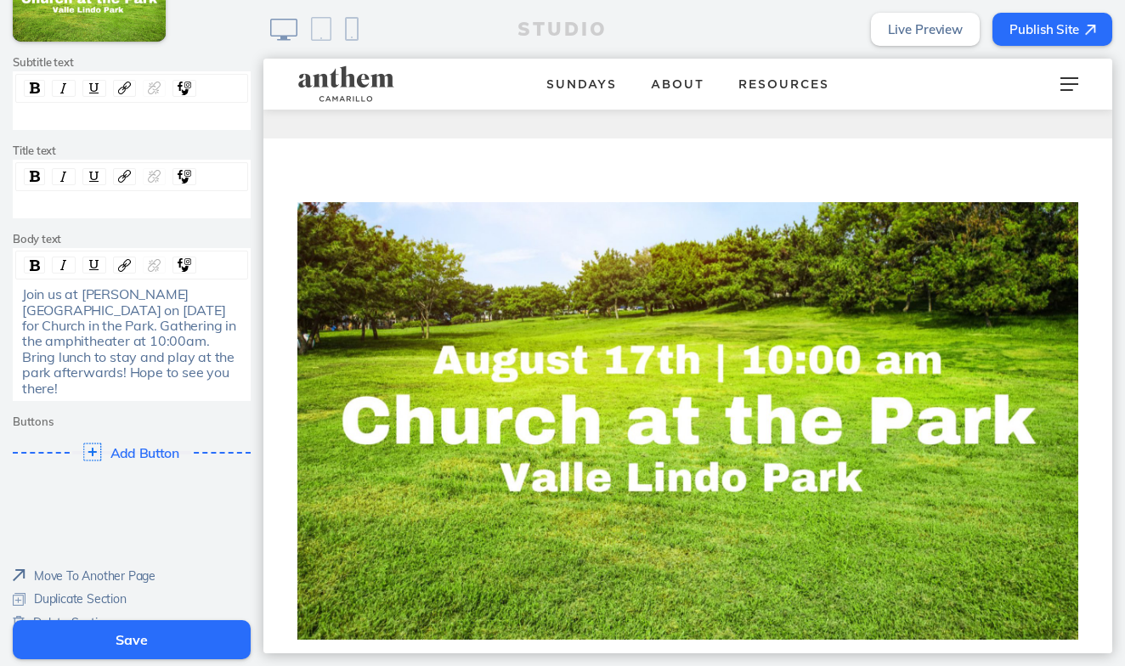
scroll to position [299, 0]
click at [159, 371] on div "Join us at Valle Lindo Park on August 17th for Church in the Park. Gathering in…" at bounding box center [132, 342] width 220 height 110
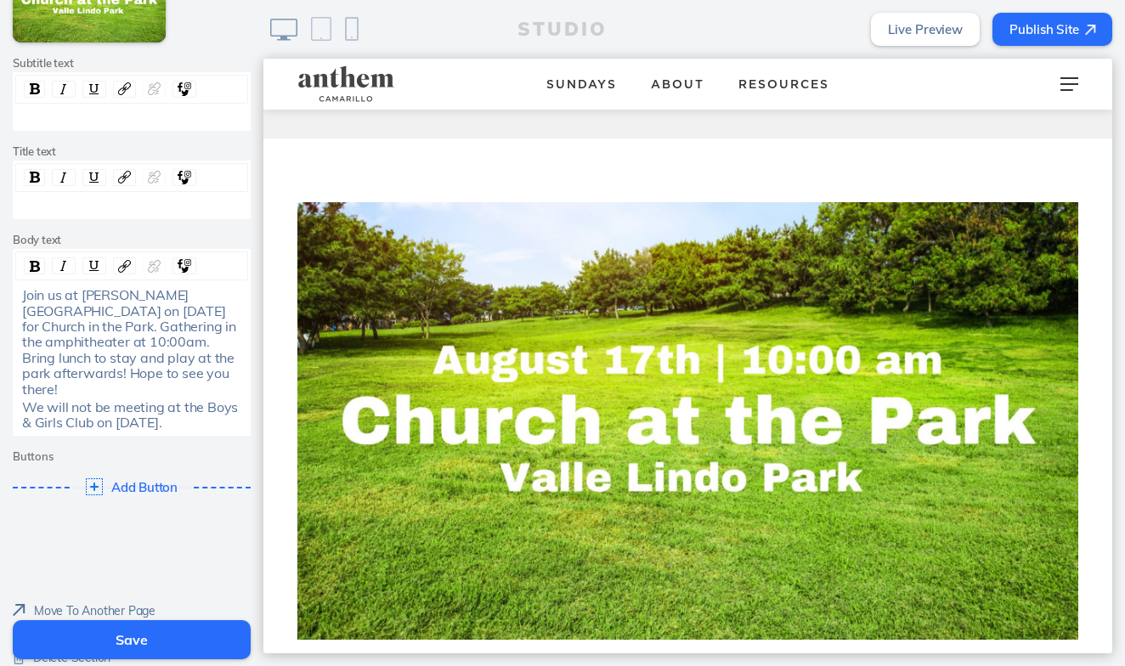
click at [163, 639] on button "Save" at bounding box center [132, 639] width 238 height 39
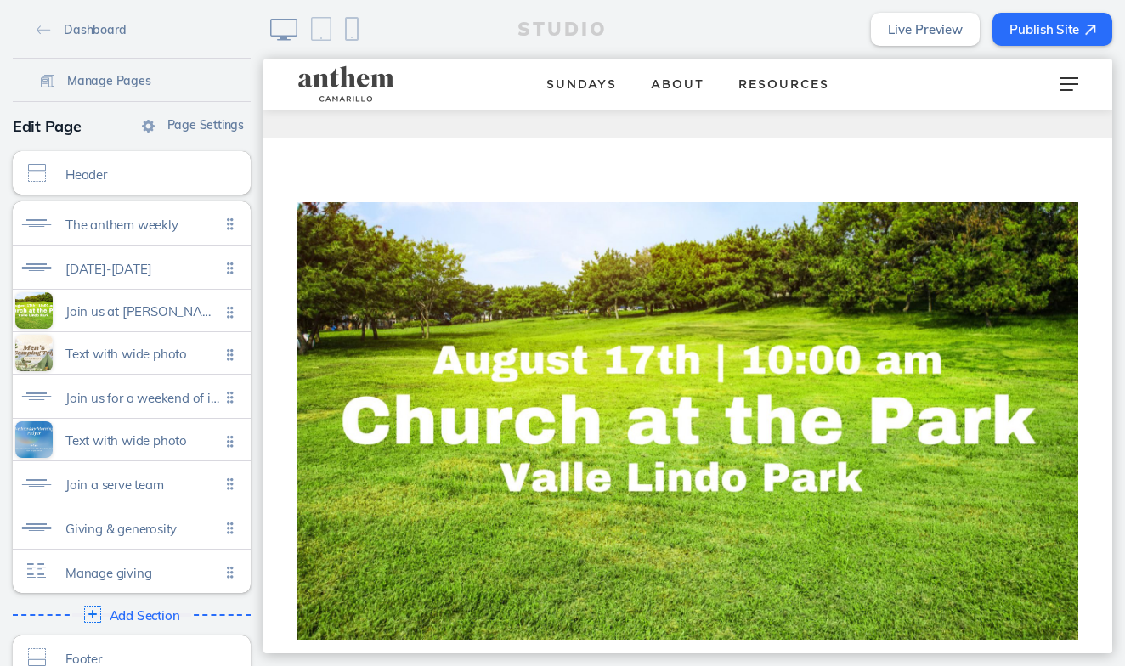
click at [1064, 20] on button "Publish Site" at bounding box center [1053, 29] width 120 height 33
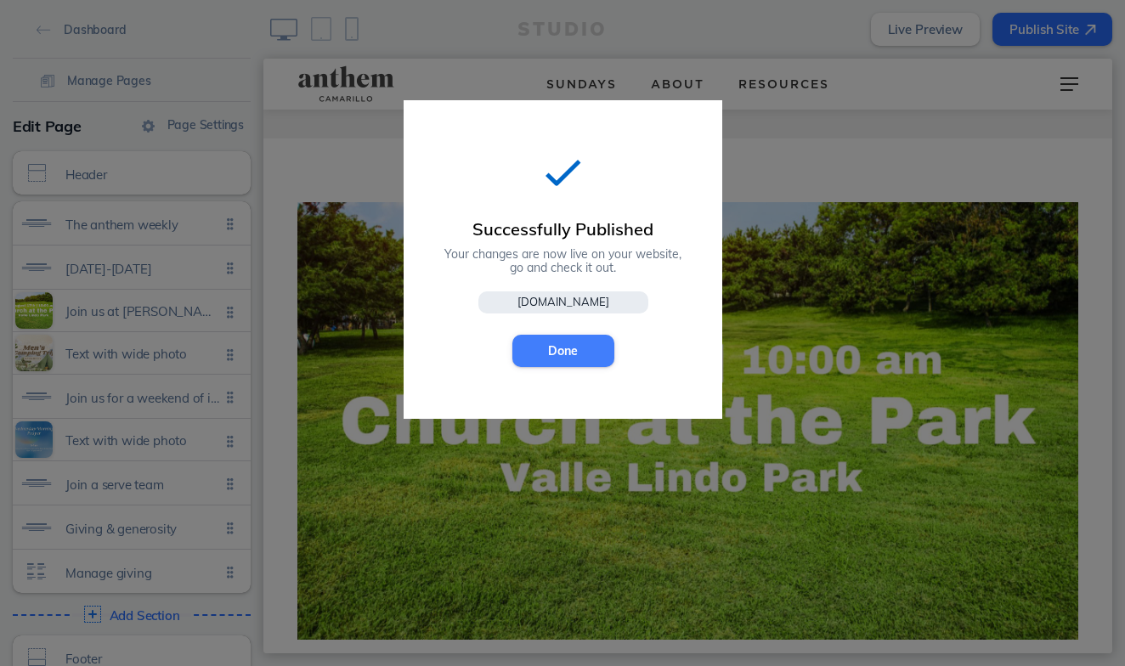
click at [560, 352] on button "Done" at bounding box center [564, 351] width 102 height 32
